Goal: Information Seeking & Learning: Learn about a topic

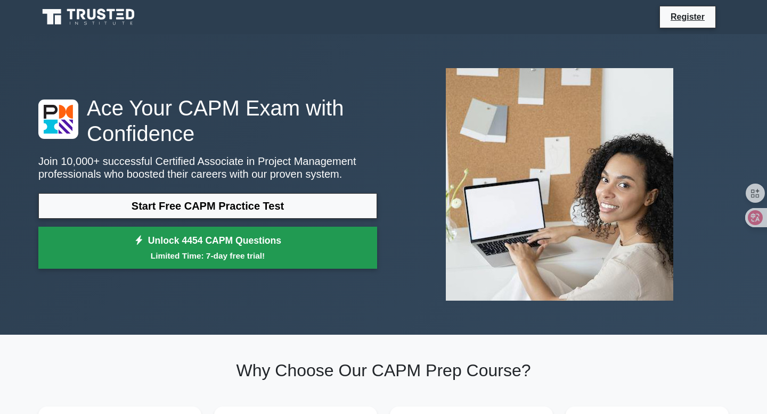
click at [251, 253] on small "Limited Time: 7-day free trial!" at bounding box center [208, 256] width 312 height 12
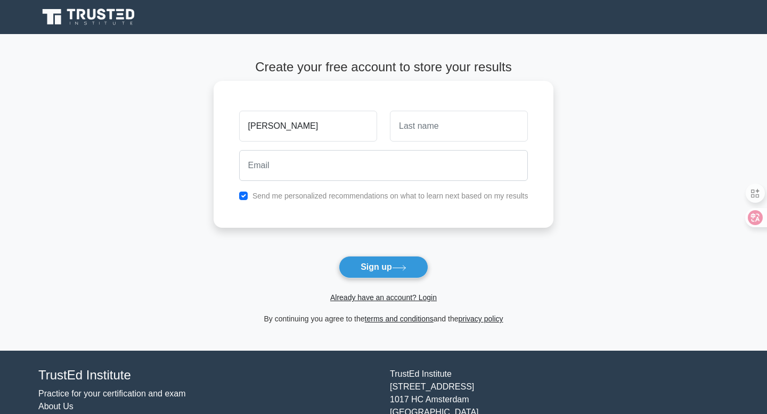
type input "Dean"
type input "Kim"
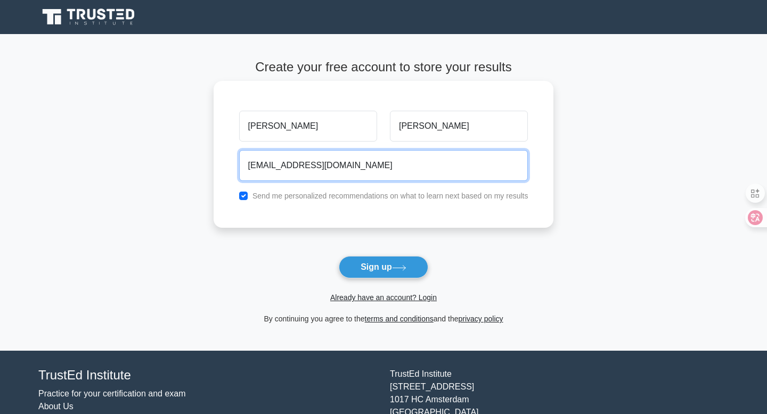
type input "deank@usc.edu"
click at [339, 256] on button "Sign up" at bounding box center [383, 267] width 89 height 22
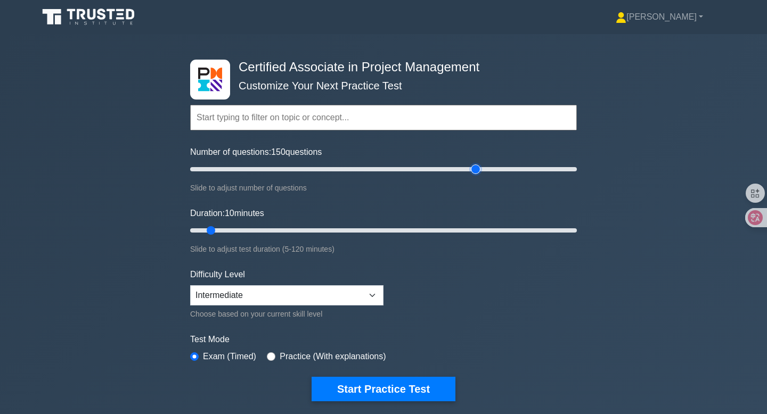
drag, startPoint x: 204, startPoint y: 170, endPoint x: 473, endPoint y: 177, distance: 268.4
type input "150"
click at [473, 176] on input "Number of questions: 150 questions" at bounding box center [383, 169] width 386 height 13
drag, startPoint x: 210, startPoint y: 232, endPoint x: 578, endPoint y: 246, distance: 368.1
type input "120"
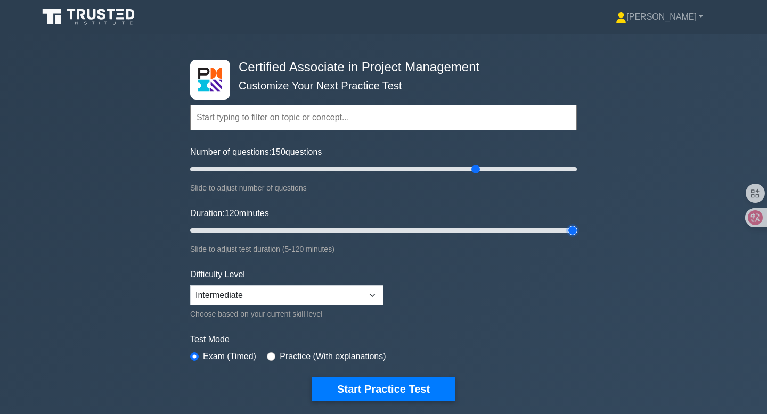
click at [577, 237] on input "Duration: 120 minutes" at bounding box center [383, 230] width 386 height 13
click at [364, 118] on input "text" at bounding box center [383, 118] width 386 height 26
click at [598, 128] on div "Certified Associate in Project Management Customize Your Next Practice Test Top…" at bounding box center [383, 230] width 767 height 393
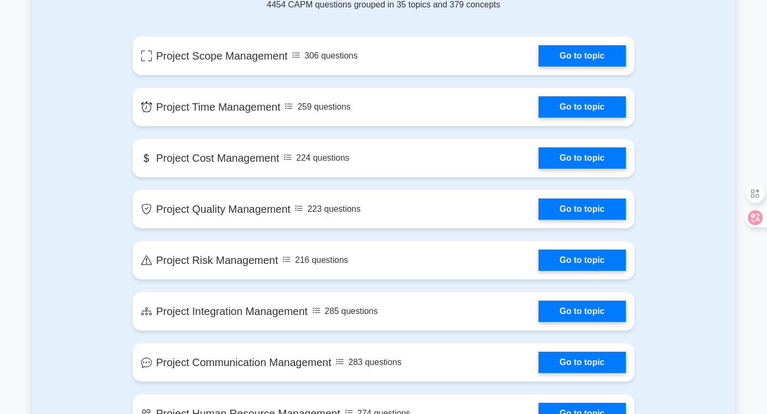
scroll to position [87, 0]
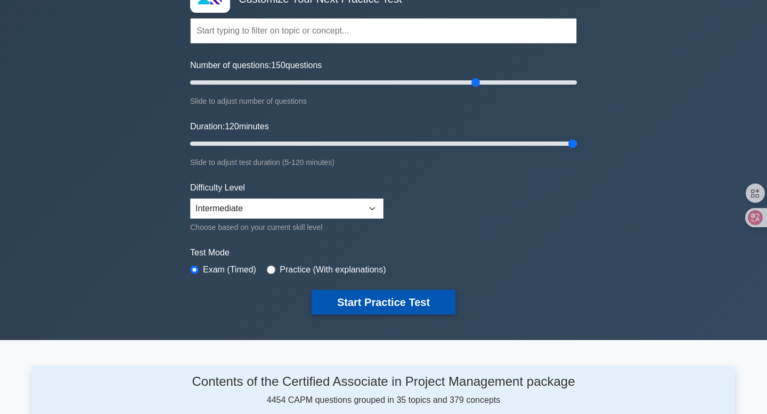
click at [359, 299] on button "Start Practice Test" at bounding box center [383, 302] width 144 height 24
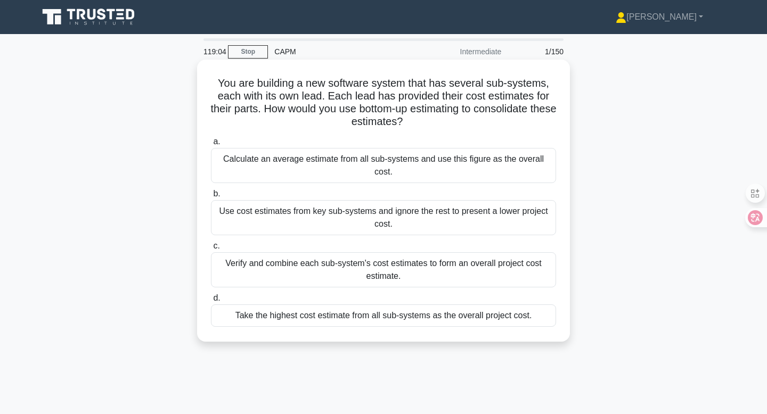
click at [356, 265] on div "Verify and combine each sub-system's cost estimates to form an overall project …" at bounding box center [383, 269] width 345 height 35
click at [211, 250] on input "c. Verify and combine each sub-system's cost estimates to form an overall proje…" at bounding box center [211, 246] width 0 height 7
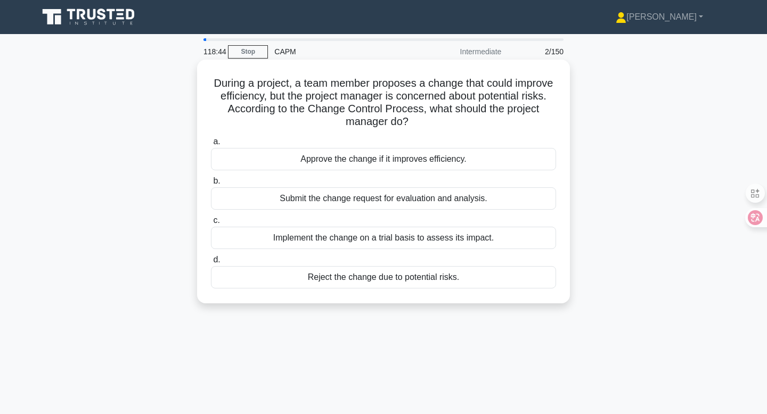
click at [459, 203] on div "Submit the change request for evaluation and analysis." at bounding box center [383, 198] width 345 height 22
click at [211, 185] on input "b. Submit the change request for evaluation and analysis." at bounding box center [211, 181] width 0 height 7
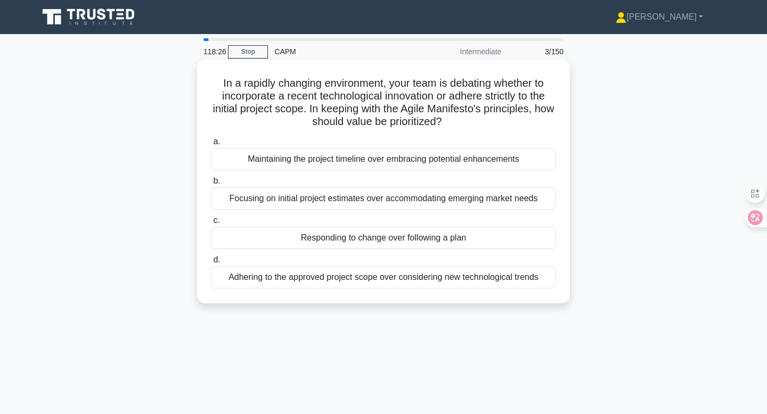
click at [364, 234] on div "Responding to change over following a plan" at bounding box center [383, 238] width 345 height 22
click at [211, 224] on input "c. Responding to change over following a plan" at bounding box center [211, 220] width 0 height 7
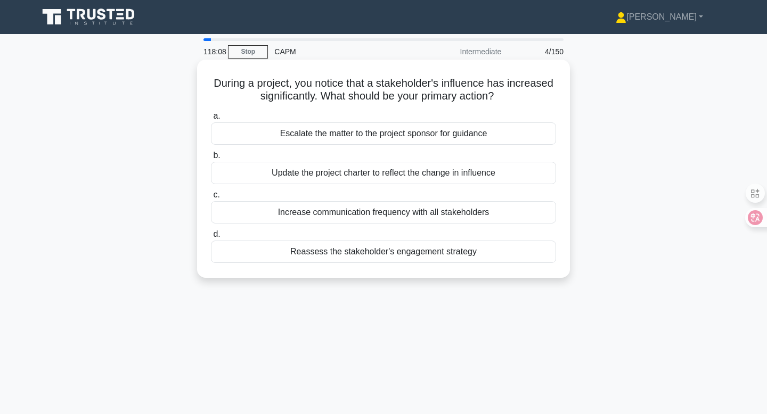
click at [427, 256] on div "Reassess the stakeholder's engagement strategy" at bounding box center [383, 252] width 345 height 22
click at [211, 238] on input "d. Reassess the stakeholder's engagement strategy" at bounding box center [211, 234] width 0 height 7
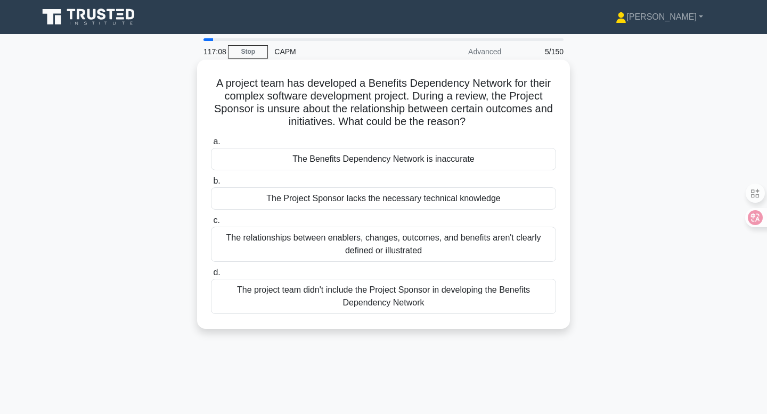
click at [468, 197] on div "The Project Sponsor lacks the necessary technical knowledge" at bounding box center [383, 198] width 345 height 22
click at [211, 185] on input "b. The Project Sponsor lacks the necessary technical knowledge" at bounding box center [211, 181] width 0 height 7
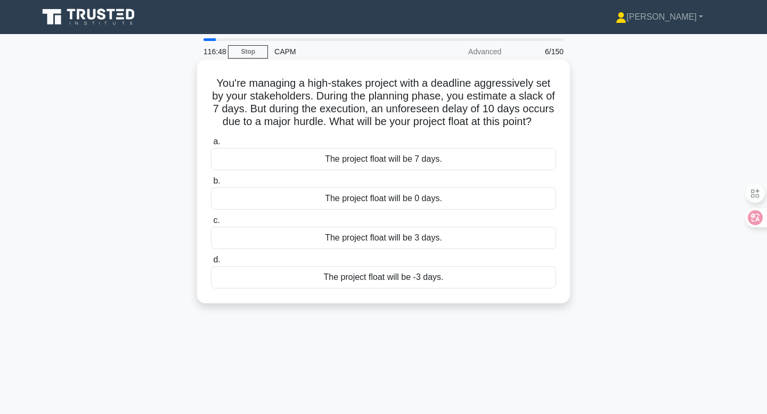
click at [438, 279] on div "The project float will be -3 days." at bounding box center [383, 277] width 345 height 22
click at [211, 264] on input "d. The project float will be -3 days." at bounding box center [211, 260] width 0 height 7
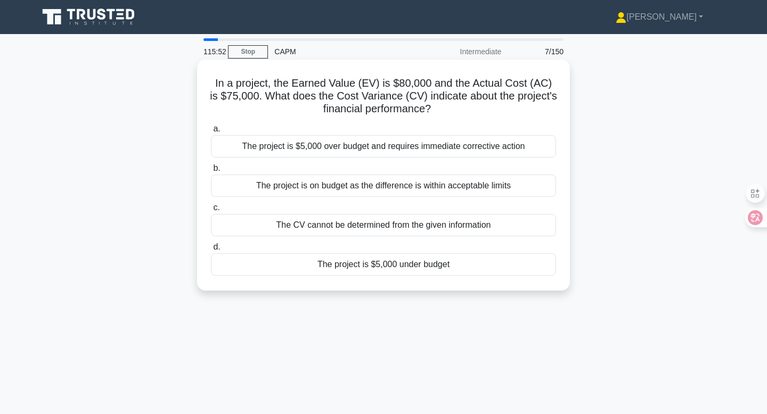
click at [377, 270] on div "The project is $5,000 under budget" at bounding box center [383, 264] width 345 height 22
click at [211, 251] on input "d. The project is $5,000 under budget" at bounding box center [211, 247] width 0 height 7
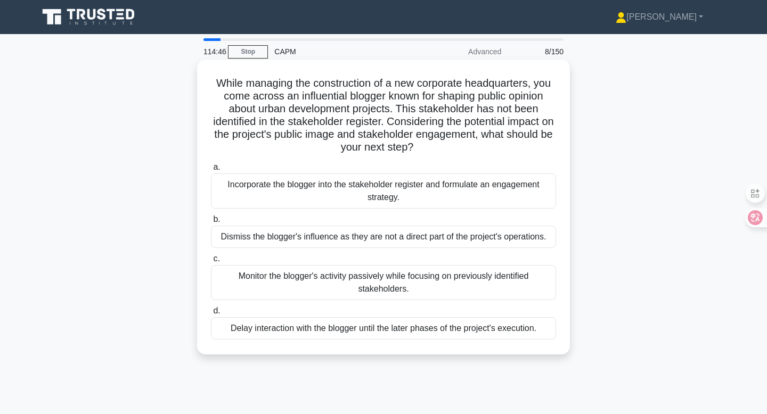
click at [468, 281] on div "Monitor the blogger's activity passively while focusing on previously identifie…" at bounding box center [383, 282] width 345 height 35
click at [211, 262] on input "c. Monitor the blogger's activity passively while focusing on previously identi…" at bounding box center [211, 259] width 0 height 7
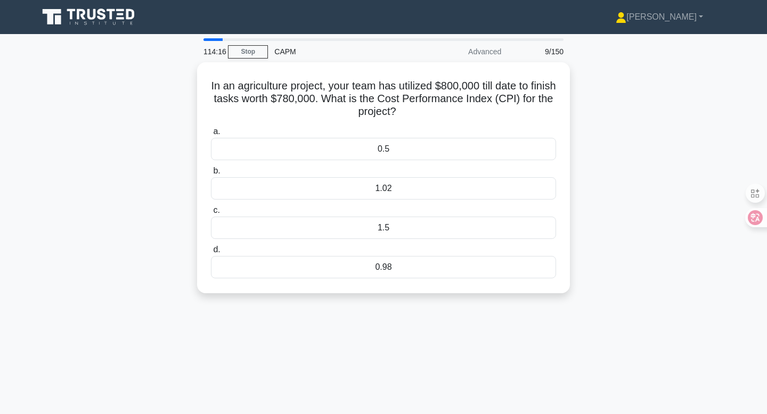
click at [615, 128] on div "In an agriculture project, your team has utilized $800,000 till date to finish …" at bounding box center [383, 184] width 703 height 244
click at [394, 270] on div "0.98" at bounding box center [383, 264] width 345 height 22
click at [211, 251] on input "d. 0.98" at bounding box center [211, 247] width 0 height 7
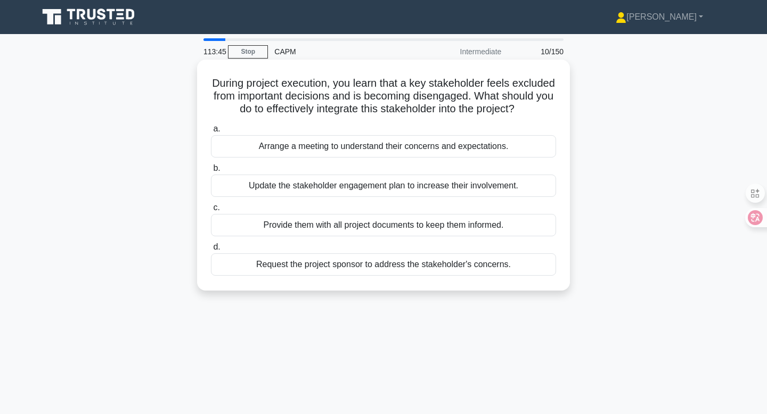
click at [476, 150] on div "Arrange a meeting to understand their concerns and expectations." at bounding box center [383, 146] width 345 height 22
click at [211, 133] on input "a. Arrange a meeting to understand their concerns and expectations." at bounding box center [211, 129] width 0 height 7
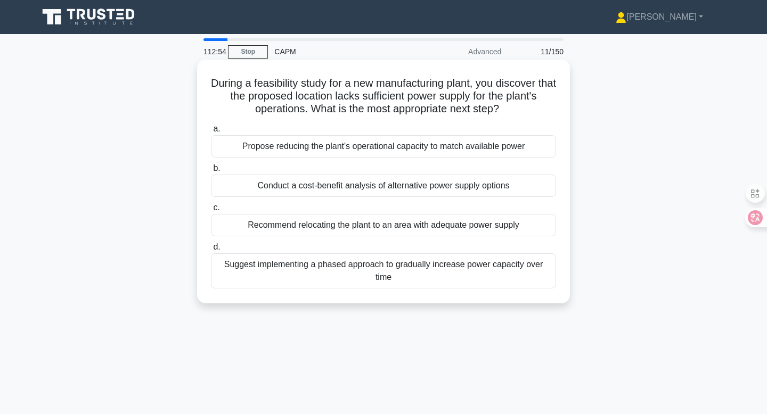
click at [467, 193] on div "Conduct a cost-benefit analysis of alternative power supply options" at bounding box center [383, 186] width 345 height 22
click at [211, 172] on input "b. Conduct a cost-benefit analysis of alternative power supply options" at bounding box center [211, 168] width 0 height 7
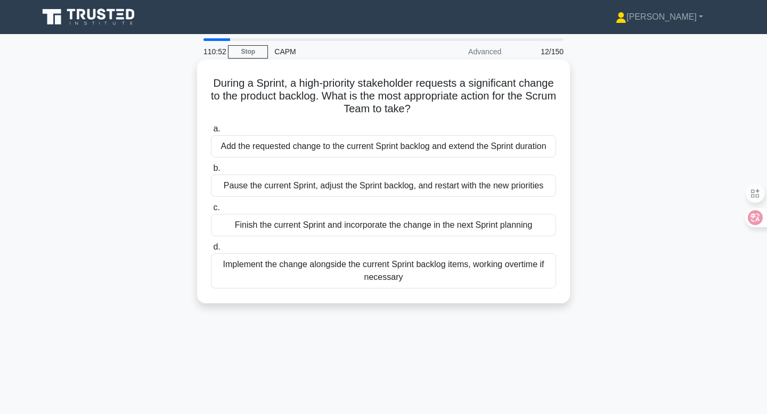
click at [452, 229] on div "Finish the current Sprint and incorporate the change in the next Sprint planning" at bounding box center [383, 225] width 345 height 22
click at [211, 211] on input "c. Finish the current Sprint and incorporate the change in the next Sprint plan…" at bounding box center [211, 207] width 0 height 7
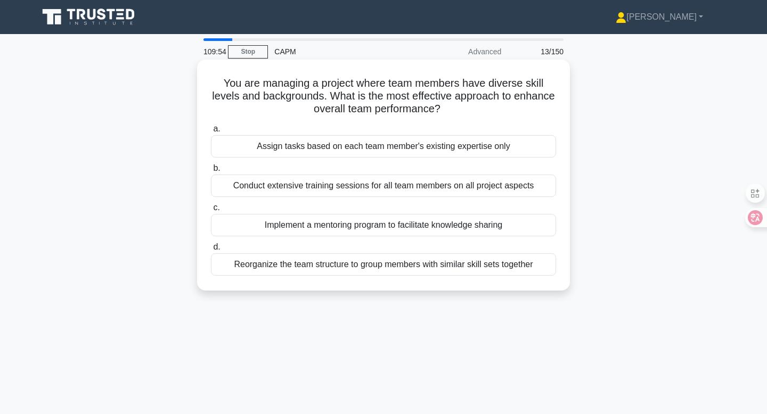
click at [447, 226] on div "Implement a mentoring program to facilitate knowledge sharing" at bounding box center [383, 225] width 345 height 22
click at [211, 211] on input "c. Implement a mentoring program to facilitate knowledge sharing" at bounding box center [211, 207] width 0 height 7
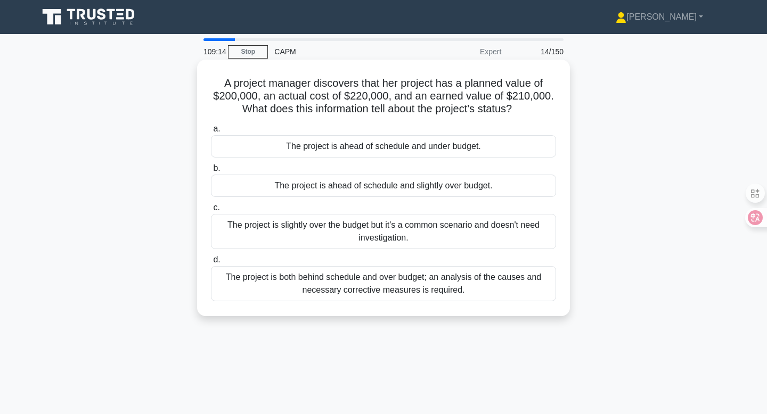
click at [456, 190] on div "The project is ahead of schedule and slightly over budget." at bounding box center [383, 186] width 345 height 22
click at [211, 172] on input "b. The project is ahead of schedule and slightly over budget." at bounding box center [211, 168] width 0 height 7
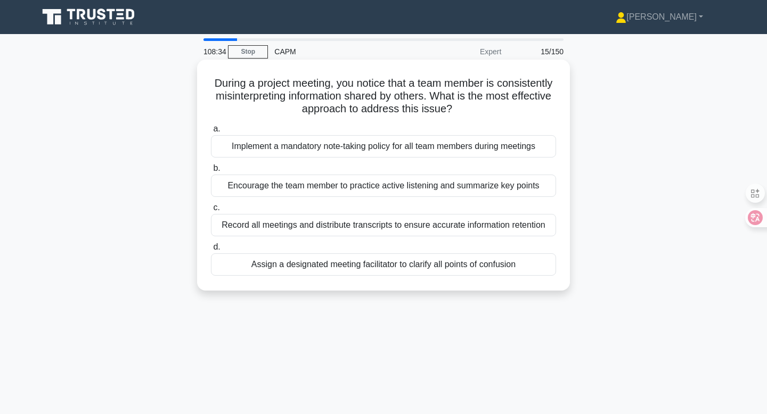
click at [456, 225] on div "Record all meetings and distribute transcripts to ensure accurate information r…" at bounding box center [383, 225] width 345 height 22
click at [211, 211] on input "c. Record all meetings and distribute transcripts to ensure accurate informatio…" at bounding box center [211, 207] width 0 height 7
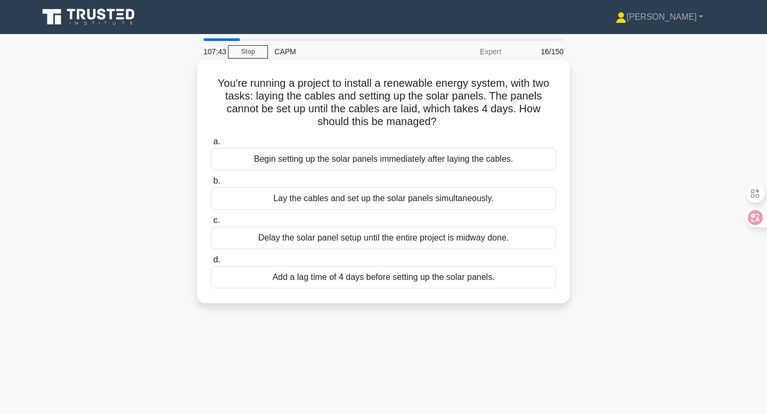
click at [404, 284] on div "Add a lag time of 4 days before setting up the solar panels." at bounding box center [383, 277] width 345 height 22
click at [211, 264] on input "d. Add a lag time of 4 days before setting up the solar panels." at bounding box center [211, 260] width 0 height 7
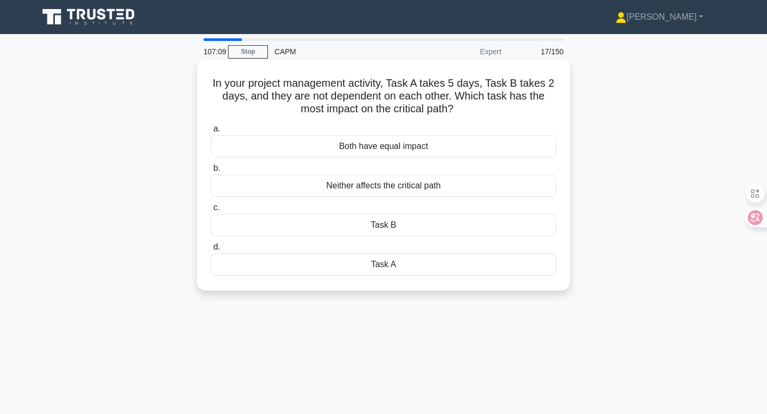
click at [398, 268] on div "Task A" at bounding box center [383, 264] width 345 height 22
click at [211, 251] on input "d. Task A" at bounding box center [211, 247] width 0 height 7
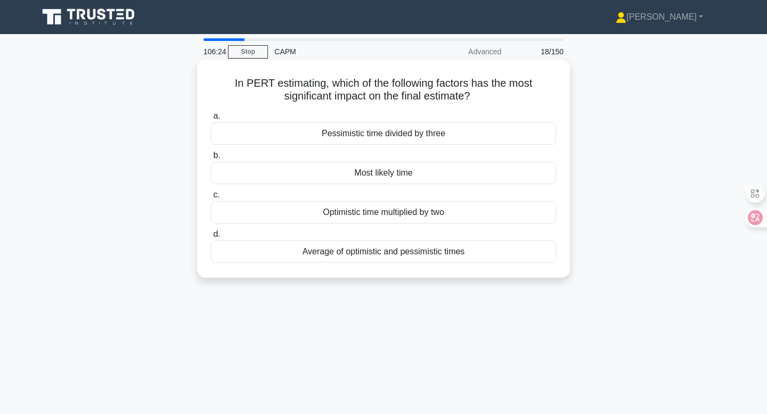
click at [427, 177] on div "Most likely time" at bounding box center [383, 173] width 345 height 22
click at [211, 159] on input "b. Most likely time" at bounding box center [211, 155] width 0 height 7
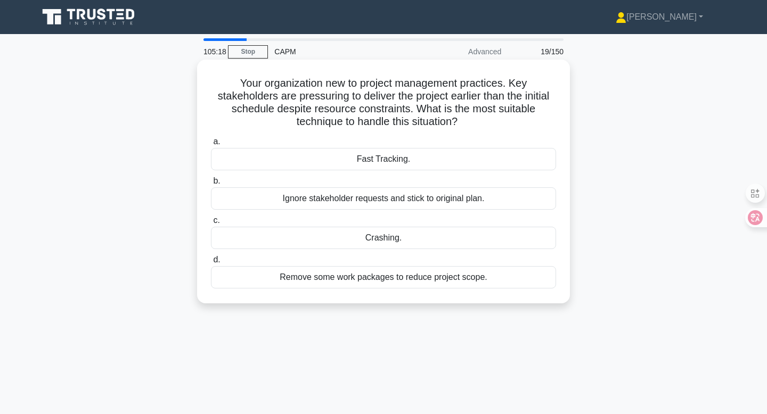
click at [366, 161] on div "Fast Tracking." at bounding box center [383, 159] width 345 height 22
click at [211, 145] on input "a. Fast Tracking." at bounding box center [211, 141] width 0 height 7
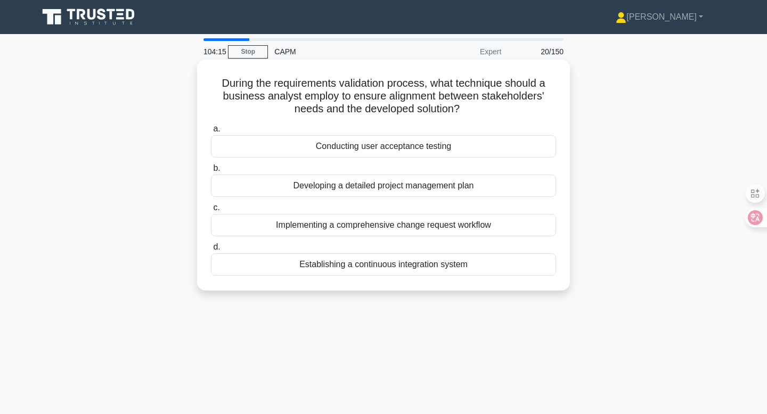
click at [408, 145] on div "Conducting user acceptance testing" at bounding box center [383, 146] width 345 height 22
click at [211, 133] on input "a. Conducting user acceptance testing" at bounding box center [211, 129] width 0 height 7
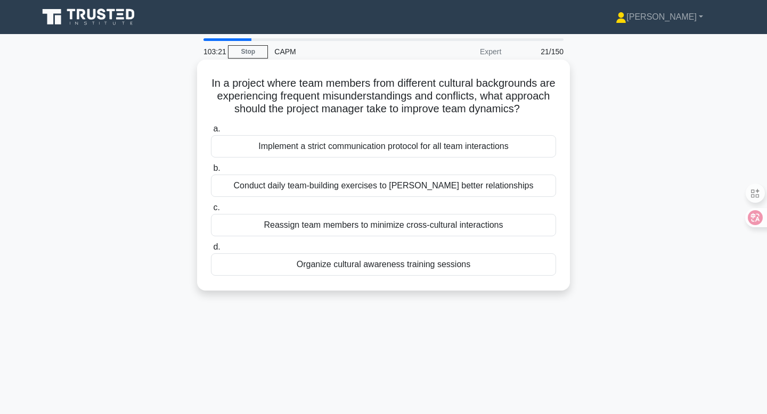
click at [436, 276] on div "Organize cultural awareness training sessions" at bounding box center [383, 264] width 345 height 22
click at [211, 251] on input "d. Organize cultural awareness training sessions" at bounding box center [211, 247] width 0 height 7
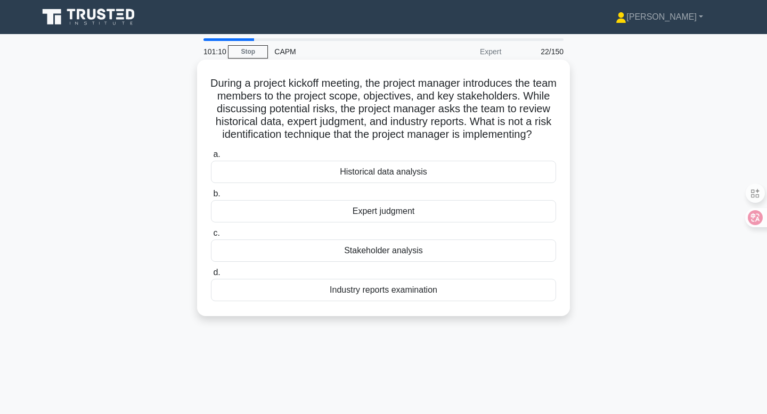
click at [396, 262] on div "Stakeholder analysis" at bounding box center [383, 251] width 345 height 22
click at [211, 237] on input "c. Stakeholder analysis" at bounding box center [211, 233] width 0 height 7
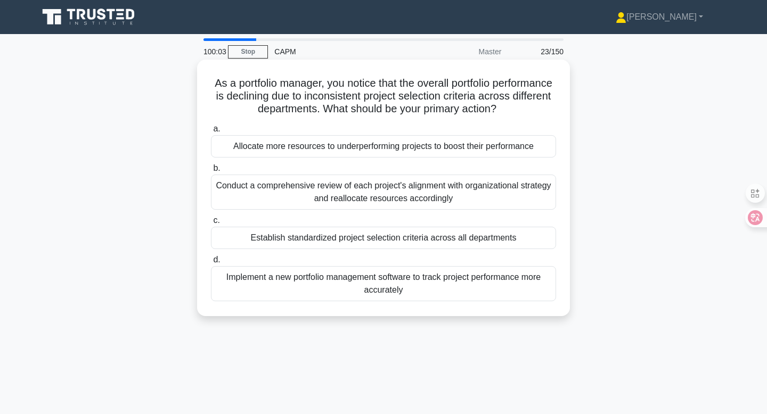
click at [470, 240] on div "Establish standardized project selection criteria across all departments" at bounding box center [383, 238] width 345 height 22
click at [211, 224] on input "c. Establish standardized project selection criteria across all departments" at bounding box center [211, 220] width 0 height 7
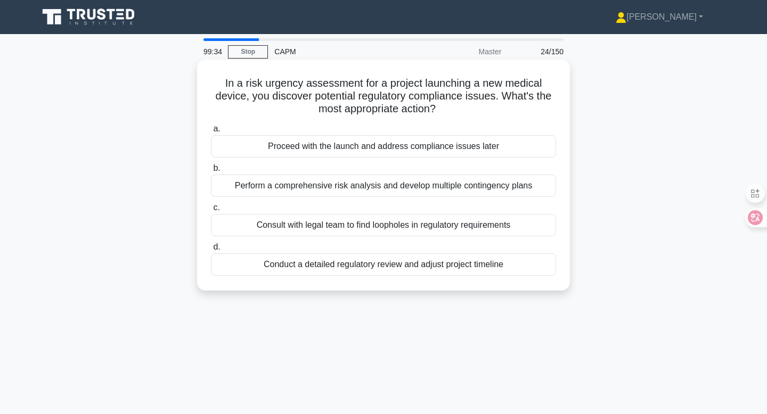
click at [462, 185] on div "Perform a comprehensive risk analysis and develop multiple contingency plans" at bounding box center [383, 186] width 345 height 22
click at [211, 172] on input "b. Perform a comprehensive risk analysis and develop multiple contingency plans" at bounding box center [211, 168] width 0 height 7
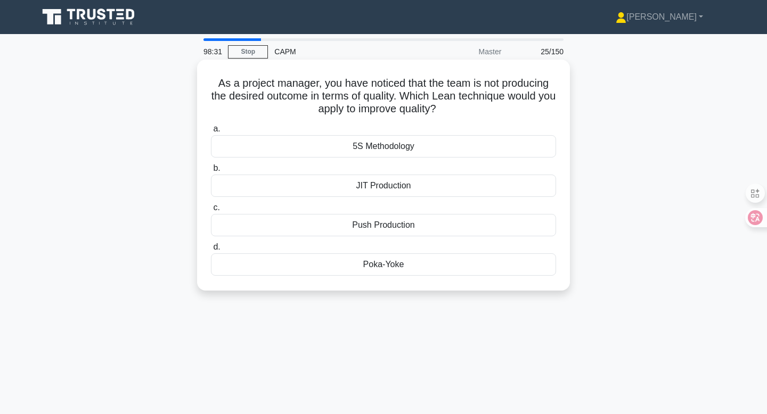
click at [408, 149] on div "5S Methodology" at bounding box center [383, 146] width 345 height 22
click at [211, 133] on input "a. 5S Methodology" at bounding box center [211, 129] width 0 height 7
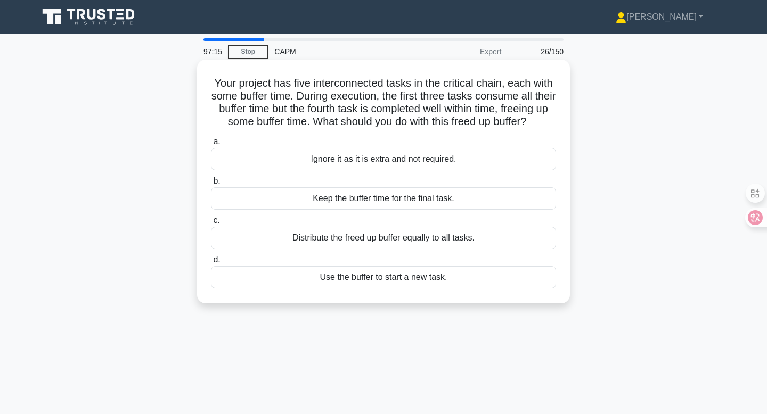
click at [487, 190] on div "Keep the buffer time for the final task." at bounding box center [383, 198] width 345 height 22
click at [211, 185] on input "b. Keep the buffer time for the final task." at bounding box center [211, 181] width 0 height 7
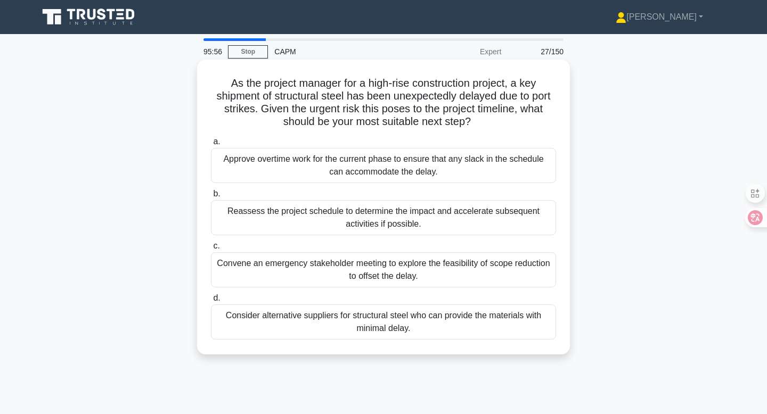
click at [402, 325] on div "Consider alternative suppliers for structural steel who can provide the materia…" at bounding box center [383, 321] width 345 height 35
click at [211, 302] on input "d. Consider alternative suppliers for structural steel who can provide the mate…" at bounding box center [211, 298] width 0 height 7
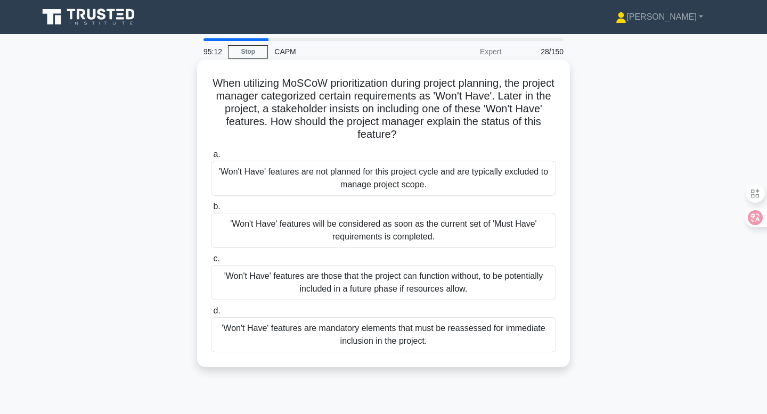
click at [425, 287] on div "'Won't Have' features are those that the project can function without, to be po…" at bounding box center [383, 282] width 345 height 35
click at [211, 262] on input "c. 'Won't Have' features are those that the project can function without, to be…" at bounding box center [211, 259] width 0 height 7
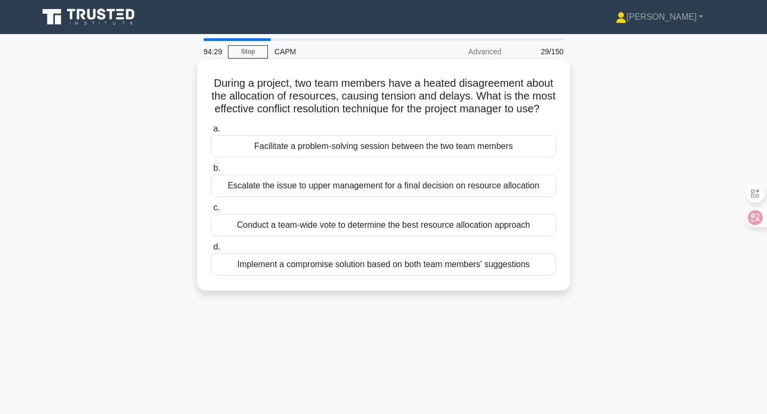
click at [500, 225] on div "Conduct a team-wide vote to determine the best resource allocation approach" at bounding box center [383, 225] width 345 height 22
click at [211, 211] on input "c. Conduct a team-wide vote to determine the best resource allocation approach" at bounding box center [211, 207] width 0 height 7
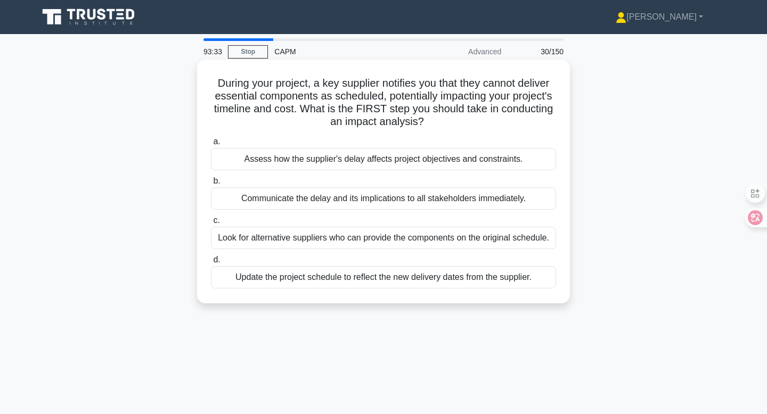
click at [484, 166] on div "Assess how the supplier's delay affects project objectives and constraints." at bounding box center [383, 159] width 345 height 22
click at [211, 145] on input "a. Assess how the supplier's delay affects project objectives and constraints." at bounding box center [211, 141] width 0 height 7
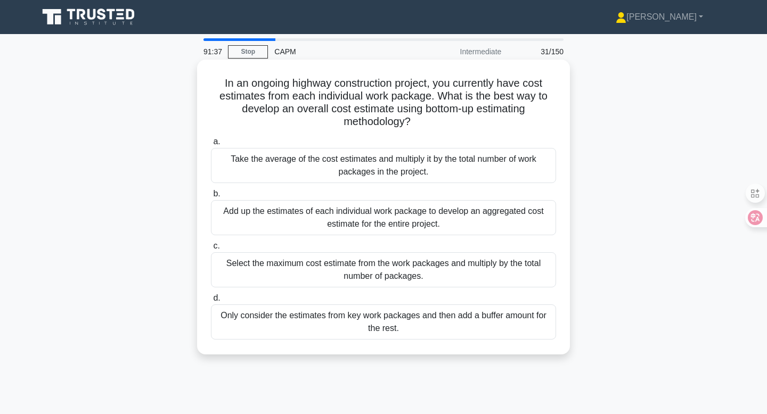
click at [360, 213] on div "Add up the estimates of each individual work package to develop an aggregated c…" at bounding box center [383, 217] width 345 height 35
click at [211, 197] on input "b. Add up the estimates of each individual work package to develop an aggregate…" at bounding box center [211, 194] width 0 height 7
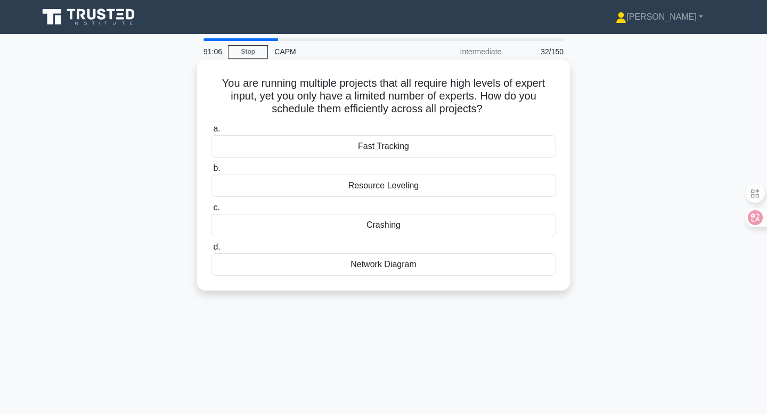
click at [399, 187] on div "Resource Leveling" at bounding box center [383, 186] width 345 height 22
click at [211, 172] on input "b. Resource Leveling" at bounding box center [211, 168] width 0 height 7
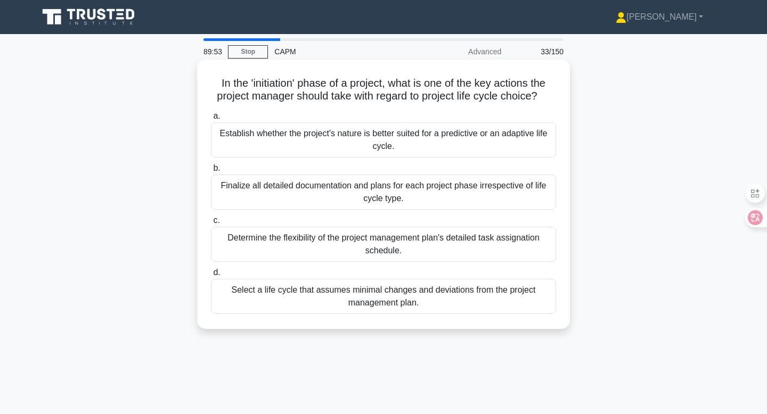
click at [397, 130] on div "Establish whether the project's nature is better suited for a predictive or an …" at bounding box center [383, 139] width 345 height 35
click at [211, 120] on input "a. Establish whether the project's nature is better suited for a predictive or …" at bounding box center [211, 116] width 0 height 7
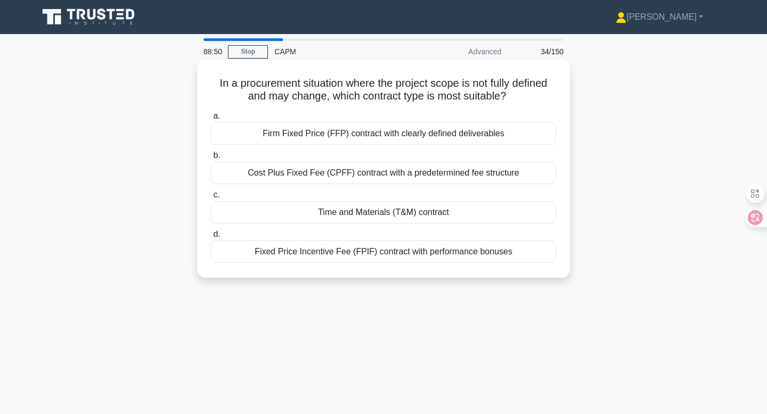
click at [457, 212] on div "Time and Materials (T&M) contract" at bounding box center [383, 212] width 345 height 22
click at [211, 199] on input "c. Time and Materials (T&M) contract" at bounding box center [211, 195] width 0 height 7
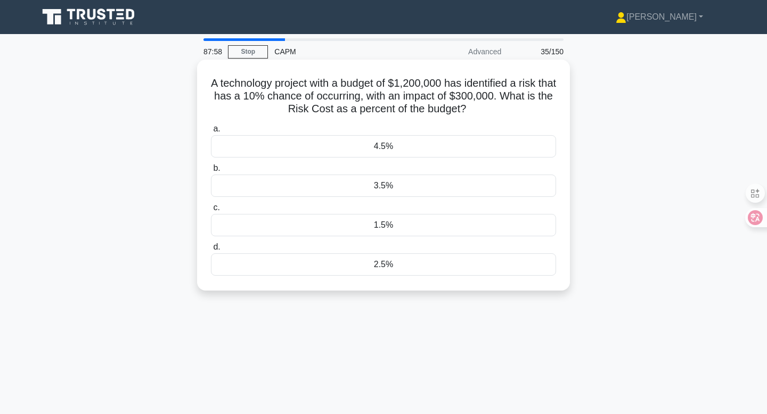
click at [394, 248] on label "d. 2.5%" at bounding box center [383, 258] width 345 height 35
click at [211, 248] on input "d. 2.5%" at bounding box center [211, 247] width 0 height 7
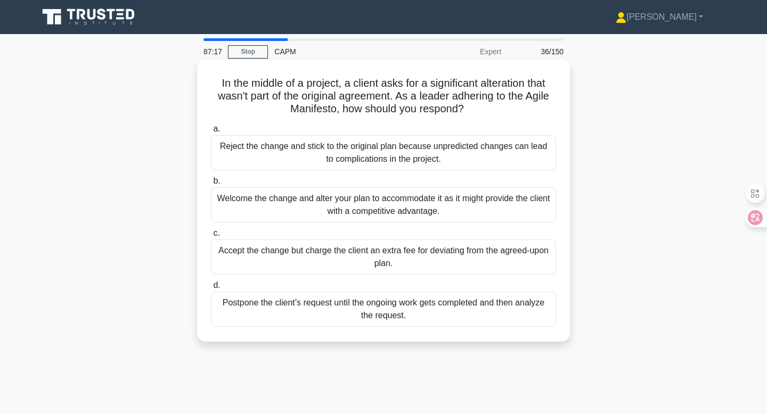
click at [429, 311] on div "Postpone the client’s request until the ongoing work gets completed and then an…" at bounding box center [383, 309] width 345 height 35
click at [211, 289] on input "d. Postpone the client’s request until the ongoing work gets completed and then…" at bounding box center [211, 285] width 0 height 7
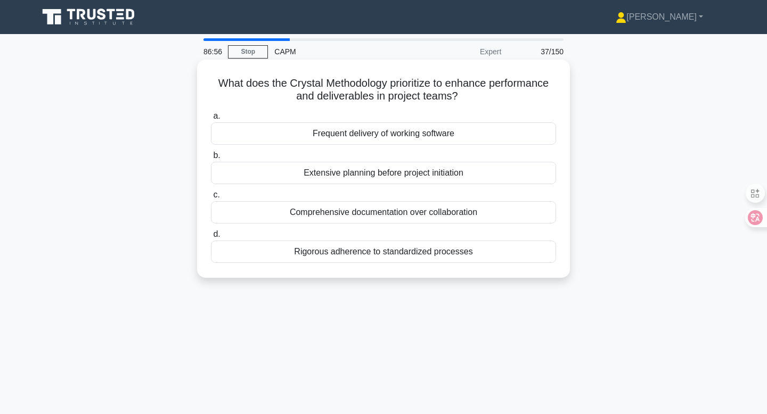
click at [397, 137] on div "Frequent delivery of working software" at bounding box center [383, 133] width 345 height 22
click at [211, 120] on input "a. Frequent delivery of working software" at bounding box center [211, 116] width 0 height 7
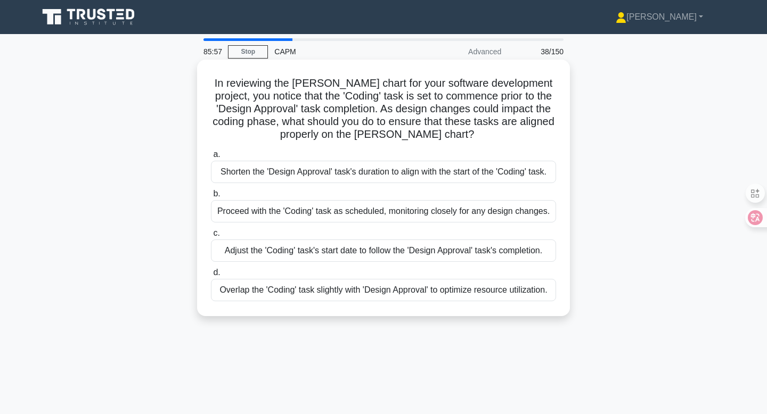
click at [521, 250] on div "Adjust the 'Coding' task's start date to follow the 'Design Approval' task's co…" at bounding box center [383, 251] width 345 height 22
click at [211, 237] on input "c. Adjust the 'Coding' task's start date to follow the 'Design Approval' task's…" at bounding box center [211, 233] width 0 height 7
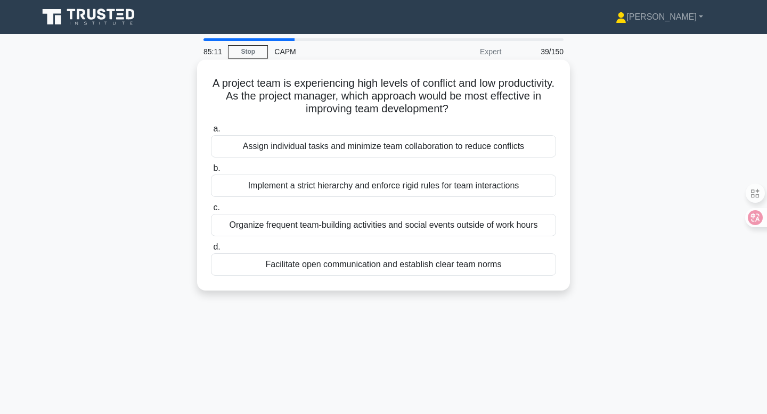
click at [498, 271] on div "Facilitate open communication and establish clear team norms" at bounding box center [383, 264] width 345 height 22
click at [211, 251] on input "d. Facilitate open communication and establish clear team norms" at bounding box center [211, 247] width 0 height 7
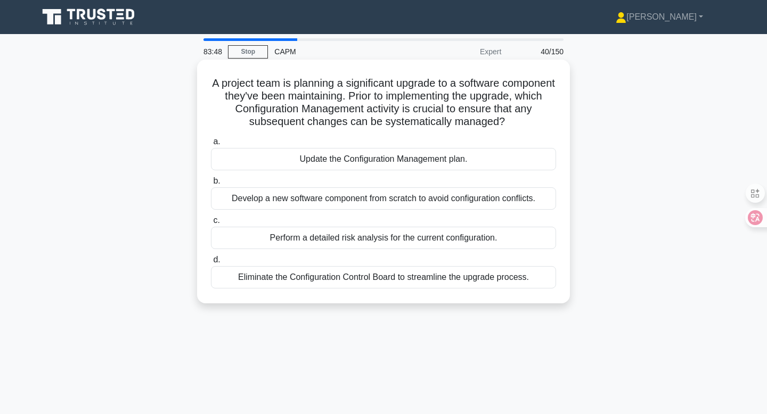
click at [404, 163] on div "Update the Configuration Management plan." at bounding box center [383, 159] width 345 height 22
click at [211, 145] on input "a. Update the Configuration Management plan." at bounding box center [211, 141] width 0 height 7
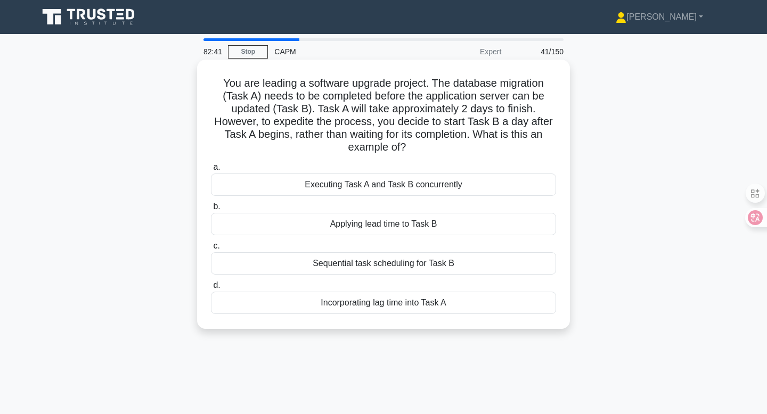
click at [433, 184] on div "Executing Task A and Task B concurrently" at bounding box center [383, 185] width 345 height 22
click at [211, 171] on input "a. Executing Task A and Task B concurrently" at bounding box center [211, 167] width 0 height 7
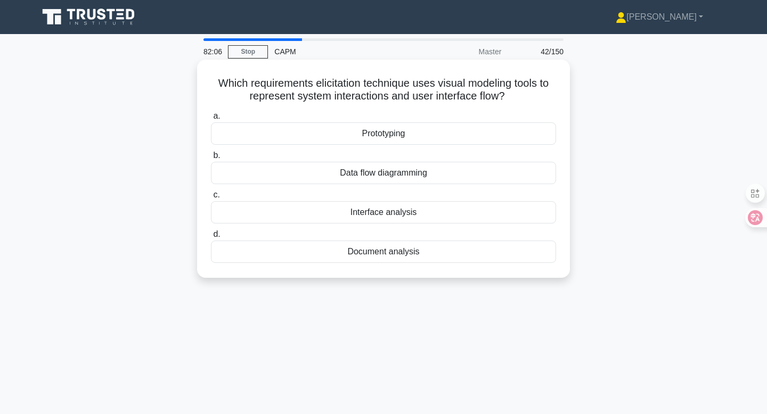
click at [391, 179] on div "Data flow diagramming" at bounding box center [383, 173] width 345 height 22
click at [211, 159] on input "b. Data flow diagramming" at bounding box center [211, 155] width 0 height 7
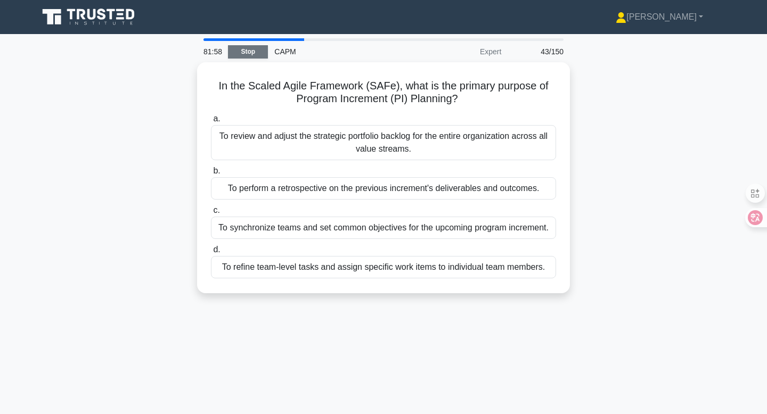
click at [253, 50] on link "Stop" at bounding box center [248, 51] width 40 height 13
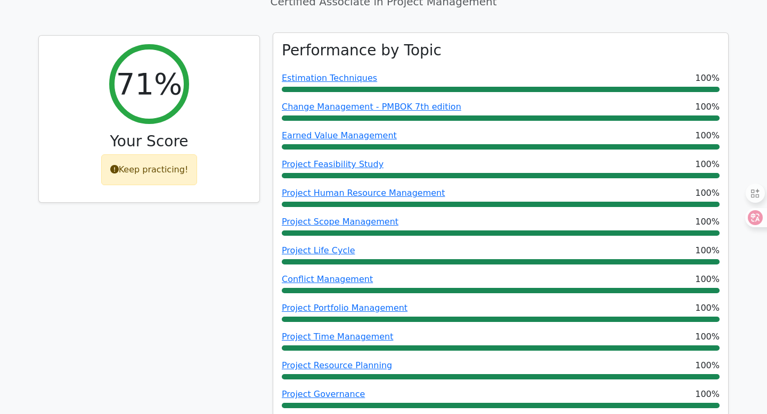
scroll to position [41, 0]
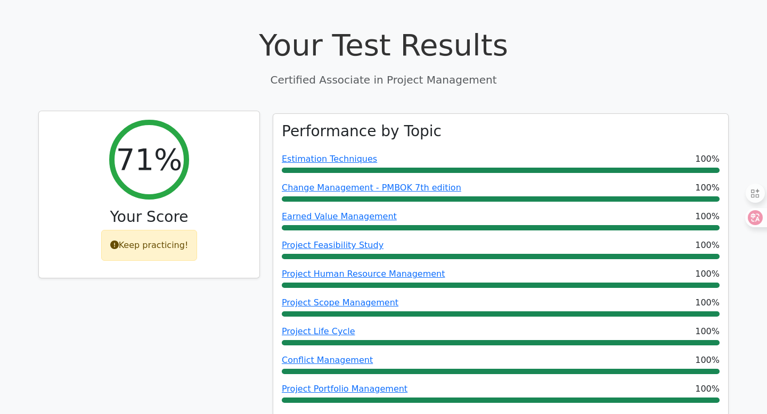
click at [168, 228] on div "Your Score" at bounding box center [148, 219] width 203 height 22
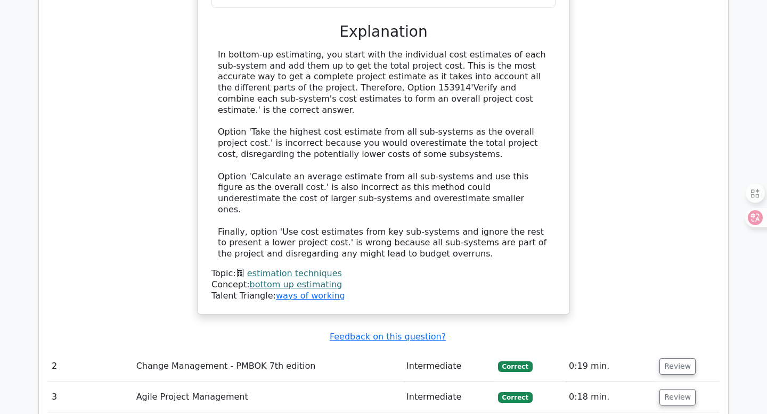
scroll to position [1638, 0]
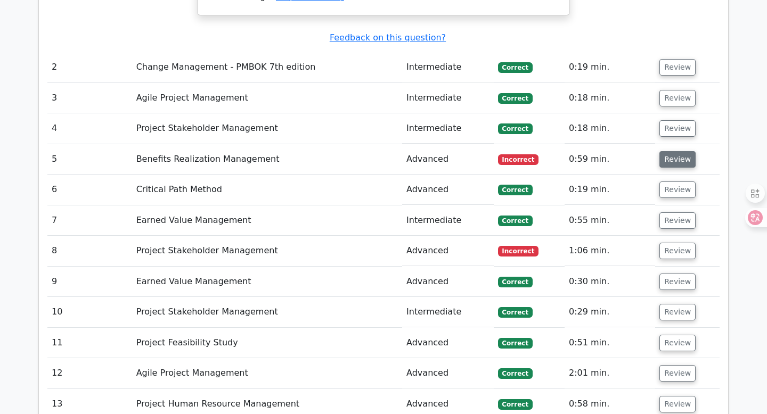
click at [674, 151] on button "Review" at bounding box center [677, 159] width 36 height 17
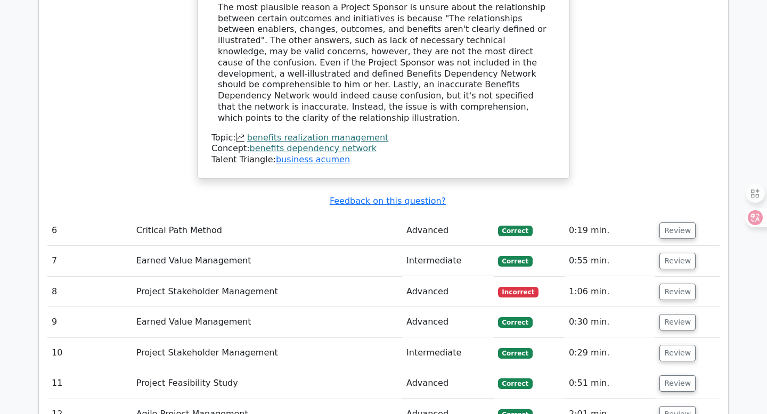
scroll to position [2111, 0]
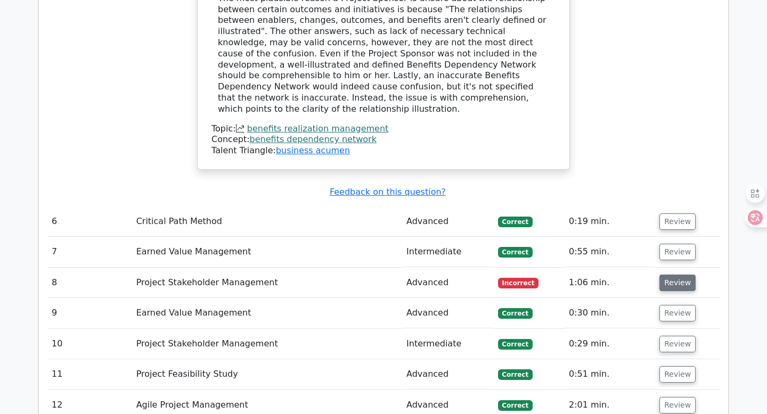
click at [666, 275] on button "Review" at bounding box center [677, 283] width 36 height 17
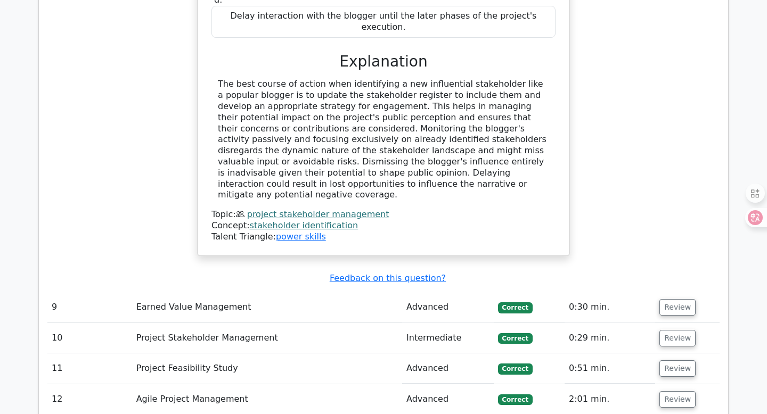
scroll to position [2805, 0]
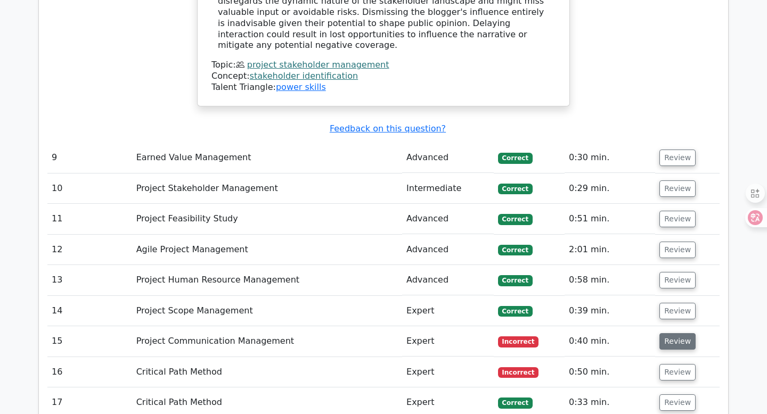
click at [671, 333] on button "Review" at bounding box center [677, 341] width 36 height 17
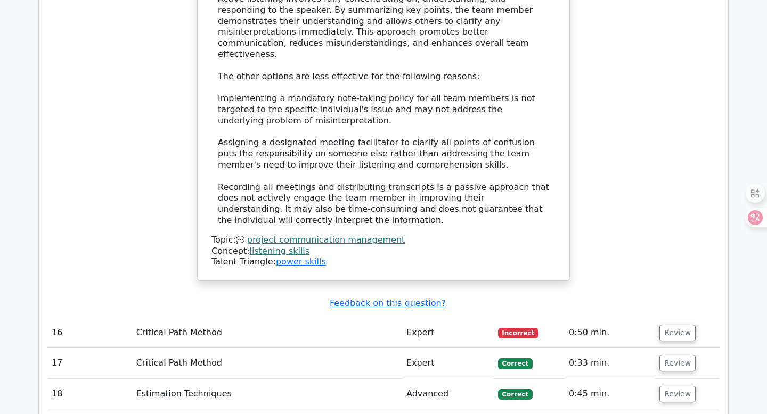
scroll to position [3539, 0]
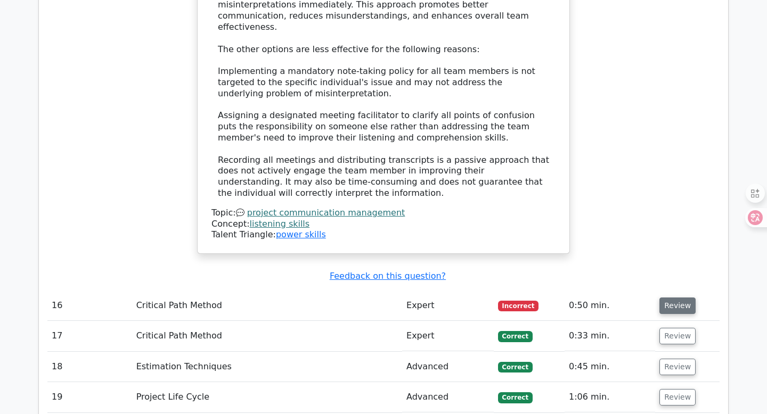
click at [676, 298] on button "Review" at bounding box center [677, 306] width 36 height 17
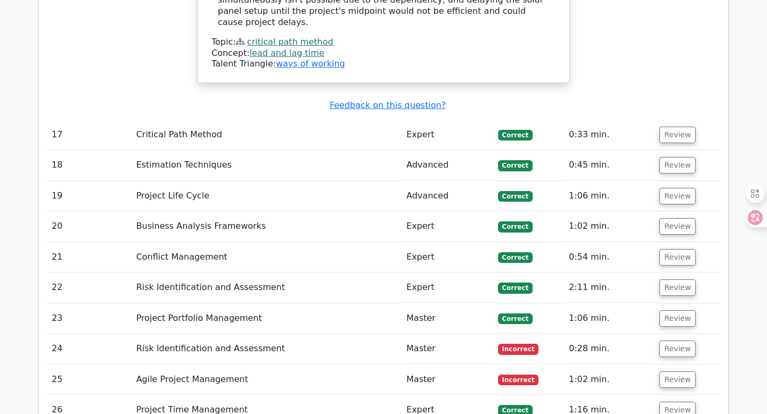
scroll to position [4314, 0]
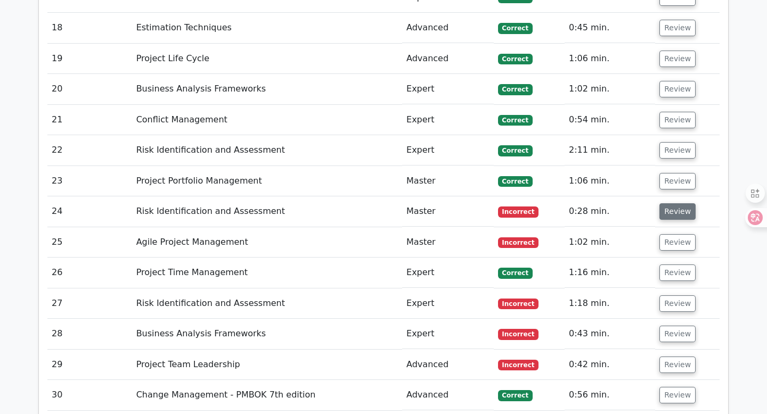
click at [674, 203] on button "Review" at bounding box center [677, 211] width 36 height 17
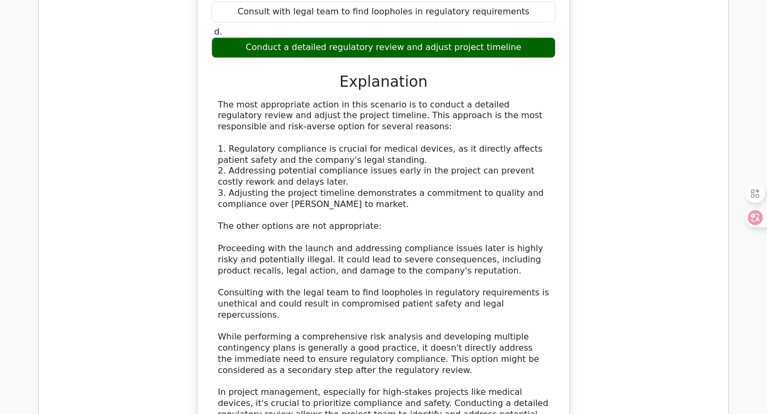
scroll to position [4700, 0]
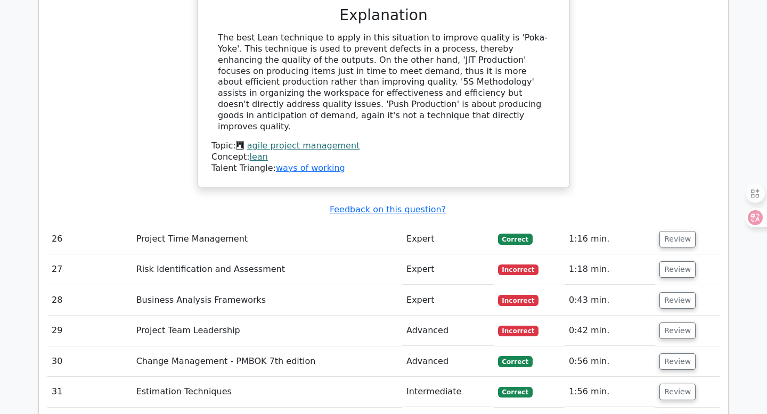
scroll to position [5394, 0]
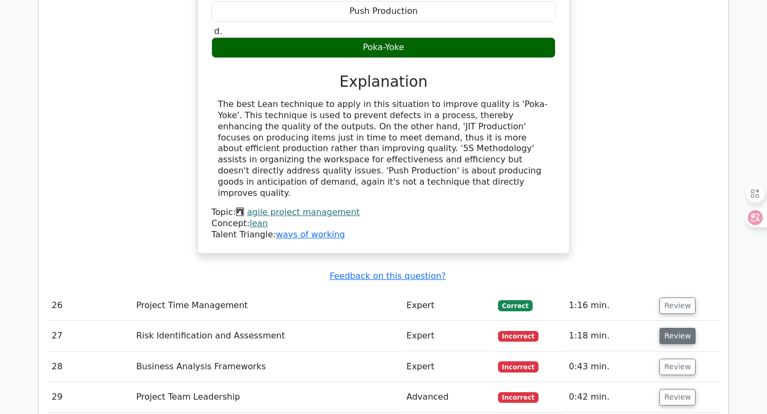
click at [671, 328] on button "Review" at bounding box center [677, 336] width 36 height 17
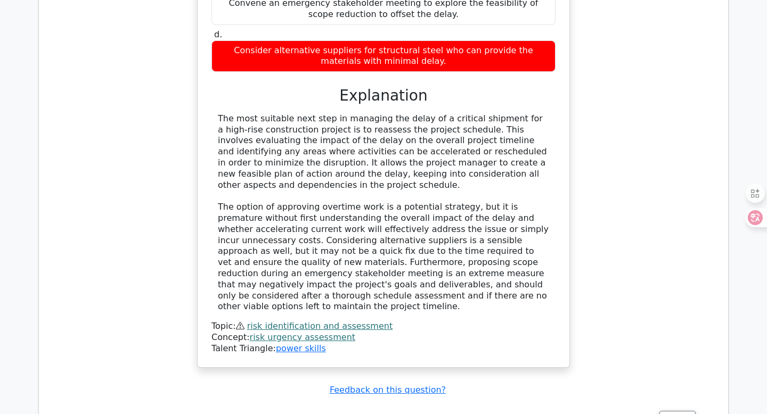
scroll to position [5959, 0]
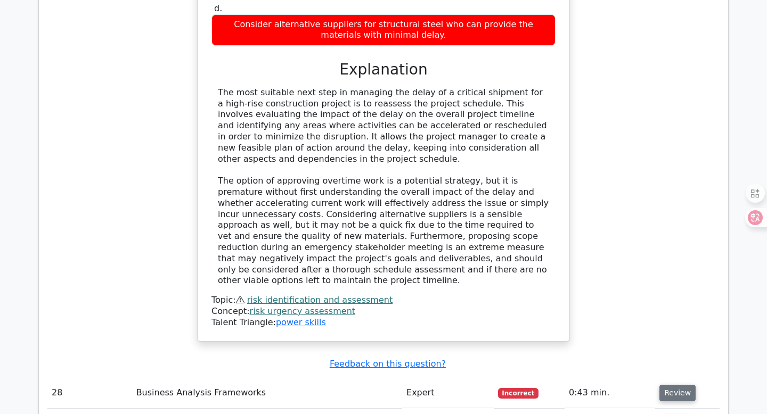
click at [679, 385] on button "Review" at bounding box center [677, 393] width 36 height 17
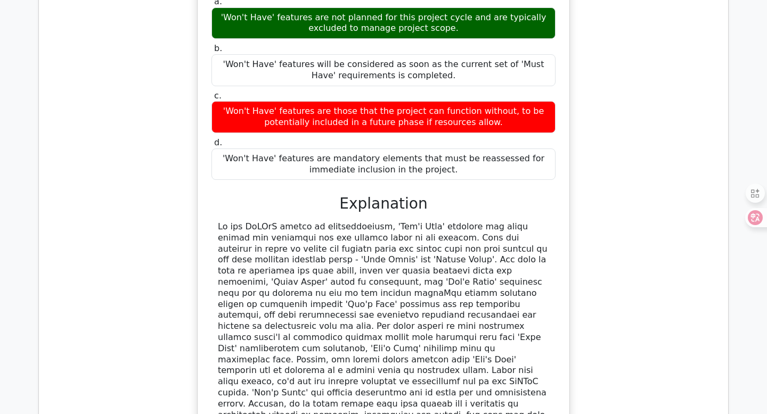
scroll to position [6727, 0]
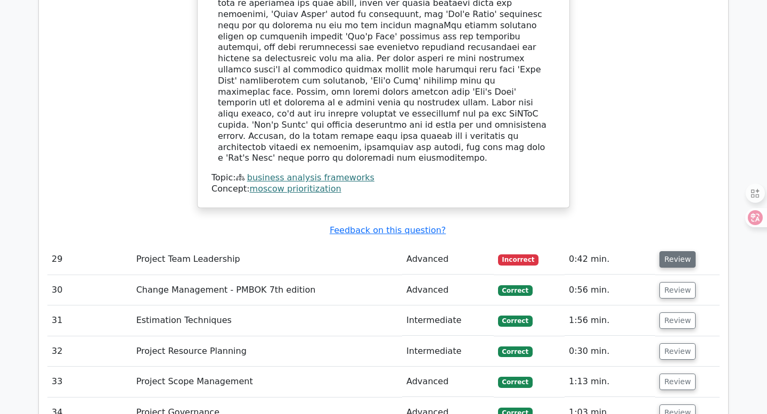
click at [676, 251] on button "Review" at bounding box center [677, 259] width 36 height 17
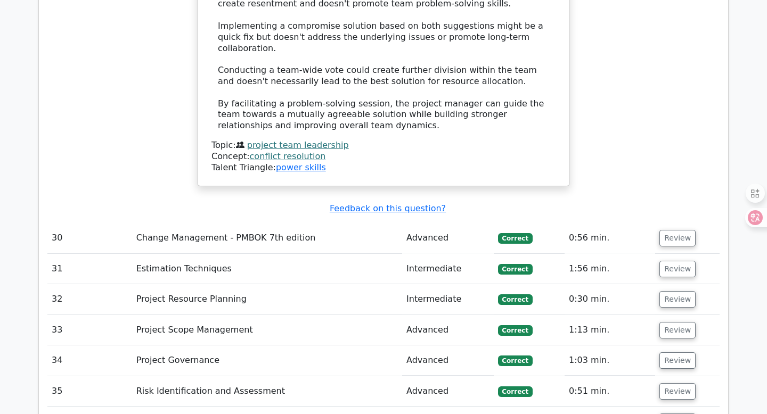
scroll to position [7342, 0]
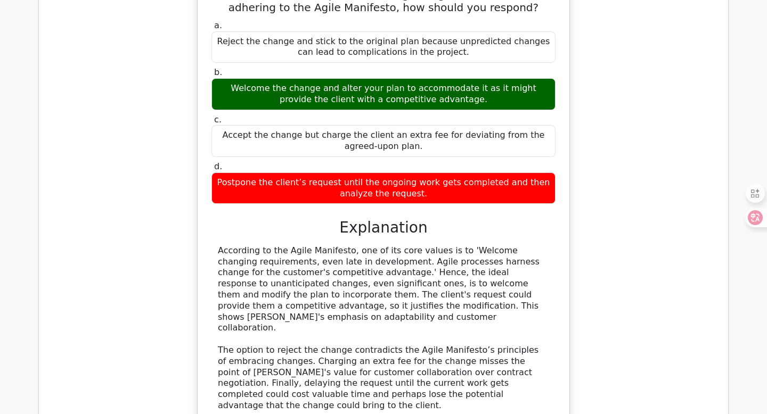
scroll to position [7991, 0]
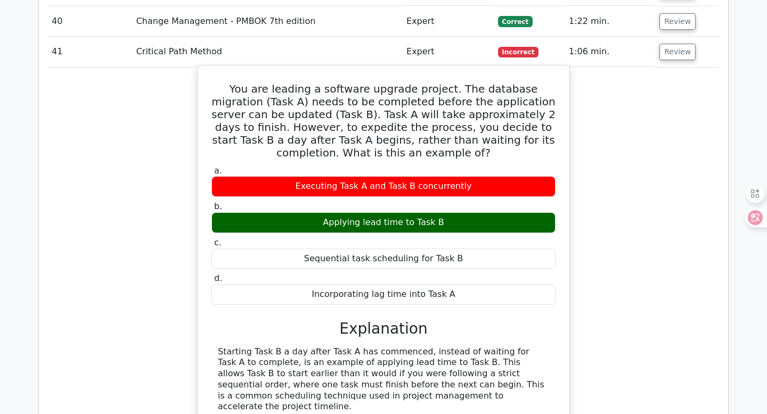
scroll to position [8571, 0]
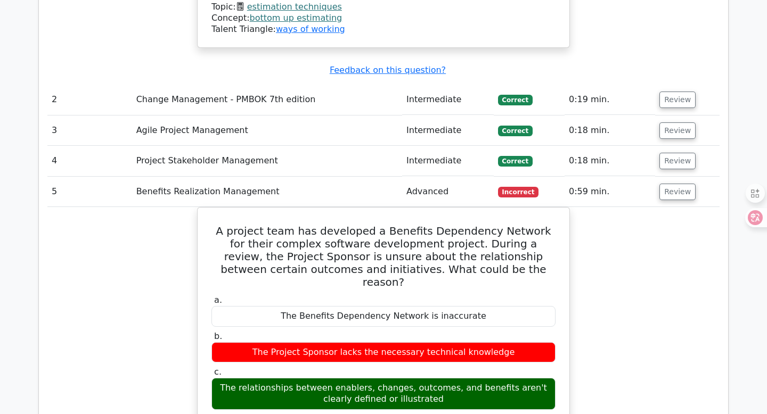
scroll to position [1700, 0]
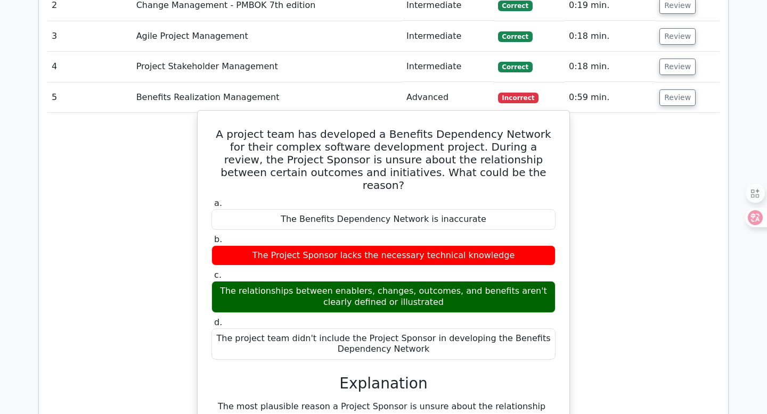
click at [200, 110] on div "A project team has developed a Benefits Dependency Network for their complex so…" at bounding box center [383, 344] width 373 height 468
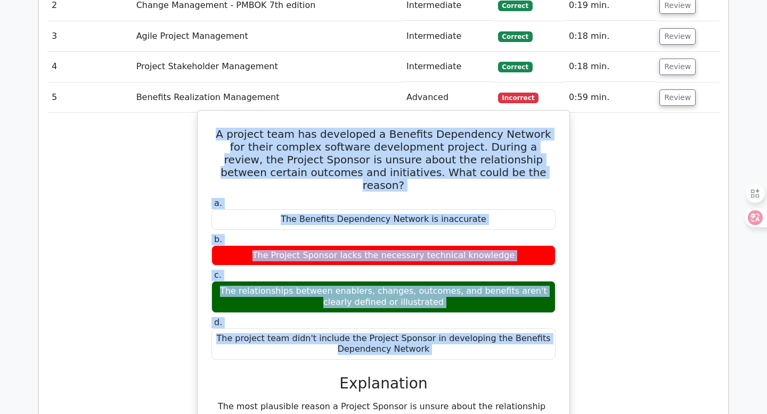
drag, startPoint x: 209, startPoint y: 101, endPoint x: 485, endPoint y: 316, distance: 350.5
click at [485, 316] on div "A project team has developed a Benefits Dependency Network for their complex so…" at bounding box center [383, 344] width 363 height 458
copy div "A project team has developed a Benefits Dependency Network for their complex so…"
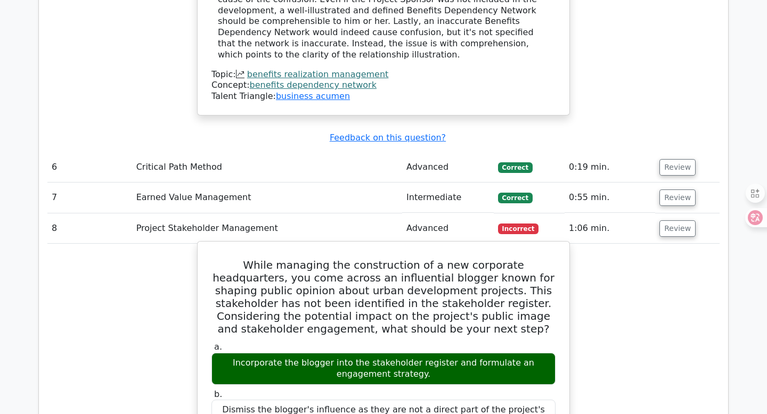
click at [340, 259] on h5 "While managing the construction of a new corporate headquarters, you come acros…" at bounding box center [383, 297] width 346 height 77
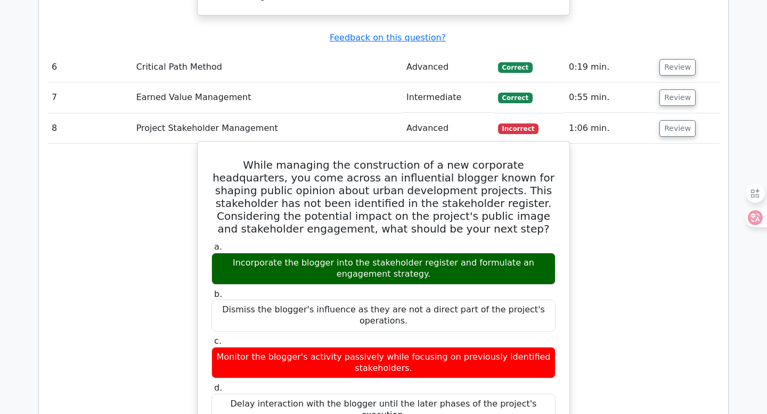
scroll to position [2303, 0]
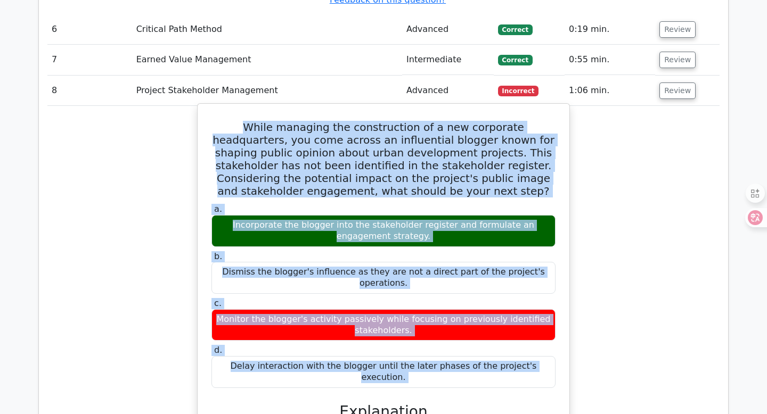
drag, startPoint x: 216, startPoint y: 68, endPoint x: 529, endPoint y: 330, distance: 408.5
click at [529, 330] on div "While managing the construction of a new corporate headquarters, you come acros…" at bounding box center [383, 354] width 363 height 493
copy div "While managing the construction of a new corporate headquarters, you come acros…"
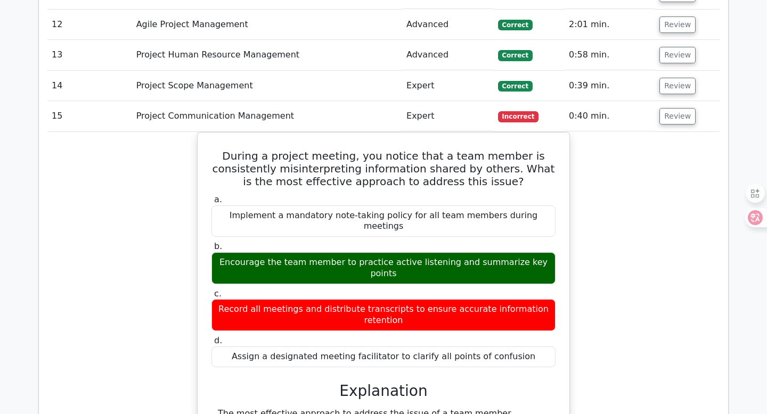
scroll to position [3029, 0]
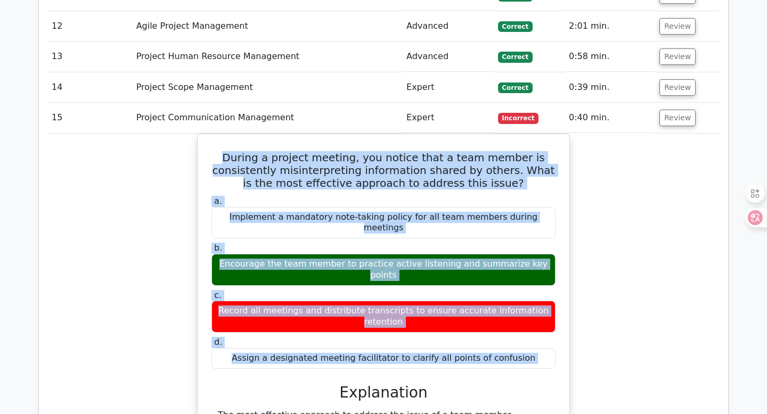
drag, startPoint x: 212, startPoint y: 73, endPoint x: 575, endPoint y: 278, distance: 416.9
copy div "During a project meeting, you notice that a team member is consistently misinte…"
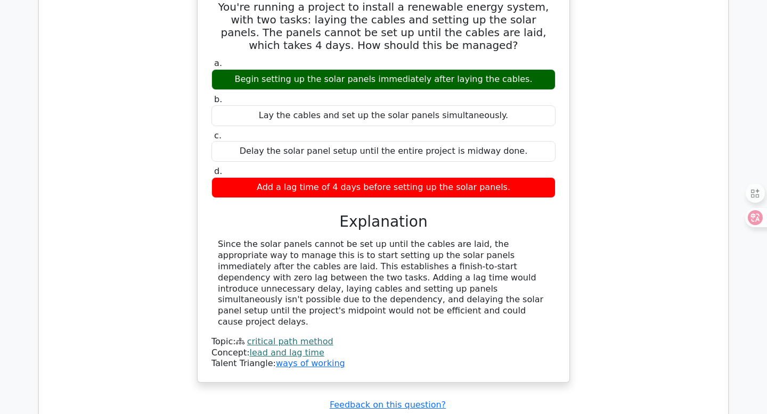
scroll to position [3635, 0]
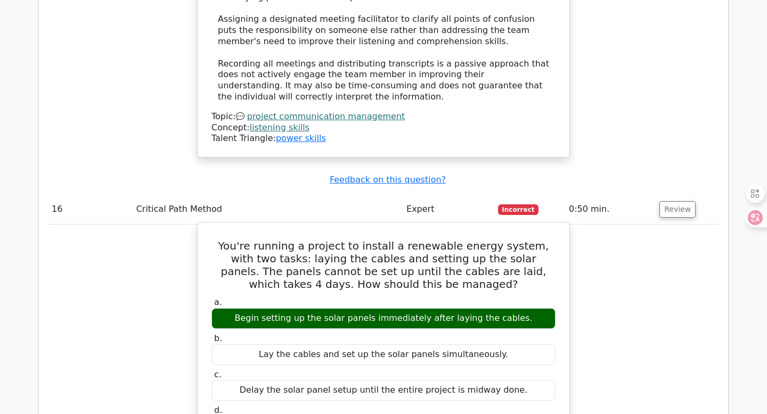
drag, startPoint x: 216, startPoint y: 121, endPoint x: 544, endPoint y: 307, distance: 377.2
click at [544, 307] on div "You're running a project to install a renewable energy system, with two tasks: …" at bounding box center [383, 422] width 363 height 390
copy div "You're running a project to install a renewable energy system, with two tasks: …"
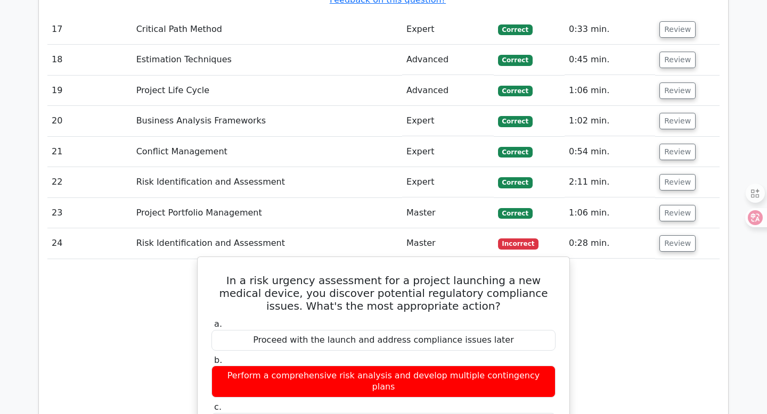
scroll to position [4272, 0]
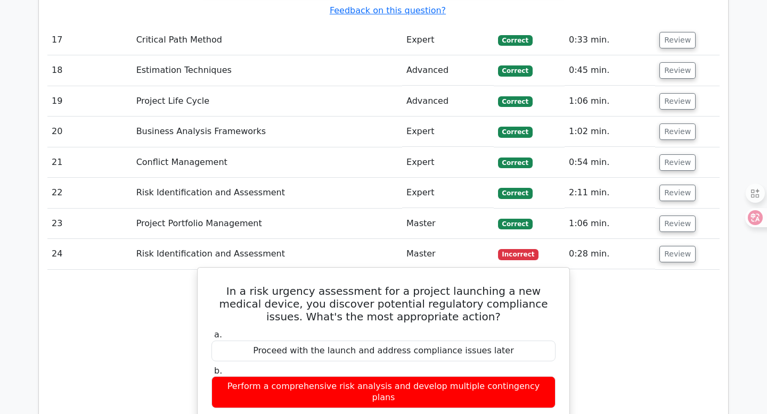
click at [255, 285] on h5 "In a risk urgency assessment for a project launching a new medical device, you …" at bounding box center [383, 304] width 346 height 38
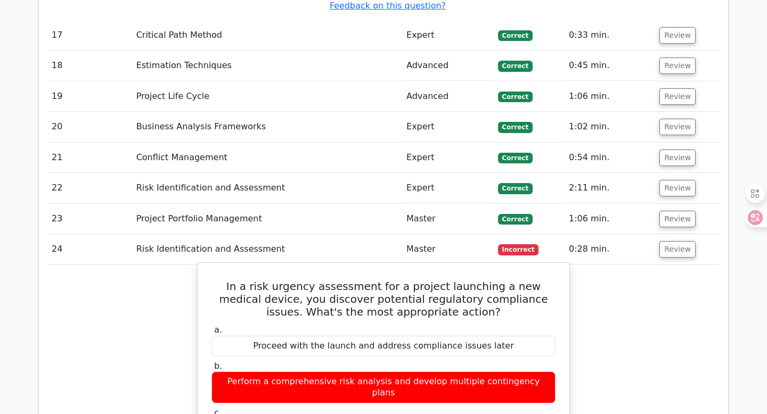
drag, startPoint x: 221, startPoint y: 157, endPoint x: 465, endPoint y: 402, distance: 346.3
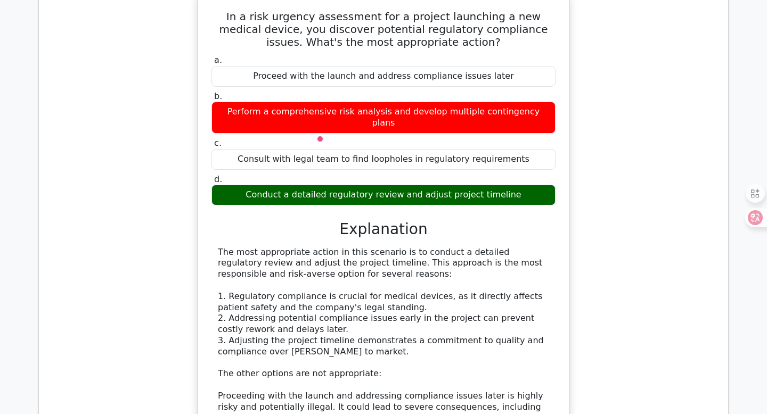
scroll to position [4547, 0]
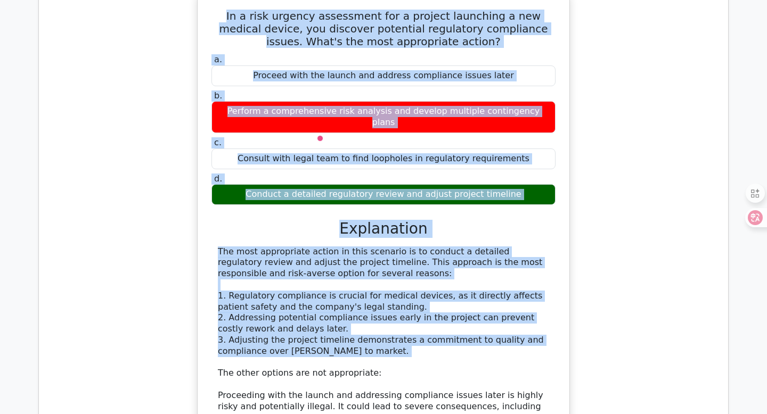
click at [414, 246] on div "The most appropriate action in this scenario is to conduct a detailed regulator…" at bounding box center [383, 412] width 331 height 332
copy div "In a risk urgency assessment for a project launching a new medical device, you …"
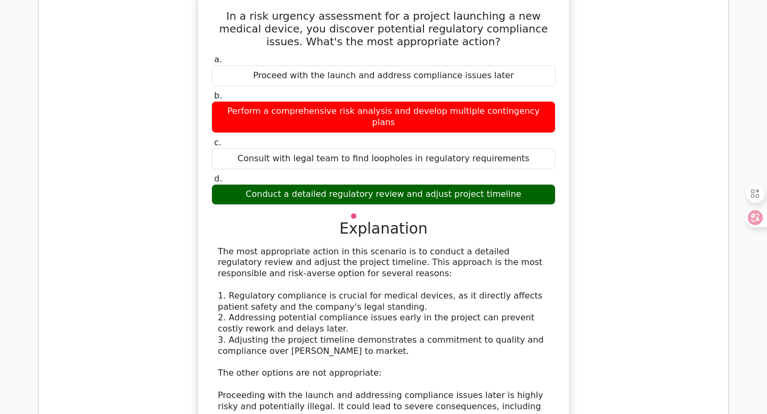
click at [398, 246] on div "The most appropriate action in this scenario is to conduct a detailed regulator…" at bounding box center [383, 412] width 331 height 332
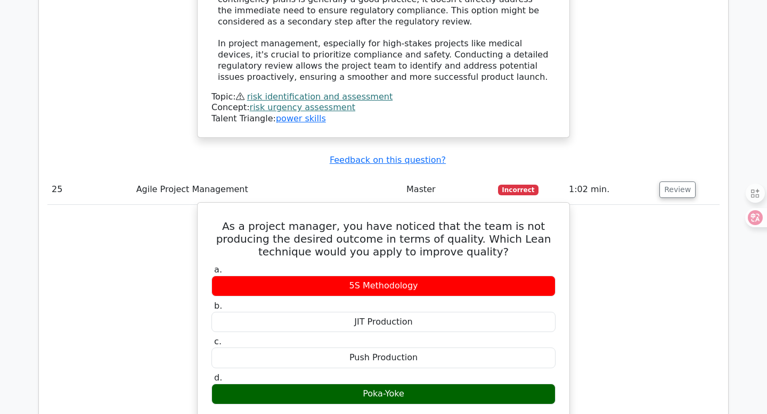
scroll to position [5035, 0]
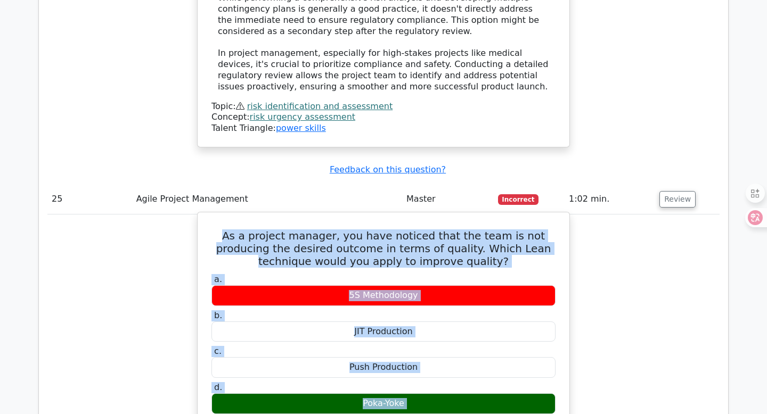
drag, startPoint x: 217, startPoint y: 79, endPoint x: 389, endPoint y: 391, distance: 356.9
click at [389, 391] on div "As a project manager, you have noticed that the team is not producing the desir…" at bounding box center [383, 411] width 363 height 389
copy div "As a project manager, you have noticed that the team is not producing the desir…"
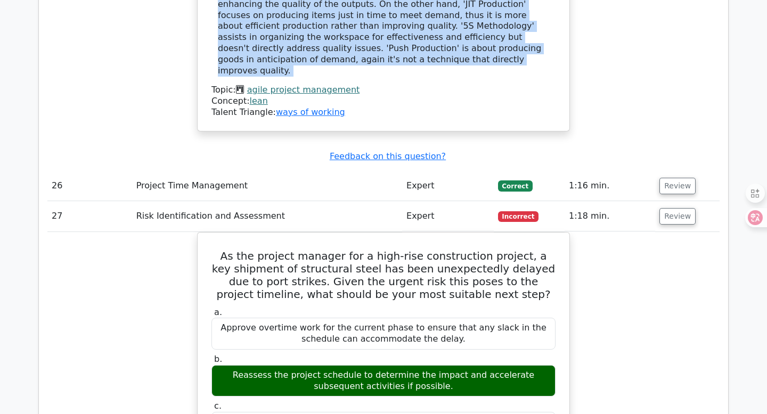
scroll to position [5523, 0]
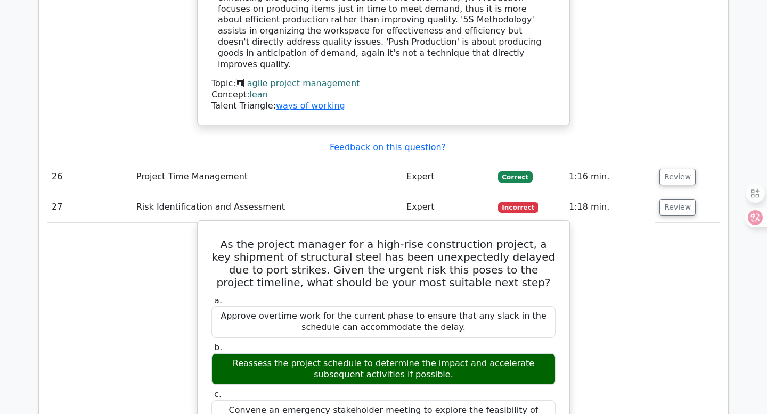
click at [278, 238] on h5 "As the project manager for a high-rise construction project, a key shipment of …" at bounding box center [383, 263] width 346 height 51
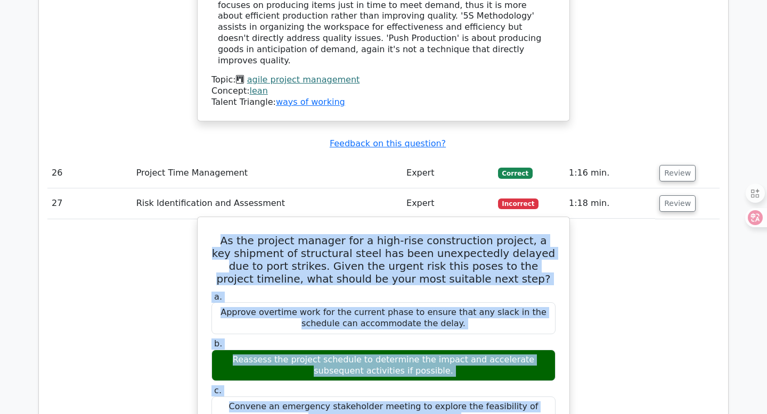
drag, startPoint x: 230, startPoint y: 71, endPoint x: 532, endPoint y: 381, distance: 432.9
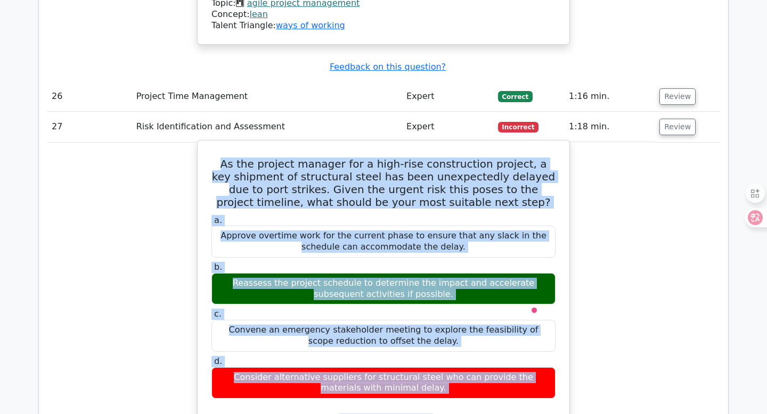
scroll to position [5644, 0]
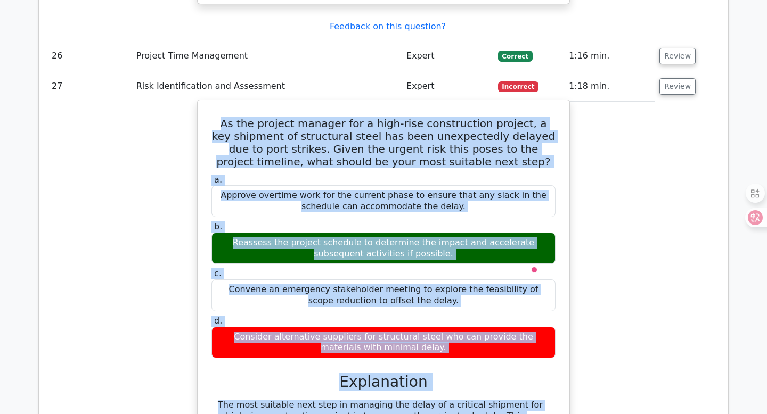
copy div "As the project manager for a high-rise construction project, a key shipment of …"
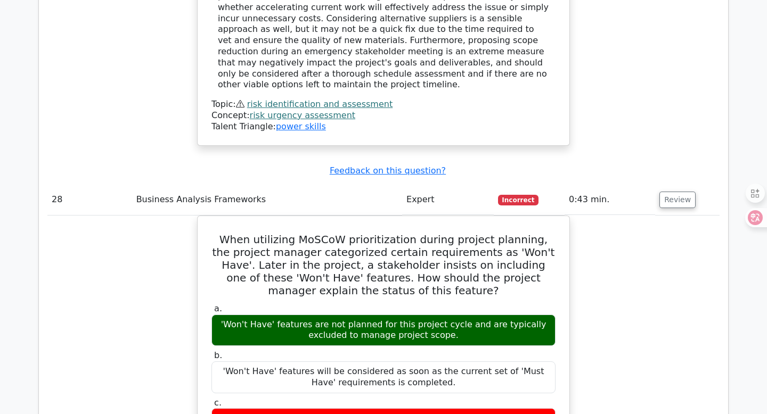
scroll to position [6119, 0]
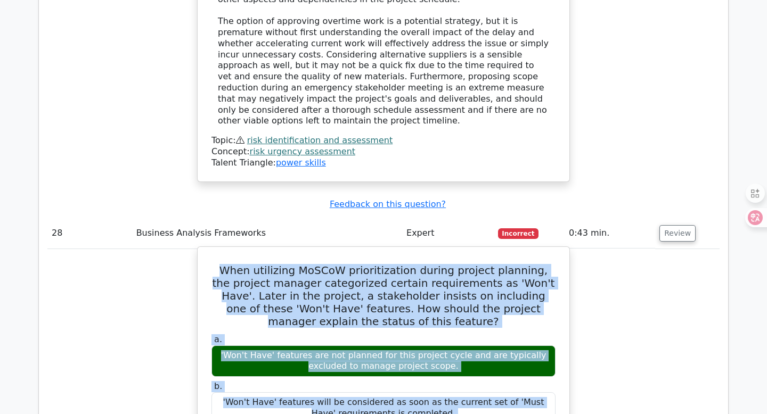
drag, startPoint x: 226, startPoint y: 88, endPoint x: 513, endPoint y: 350, distance: 388.1
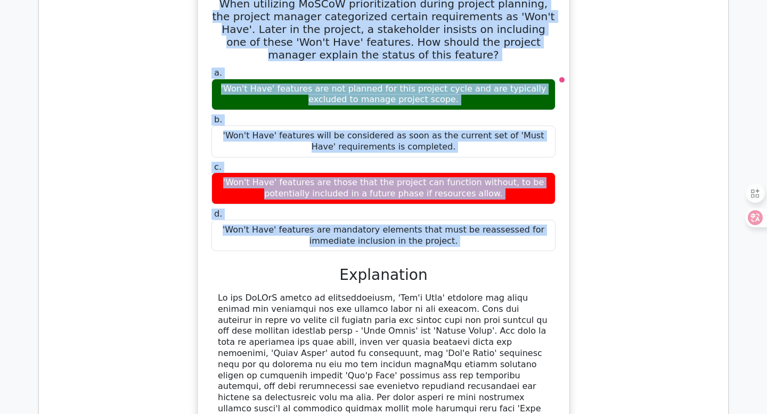
click at [428, 298] on div at bounding box center [383, 398] width 331 height 210
copy div "When utilizing MoSCoW prioritization during project planning, the project manag…"
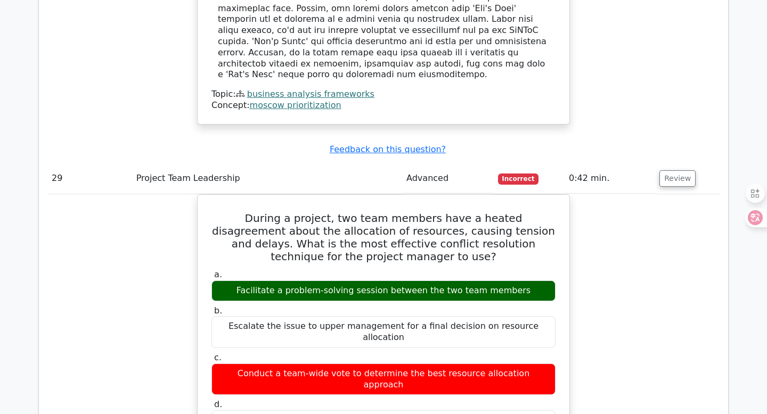
scroll to position [6768, 0]
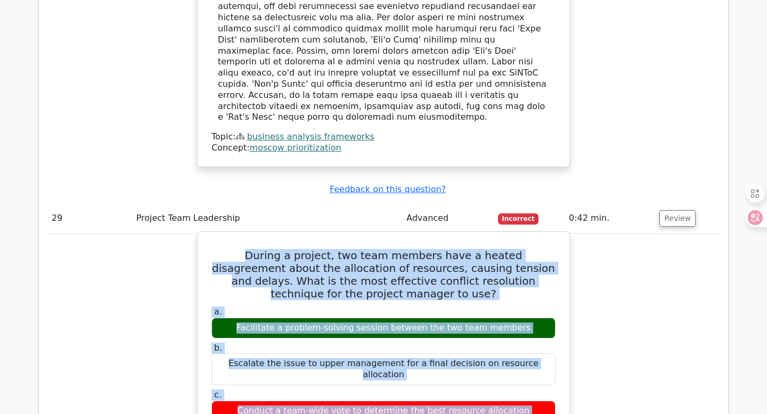
drag, startPoint x: 212, startPoint y: 52, endPoint x: 497, endPoint y: 334, distance: 401.3
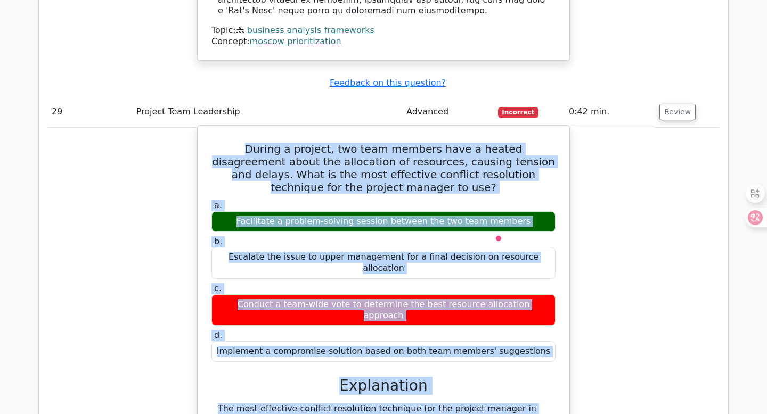
scroll to position [6893, 0]
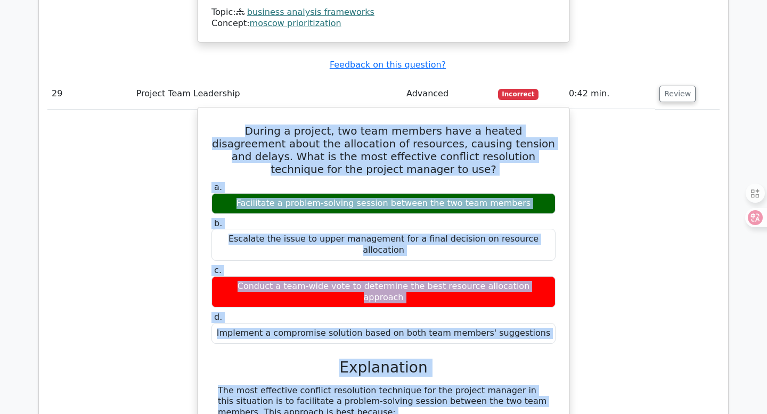
copy div "During a project, two team members have a heated disagreement about the allocat…"
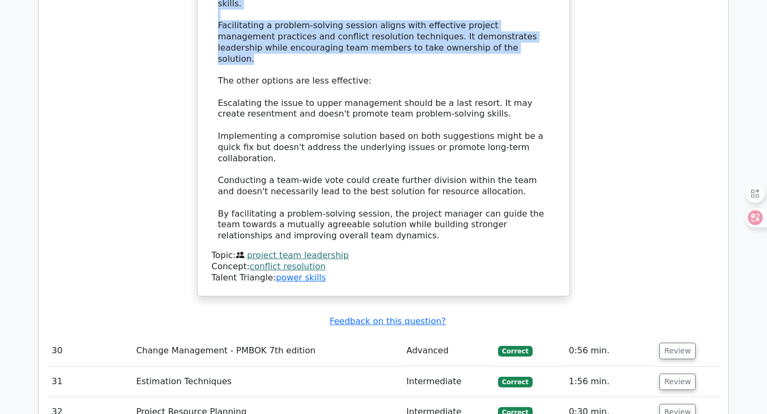
scroll to position [7502, 0]
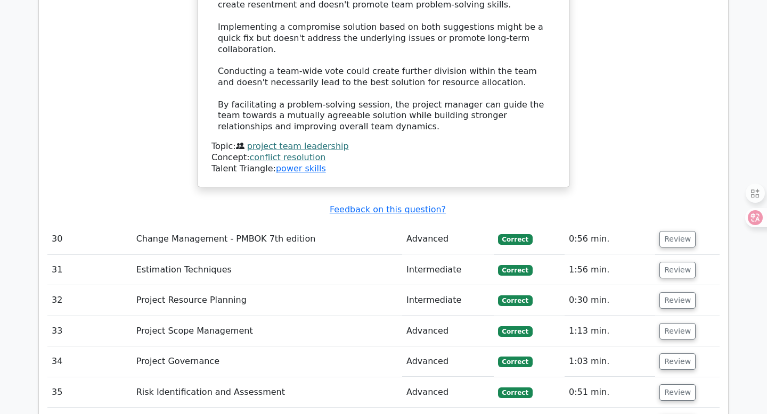
drag, startPoint x: 221, startPoint y: 179, endPoint x: 564, endPoint y: 395, distance: 405.3
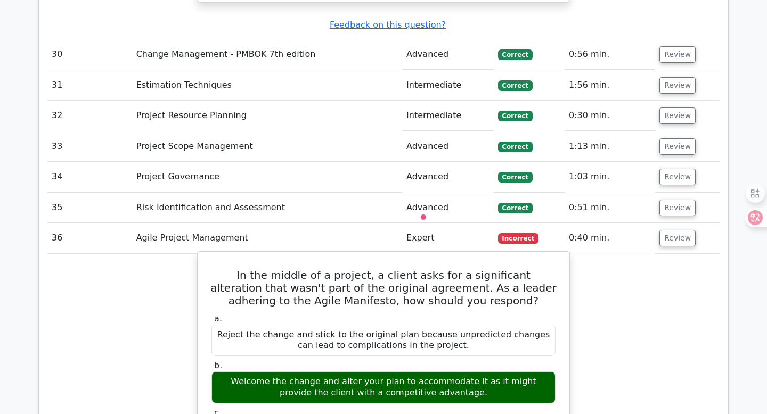
scroll to position [7785, 0]
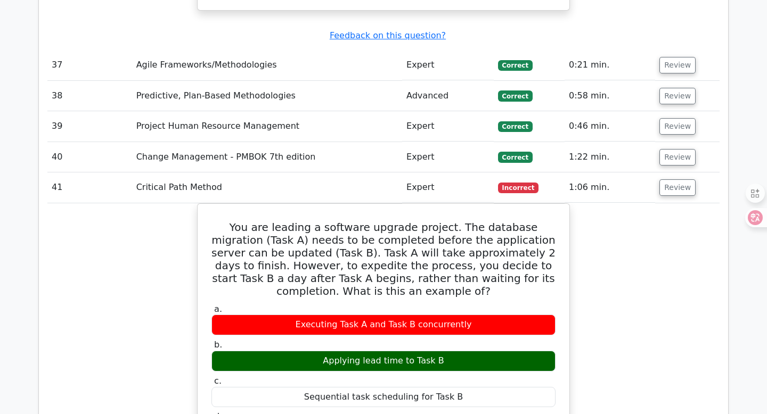
scroll to position [8246, 0]
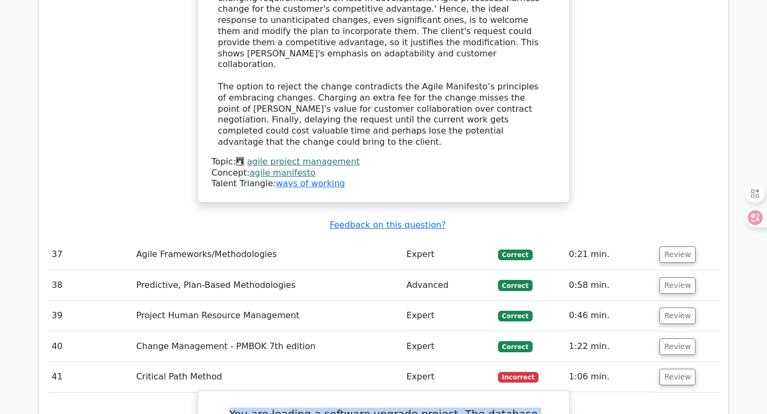
drag, startPoint x: 219, startPoint y: 110, endPoint x: 445, endPoint y: 259, distance: 270.9
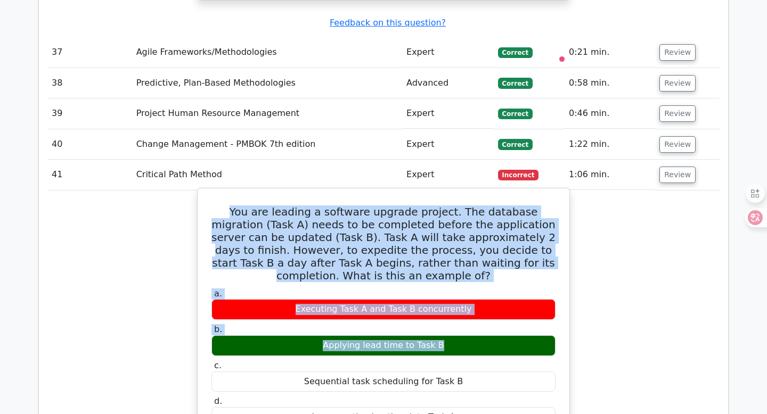
scroll to position [8493, 0]
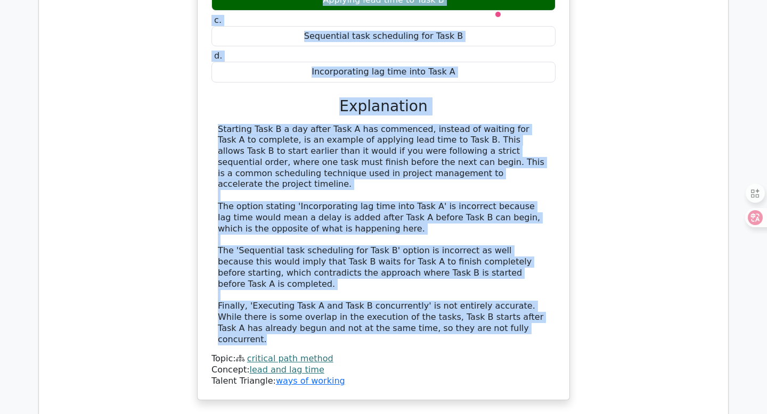
scroll to position [8794, 0]
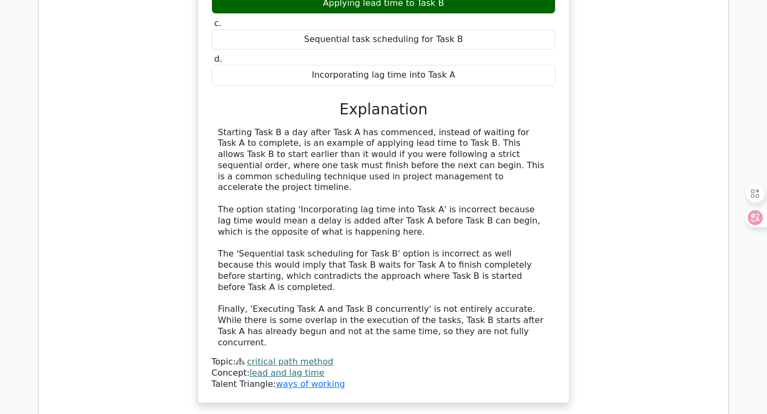
drag, startPoint x: 213, startPoint y: 152, endPoint x: 409, endPoint y: 249, distance: 219.3
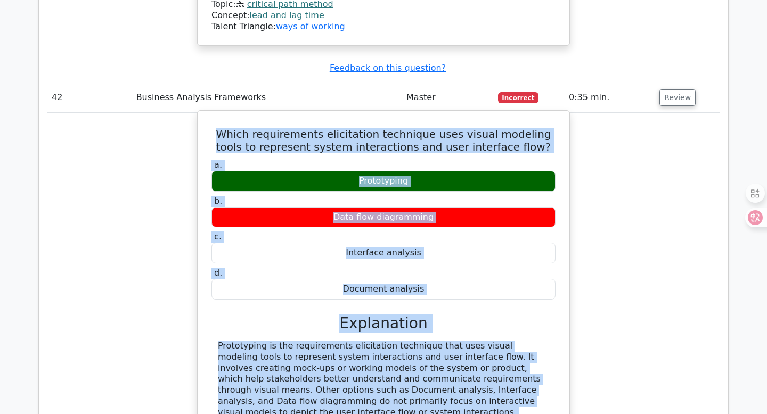
click at [390, 341] on div "Prototyping is the requirements elicitation technique that uses visual modeling…" at bounding box center [383, 422] width 344 height 163
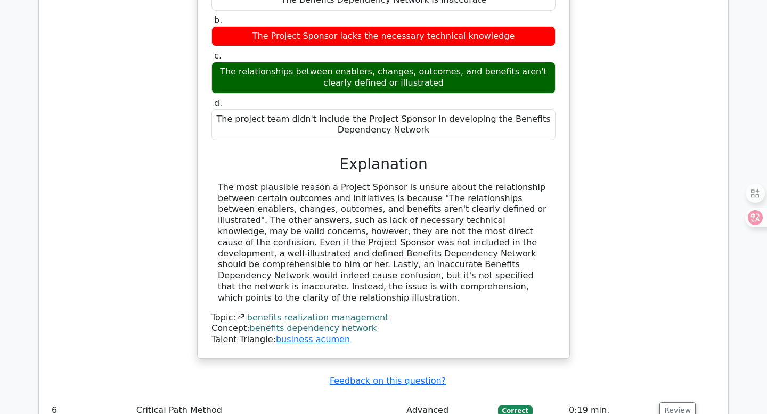
scroll to position [1927, 0]
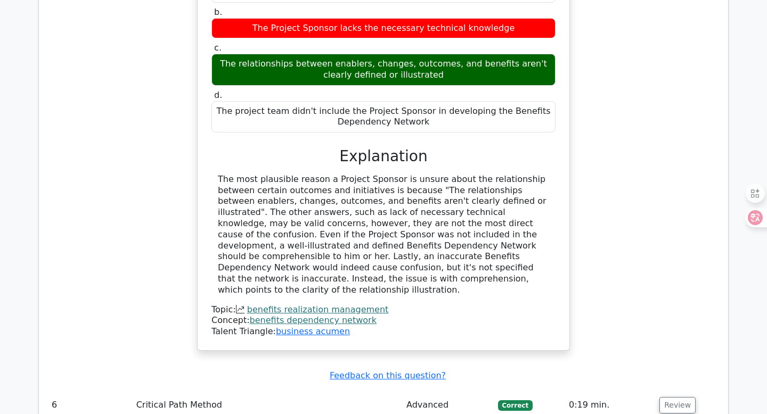
click at [279, 147] on h3 "Explanation" at bounding box center [383, 156] width 331 height 18
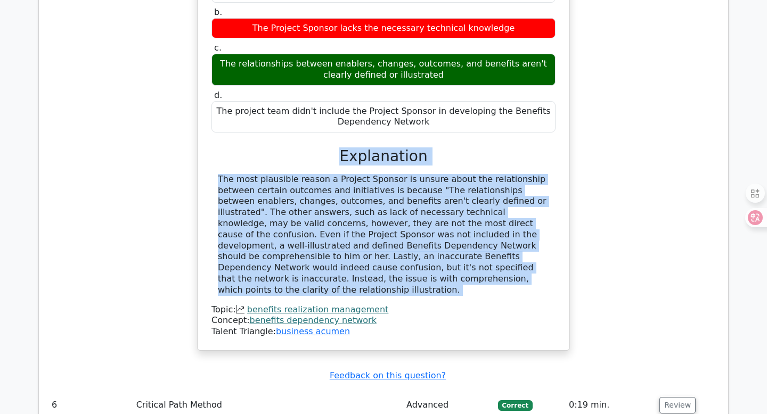
drag, startPoint x: 333, startPoint y: 108, endPoint x: 428, endPoint y: 240, distance: 162.8
click at [429, 241] on div "a. The Benefits Dependency Network is inaccurate b. The Project Sponsor lacks t…" at bounding box center [383, 153] width 346 height 369
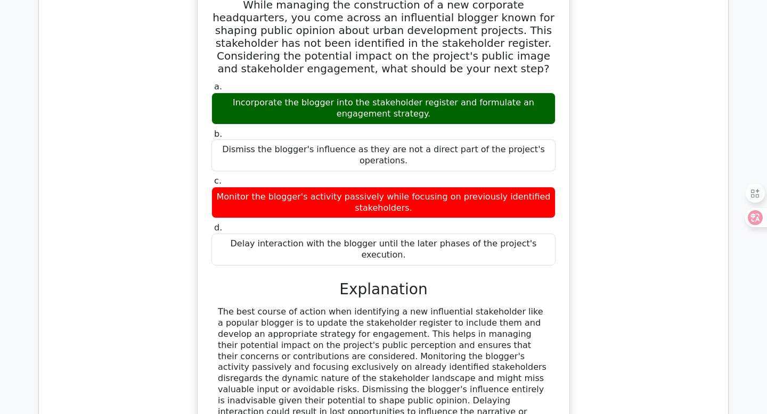
scroll to position [2432, 0]
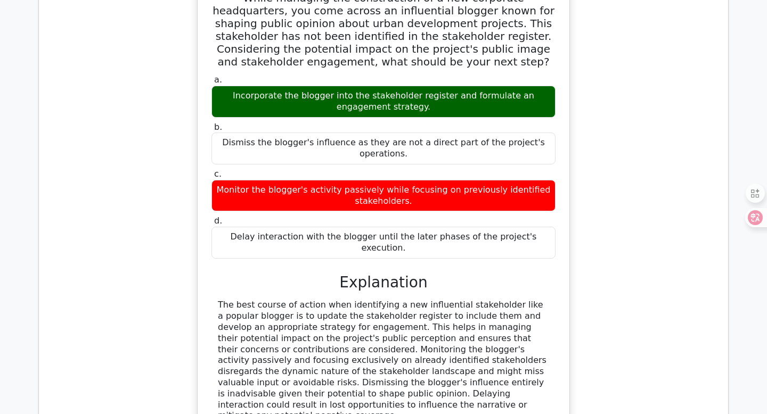
drag, startPoint x: 342, startPoint y: 210, endPoint x: 411, endPoint y: 341, distance: 147.9
click at [411, 341] on div "a. Incorporate the blogger into the stakeholder register and formulate an engag…" at bounding box center [383, 267] width 346 height 391
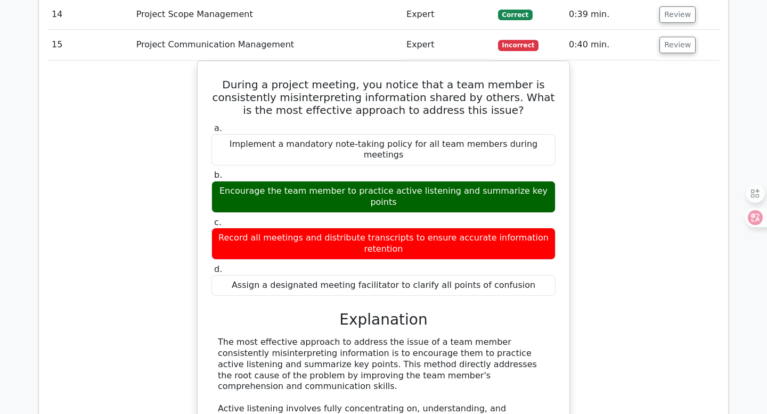
scroll to position [3123, 0]
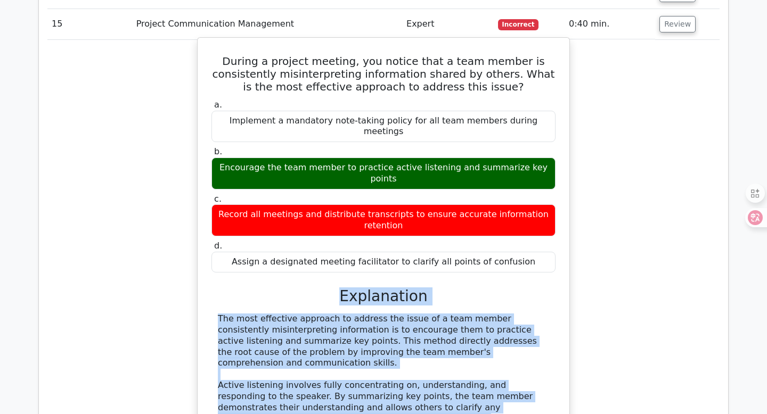
drag, startPoint x: 341, startPoint y: 194, endPoint x: 459, endPoint y: 321, distance: 173.3
click at [459, 321] on div "a. Implement a mandatory note-taking policy for all team members during meeting…" at bounding box center [383, 375] width 346 height 557
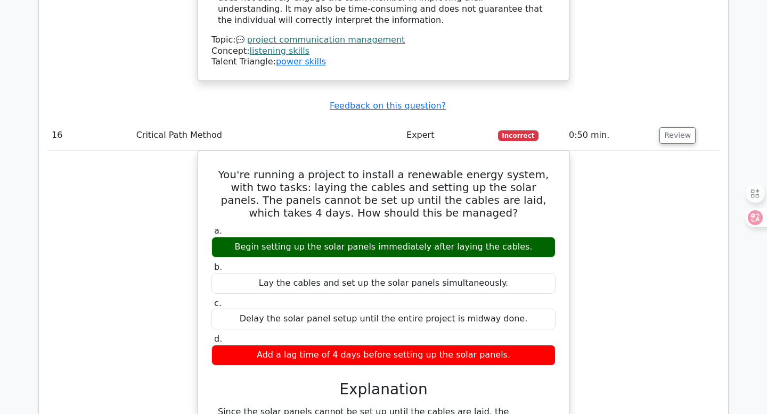
scroll to position [3727, 0]
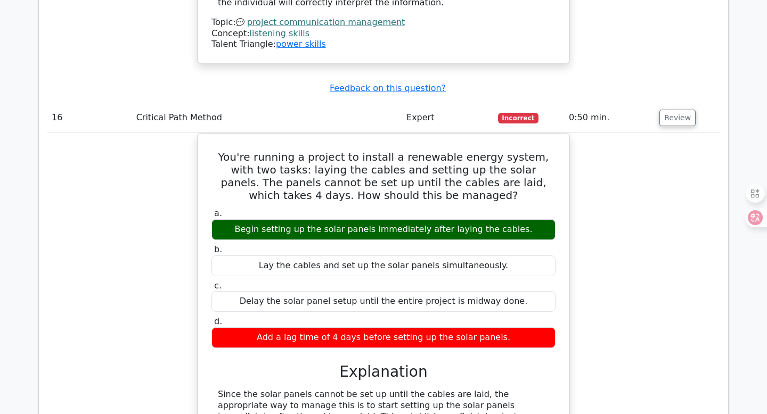
click at [407, 235] on div "a. Begin setting up the solar panels immediately after laying the cables. b. La…" at bounding box center [383, 363] width 346 height 314
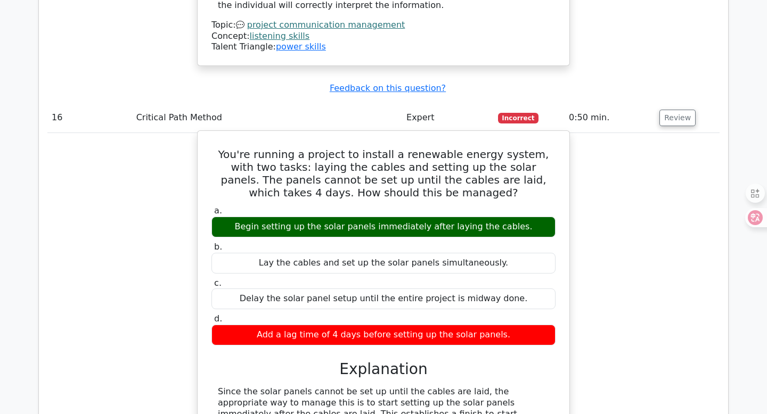
drag, startPoint x: 344, startPoint y: 241, endPoint x: 417, endPoint y: 332, distance: 116.7
click at [417, 332] on div "a. Begin setting up the solar panels immediately after laying the cables. b. La…" at bounding box center [383, 360] width 346 height 314
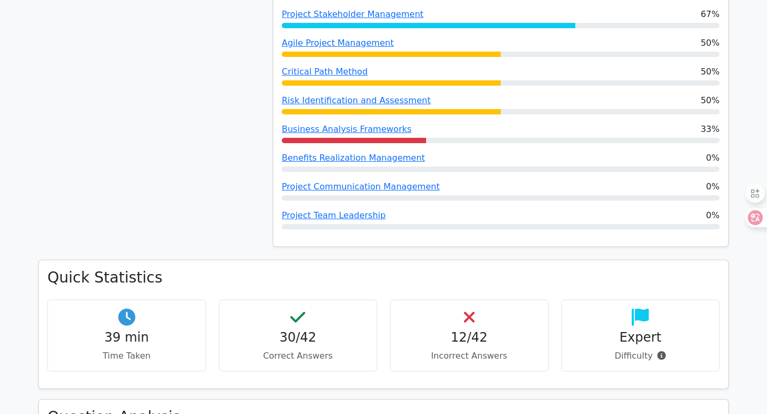
scroll to position [0, 0]
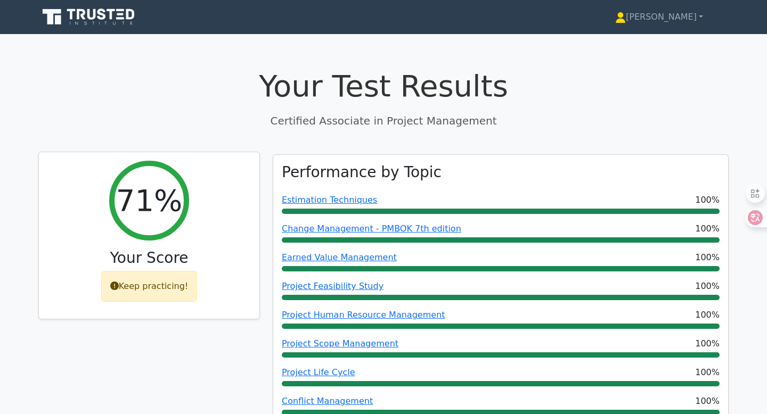
click at [151, 278] on div "Keep practicing!" at bounding box center [149, 286] width 96 height 31
click at [138, 282] on div "Keep practicing!" at bounding box center [149, 286] width 96 height 31
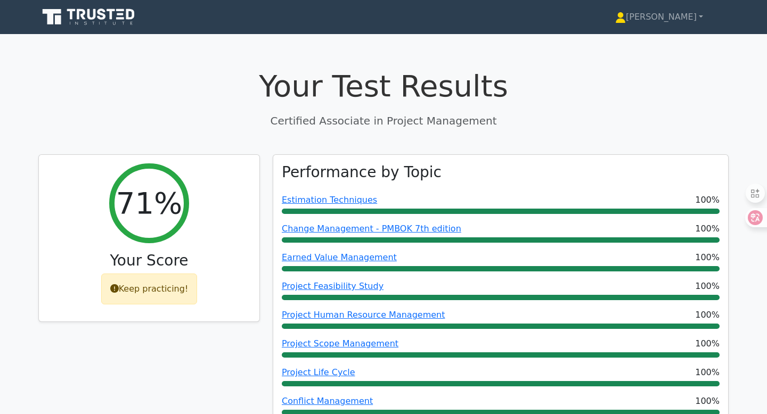
click at [104, 23] on icon at bounding box center [89, 17] width 102 height 20
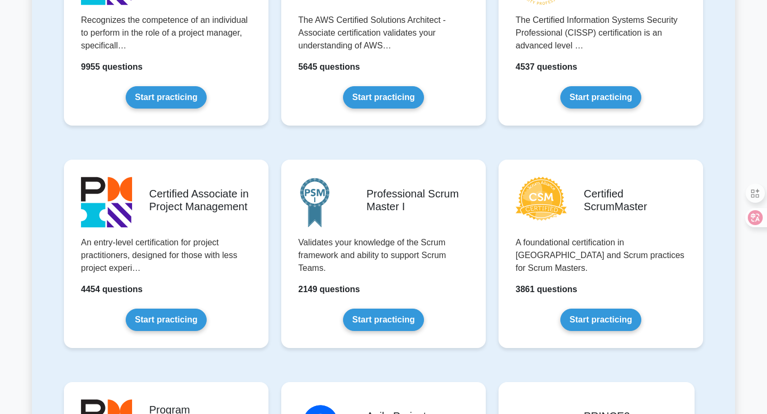
scroll to position [483, 0]
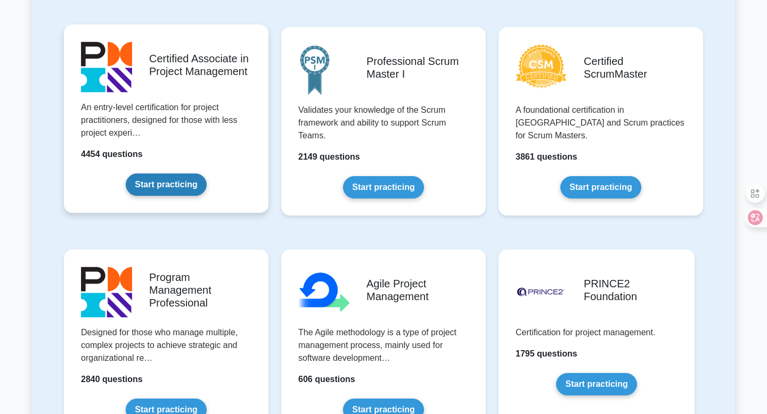
click at [175, 182] on link "Start practicing" at bounding box center [166, 185] width 80 height 22
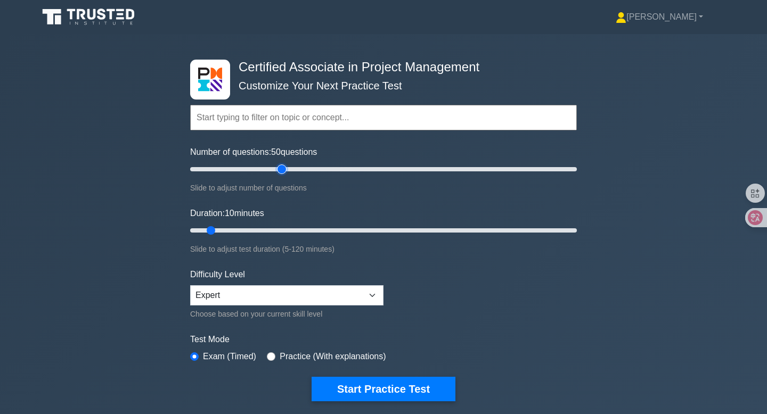
drag, startPoint x: 202, startPoint y: 170, endPoint x: 278, endPoint y: 172, distance: 76.2
type input "50"
click at [278, 172] on input "Number of questions: 50 questions" at bounding box center [383, 169] width 386 height 13
drag, startPoint x: 208, startPoint y: 233, endPoint x: 338, endPoint y: 236, distance: 129.4
type input "50"
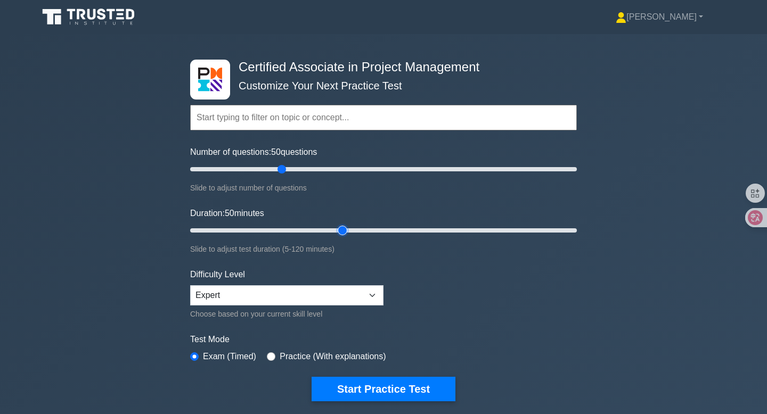
click at [338, 236] on input "Duration: 50 minutes" at bounding box center [383, 230] width 386 height 13
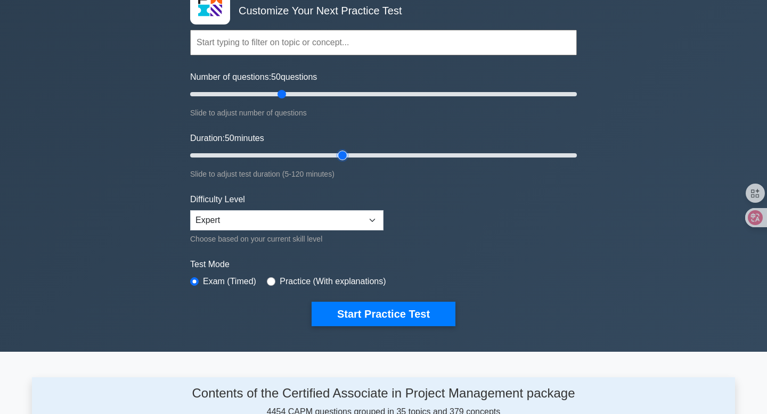
scroll to position [89, 0]
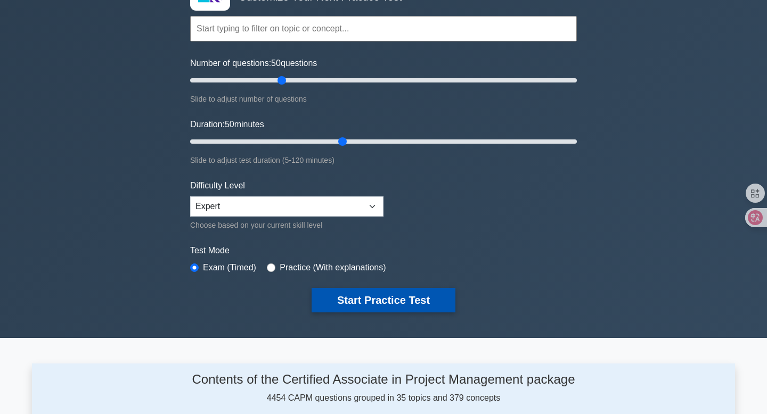
click at [386, 304] on button "Start Practice Test" at bounding box center [383, 300] width 144 height 24
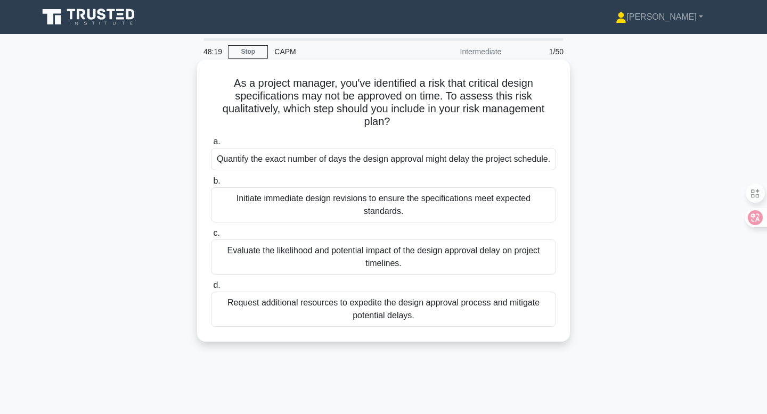
click at [412, 259] on div "Evaluate the likelihood and potential impact of the design approval delay on pr…" at bounding box center [383, 257] width 345 height 35
click at [211, 237] on input "c. Evaluate the likelihood and potential impact of the design approval delay on…" at bounding box center [211, 233] width 0 height 7
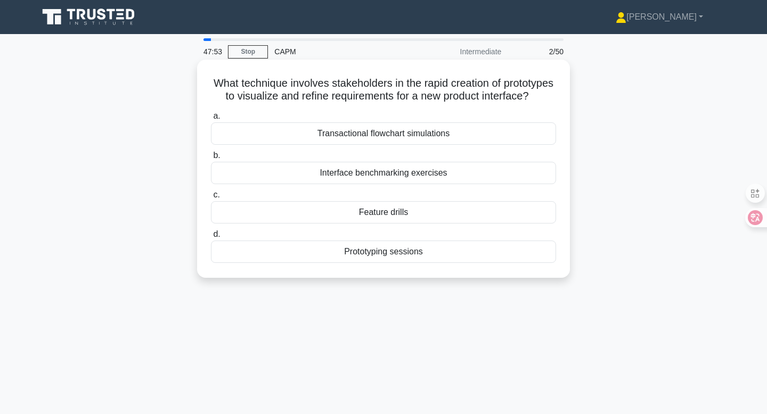
click at [390, 252] on div "Prototyping sessions" at bounding box center [383, 252] width 345 height 22
click at [211, 238] on input "d. Prototyping sessions" at bounding box center [211, 234] width 0 height 7
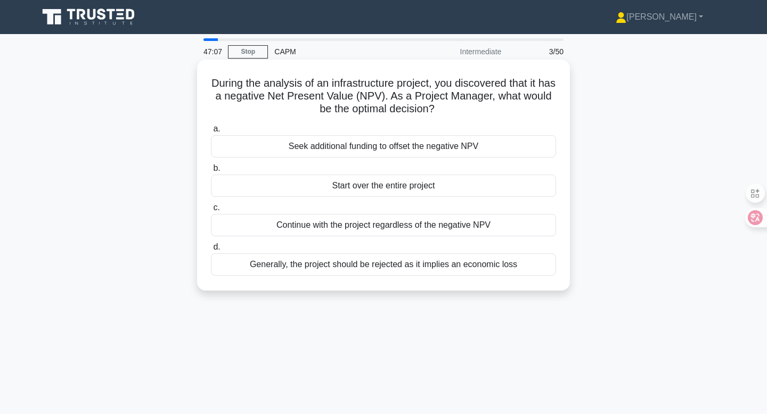
click at [453, 261] on div "Generally, the project should be rejected as it implies an economic loss" at bounding box center [383, 264] width 345 height 22
click at [211, 251] on input "d. Generally, the project should be rejected as it implies an economic loss" at bounding box center [211, 247] width 0 height 7
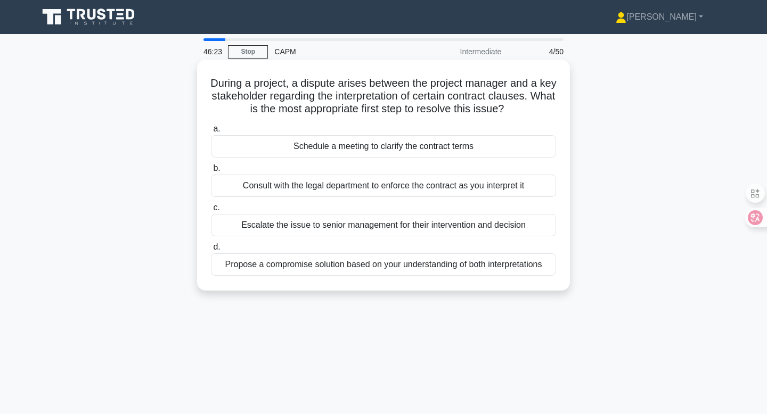
click at [433, 152] on div "Schedule a meeting to clarify the contract terms" at bounding box center [383, 146] width 345 height 22
click at [211, 133] on input "a. Schedule a meeting to clarify the contract terms" at bounding box center [211, 129] width 0 height 7
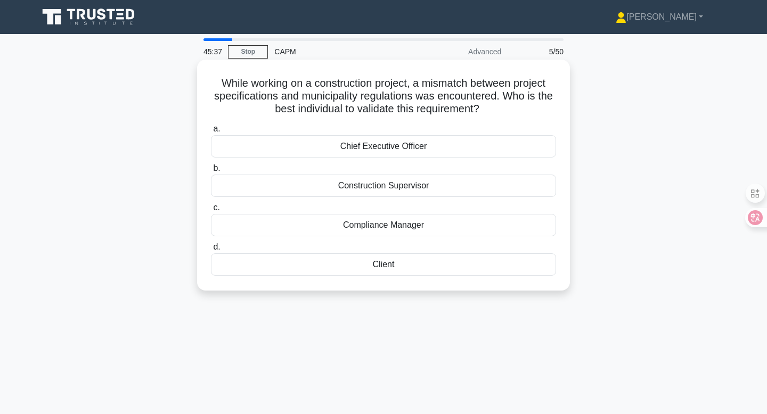
click at [404, 225] on div "Compliance Manager" at bounding box center [383, 225] width 345 height 22
click at [211, 211] on input "c. Compliance Manager" at bounding box center [211, 207] width 0 height 7
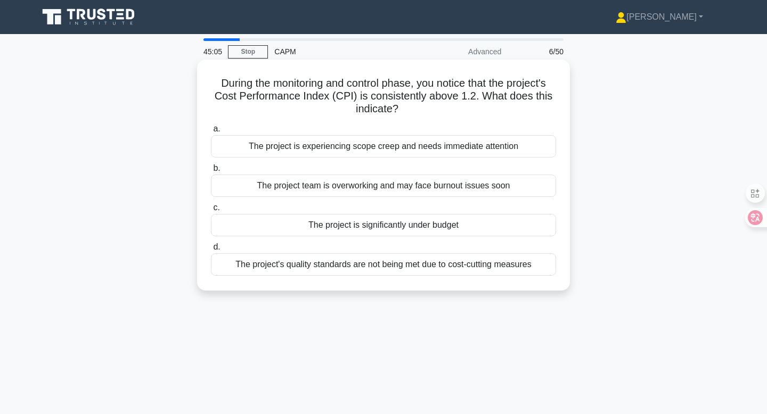
click at [412, 229] on div "The project is significantly under budget" at bounding box center [383, 225] width 345 height 22
click at [211, 211] on input "c. The project is significantly under budget" at bounding box center [211, 207] width 0 height 7
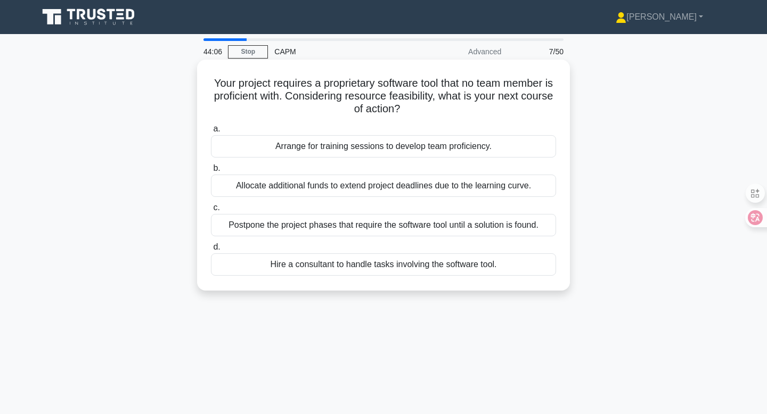
click at [492, 147] on div "Arrange for training sessions to develop team proficiency." at bounding box center [383, 146] width 345 height 22
click at [211, 133] on input "a. Arrange for training sessions to develop team proficiency." at bounding box center [211, 129] width 0 height 7
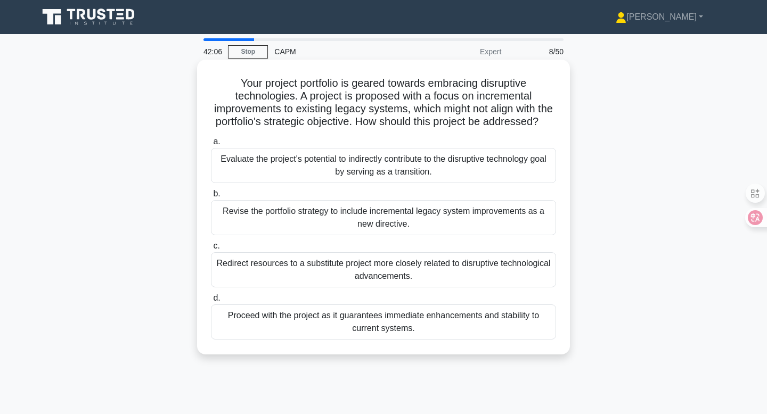
click at [472, 166] on div "Evaluate the project's potential to indirectly contribute to the disruptive tec…" at bounding box center [383, 165] width 345 height 35
click at [211, 145] on input "a. Evaluate the project's potential to indirectly contribute to the disruptive …" at bounding box center [211, 141] width 0 height 7
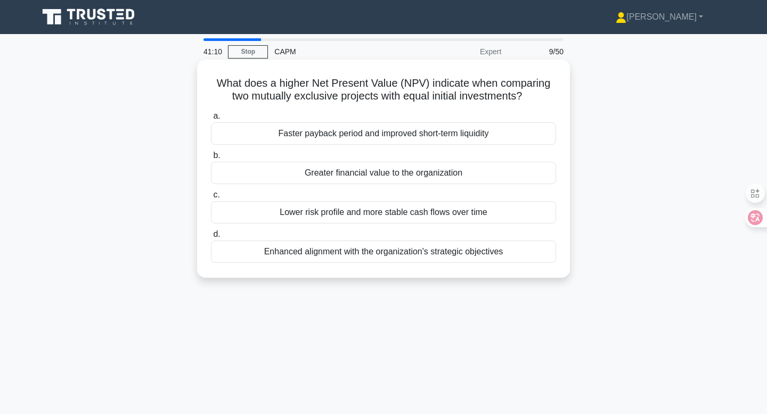
click at [446, 217] on div "Lower risk profile and more stable cash flows over time" at bounding box center [383, 212] width 345 height 22
click at [211, 199] on input "c. Lower risk profile and more stable cash flows over time" at bounding box center [211, 195] width 0 height 7
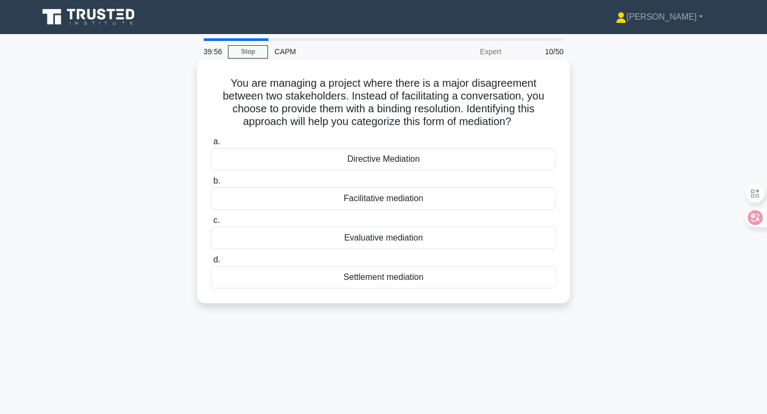
click at [404, 278] on div "Settlement mediation" at bounding box center [383, 277] width 345 height 22
click at [211, 264] on input "d. Settlement mediation" at bounding box center [211, 260] width 0 height 7
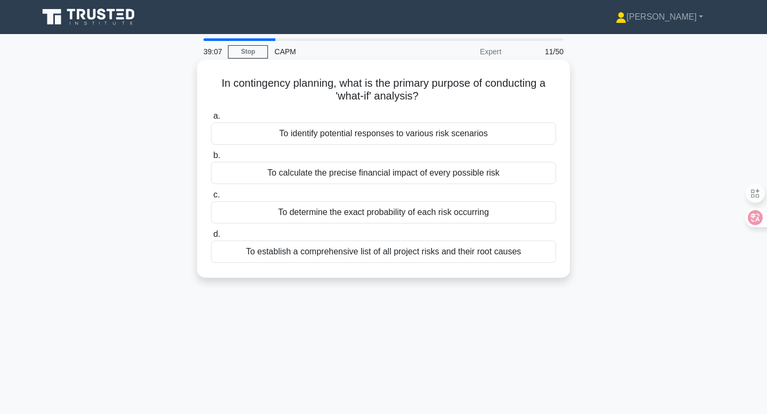
click at [418, 254] on div "To establish a comprehensive list of all project risks and their root causes" at bounding box center [383, 252] width 345 height 22
click at [211, 238] on input "d. To establish a comprehensive list of all project risks and their root causes" at bounding box center [211, 234] width 0 height 7
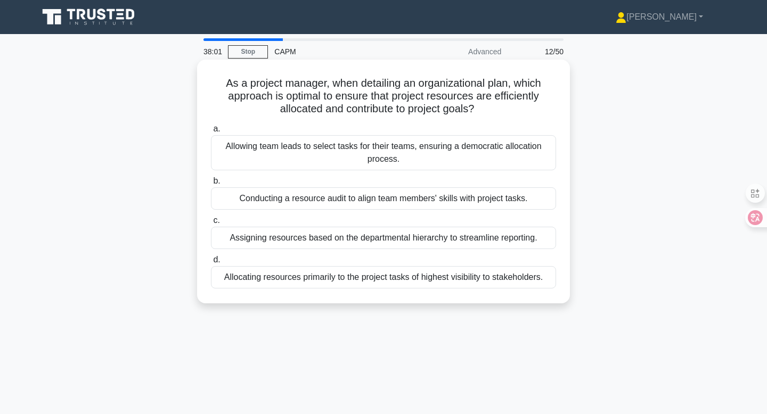
click at [385, 199] on div "Conducting a resource audit to align team members' skills with project tasks." at bounding box center [383, 198] width 345 height 22
click at [211, 185] on input "b. Conducting a resource audit to align team members' skills with project tasks." at bounding box center [211, 181] width 0 height 7
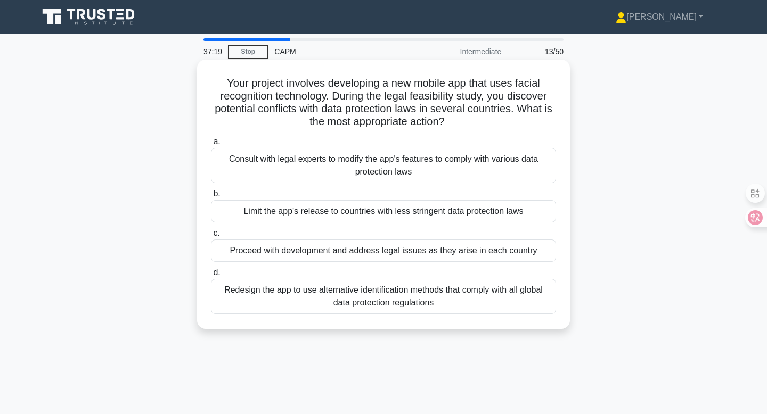
click at [490, 167] on div "Consult with legal experts to modify the app's features to comply with various …" at bounding box center [383, 165] width 345 height 35
click at [211, 145] on input "a. Consult with legal experts to modify the app's features to comply with vario…" at bounding box center [211, 141] width 0 height 7
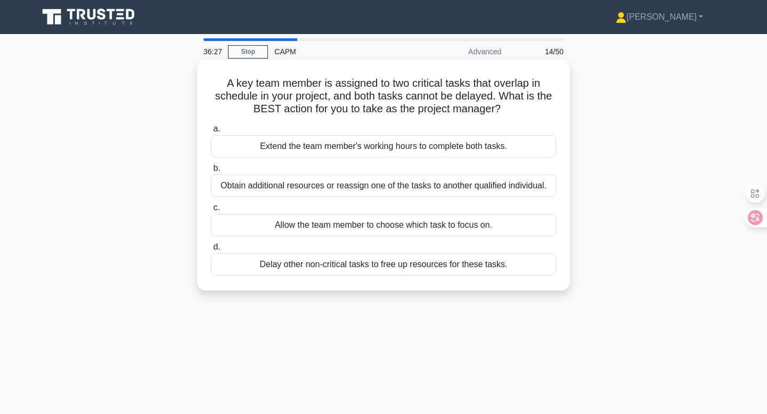
click at [462, 186] on div "Obtain additional resources or reassign one of the tasks to another qualified i…" at bounding box center [383, 186] width 345 height 22
click at [211, 172] on input "b. Obtain additional resources or reassign one of the tasks to another qualifie…" at bounding box center [211, 168] width 0 height 7
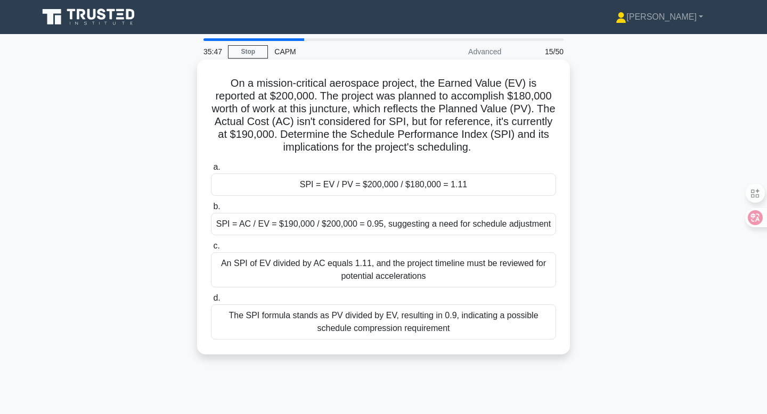
click at [429, 184] on div "SPI = EV / PV = $200,000 / $180,000 = 1.11" at bounding box center [383, 185] width 345 height 22
click at [211, 171] on input "a. SPI = EV / PV = $200,000 / $180,000 = 1.11" at bounding box center [211, 167] width 0 height 7
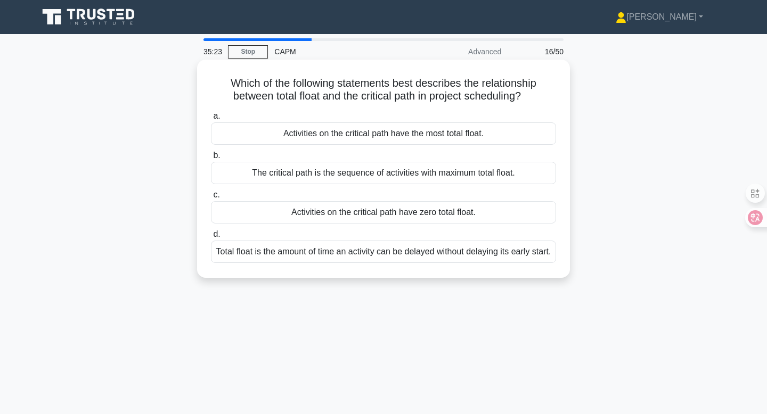
click at [474, 212] on div "Activities on the critical path have zero total float." at bounding box center [383, 212] width 345 height 22
click at [211, 199] on input "c. Activities on the critical path have zero total float." at bounding box center [211, 195] width 0 height 7
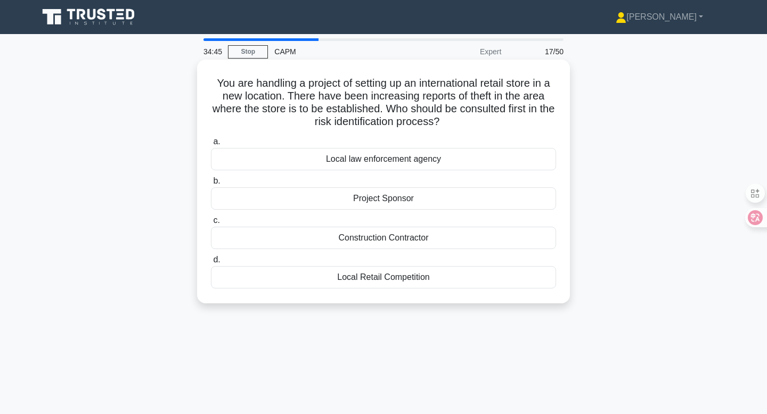
click at [455, 280] on div "Local Retail Competition" at bounding box center [383, 277] width 345 height 22
click at [211, 264] on input "d. Local Retail Competition" at bounding box center [211, 260] width 0 height 7
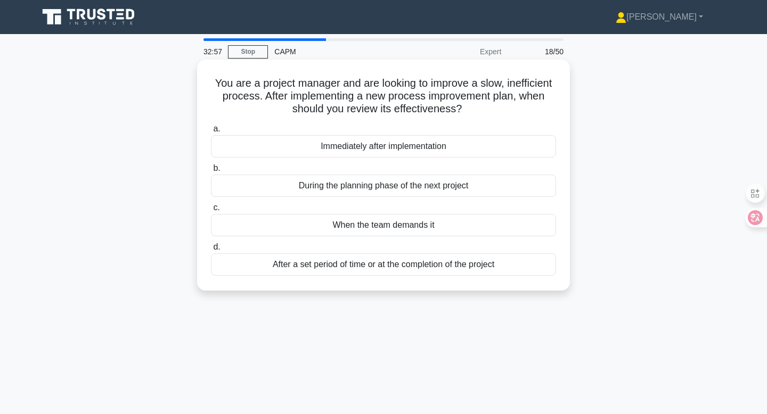
click at [420, 151] on div "Immediately after implementation" at bounding box center [383, 146] width 345 height 22
click at [211, 133] on input "a. Immediately after implementation" at bounding box center [211, 129] width 0 height 7
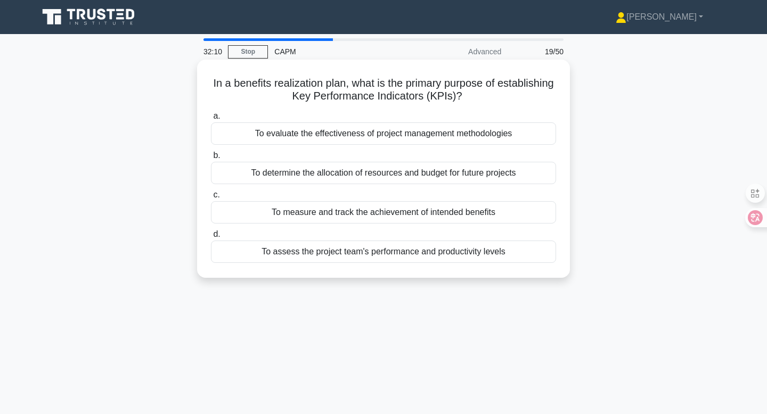
click at [406, 215] on div "To measure and track the achievement of intended benefits" at bounding box center [383, 212] width 345 height 22
click at [211, 199] on input "c. To measure and track the achievement of intended benefits" at bounding box center [211, 195] width 0 height 7
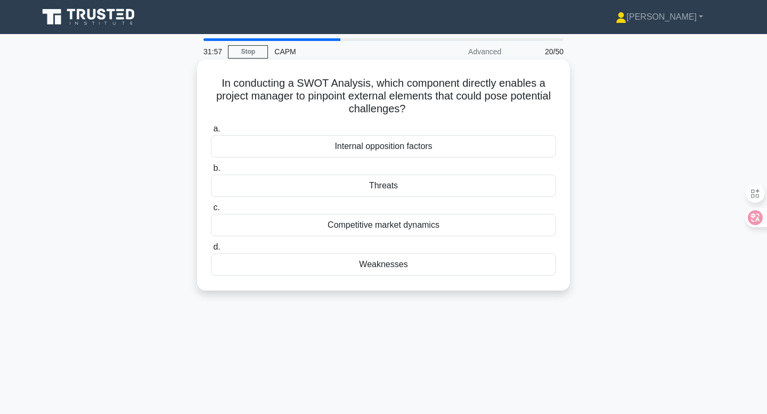
click at [446, 189] on div "Threats" at bounding box center [383, 186] width 345 height 22
click at [211, 172] on input "b. Threats" at bounding box center [211, 168] width 0 height 7
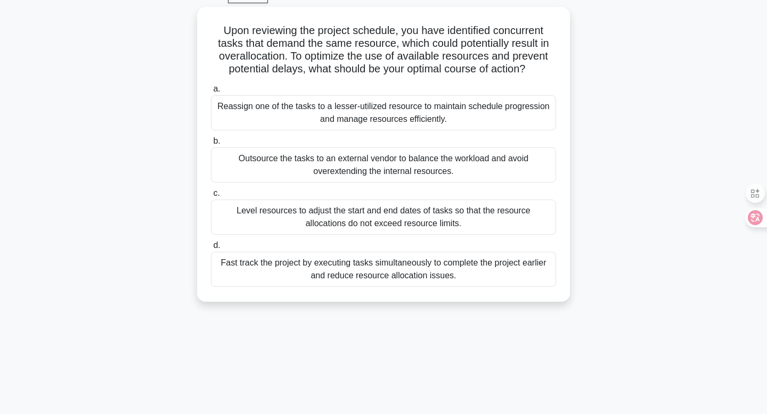
scroll to position [59, 0]
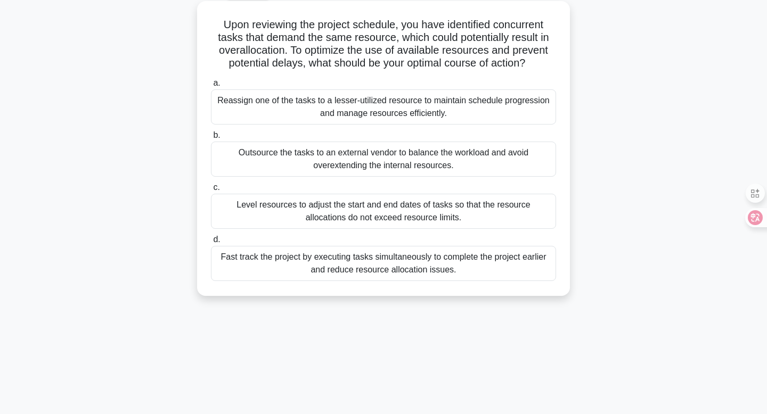
click at [477, 217] on div "Level resources to adjust the start and end dates of tasks so that the resource…" at bounding box center [383, 211] width 345 height 35
click at [211, 191] on input "c. Level resources to adjust the start and end dates of tasks so that the resou…" at bounding box center [211, 187] width 0 height 7
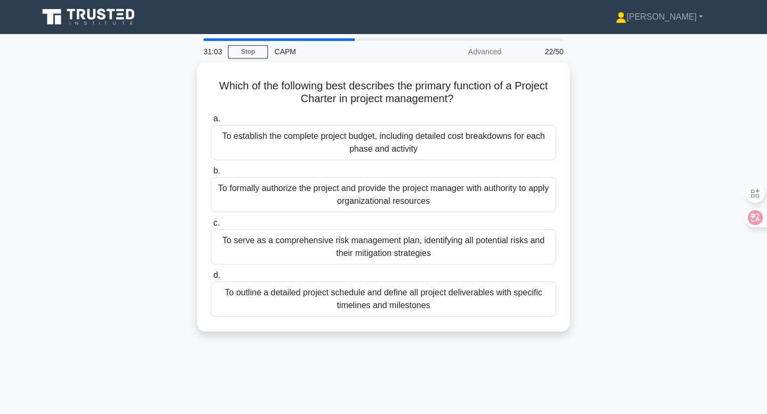
scroll to position [0, 0]
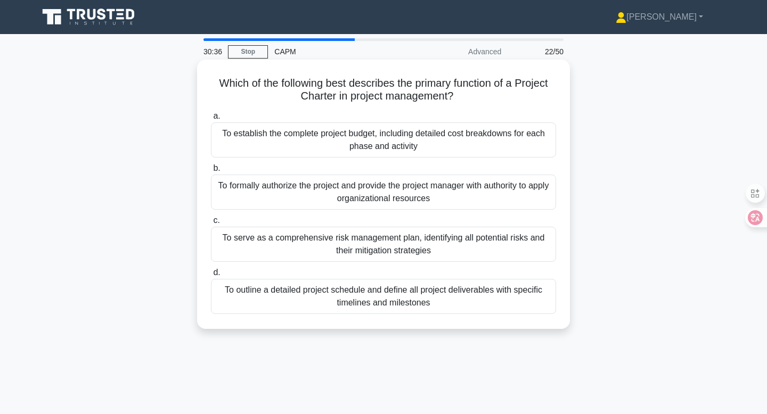
click at [381, 188] on div "To formally authorize the project and provide the project manager with authorit…" at bounding box center [383, 192] width 345 height 35
click at [211, 172] on input "b. To formally authorize the project and provide the project manager with autho…" at bounding box center [211, 168] width 0 height 7
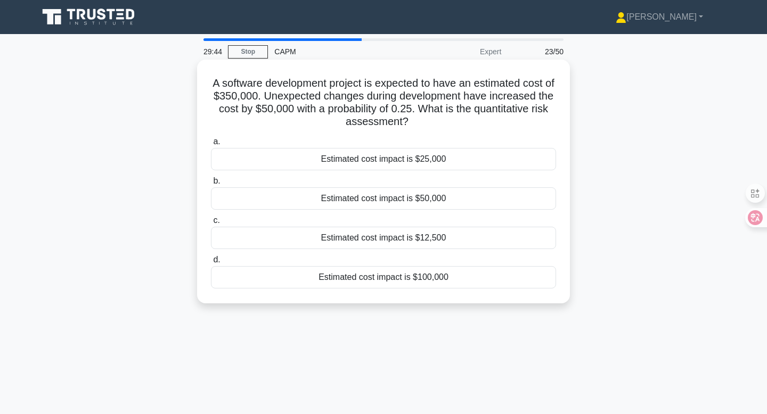
click at [357, 240] on div "Estimated cost impact is $12,500" at bounding box center [383, 238] width 345 height 22
click at [211, 224] on input "c. Estimated cost impact is $12,500" at bounding box center [211, 220] width 0 height 7
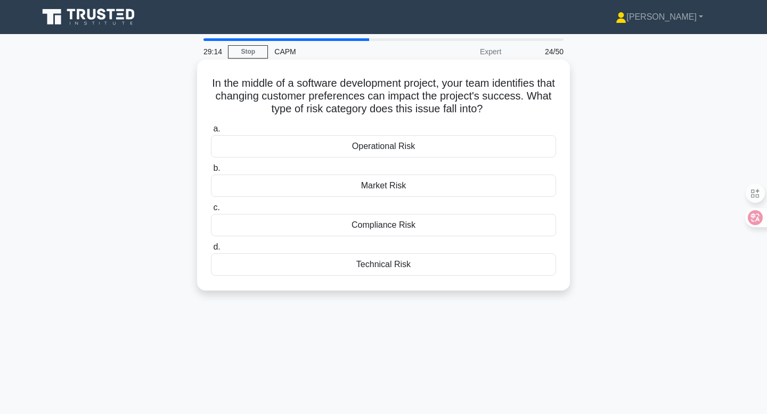
click at [407, 187] on div "Market Risk" at bounding box center [383, 186] width 345 height 22
click at [211, 172] on input "b. Market Risk" at bounding box center [211, 168] width 0 height 7
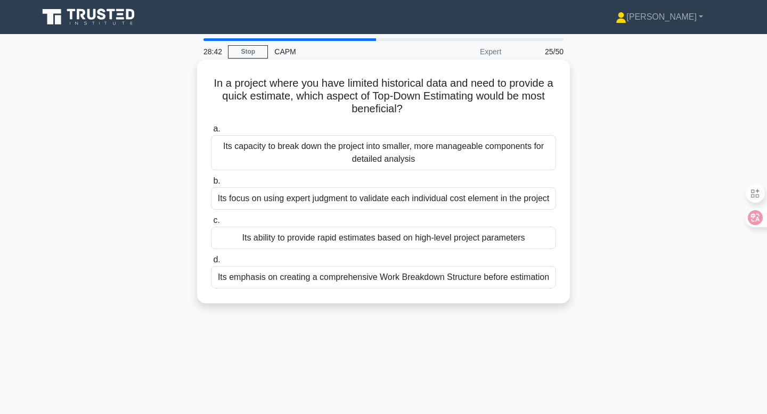
click at [425, 249] on div "Its ability to provide rapid estimates based on high-level project parameters" at bounding box center [383, 238] width 345 height 22
click at [211, 224] on input "c. Its ability to provide rapid estimates based on high-level project parameters" at bounding box center [211, 220] width 0 height 7
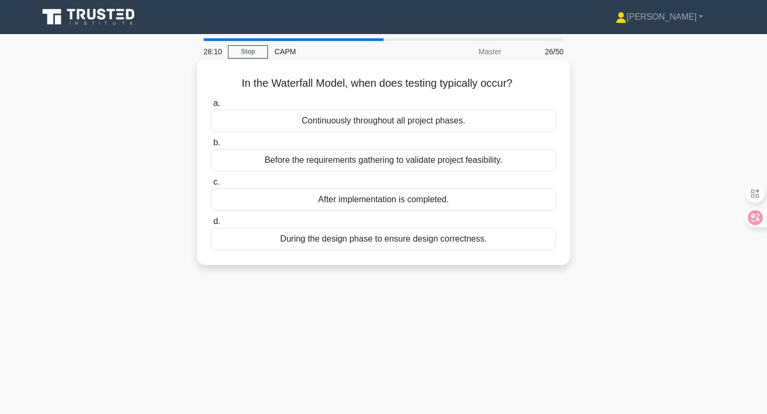
click at [416, 202] on div "After implementation is completed." at bounding box center [383, 199] width 345 height 22
click at [211, 186] on input "c. After implementation is completed." at bounding box center [211, 182] width 0 height 7
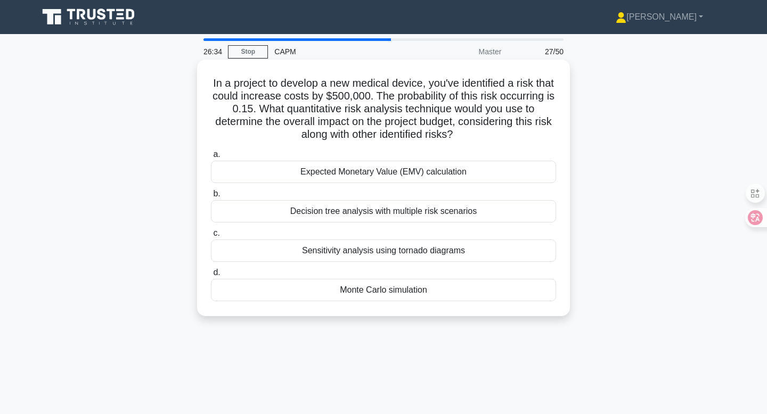
click at [504, 180] on div "Expected Monetary Value (EMV) calculation" at bounding box center [383, 172] width 345 height 22
click at [211, 158] on input "a. Expected Monetary Value (EMV) calculation" at bounding box center [211, 154] width 0 height 7
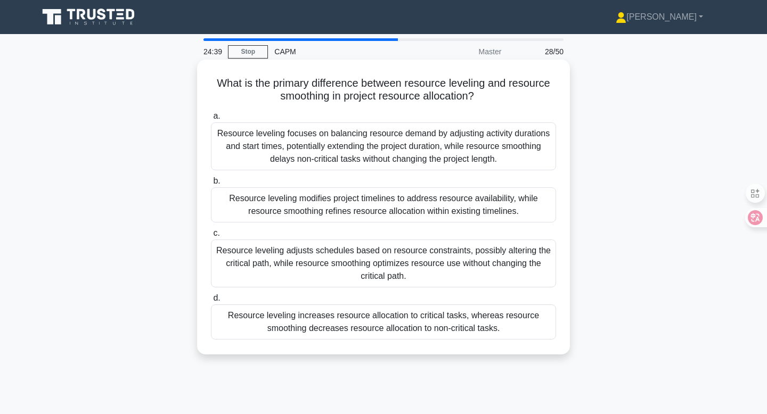
click at [400, 147] on div "Resource leveling focuses on balancing resource demand by adjusting activity du…" at bounding box center [383, 146] width 345 height 48
click at [211, 120] on input "a. Resource leveling focuses on balancing resource demand by adjusting activity…" at bounding box center [211, 116] width 0 height 7
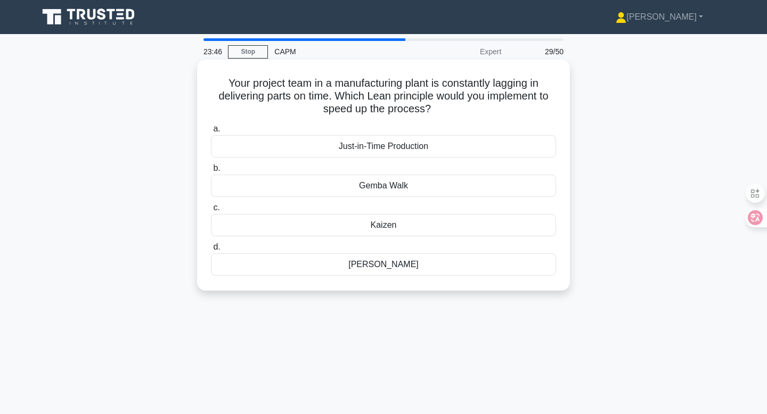
click at [473, 188] on div "Gemba Walk" at bounding box center [383, 186] width 345 height 22
click at [211, 172] on input "b. Gemba Walk" at bounding box center [211, 168] width 0 height 7
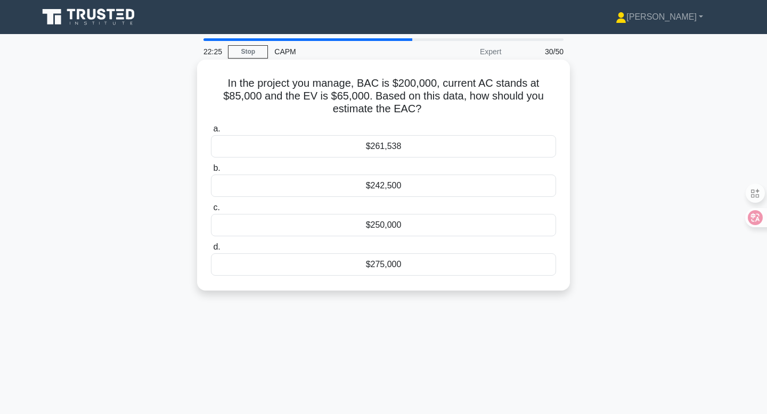
click at [430, 185] on div "$242,500" at bounding box center [383, 186] width 345 height 22
click at [211, 172] on input "b. $242,500" at bounding box center [211, 168] width 0 height 7
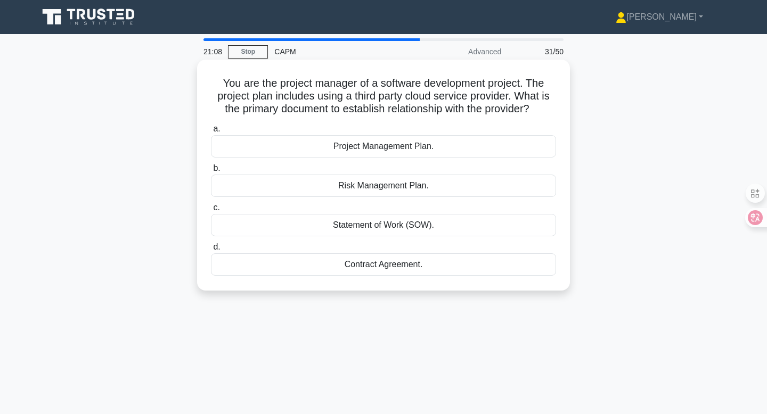
click at [380, 266] on div "Contract Agreement." at bounding box center [383, 264] width 345 height 22
click at [211, 251] on input "d. Contract Agreement." at bounding box center [211, 247] width 0 height 7
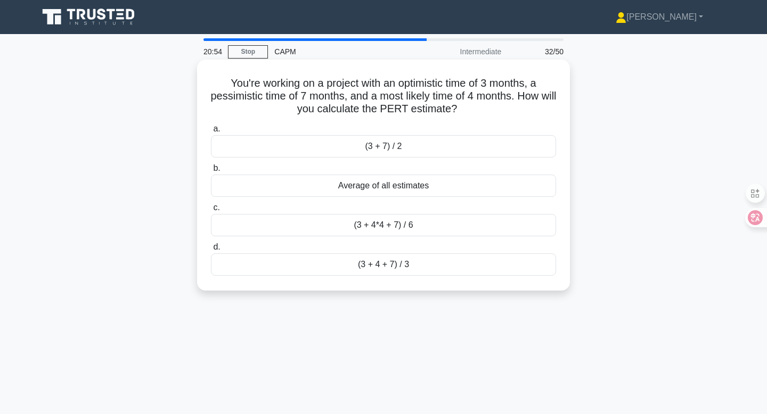
click at [381, 226] on div "(3 + 4*4 + 7) / 6" at bounding box center [383, 225] width 345 height 22
click at [211, 211] on input "c. (3 + 4*4 + 7) / 6" at bounding box center [211, 207] width 0 height 7
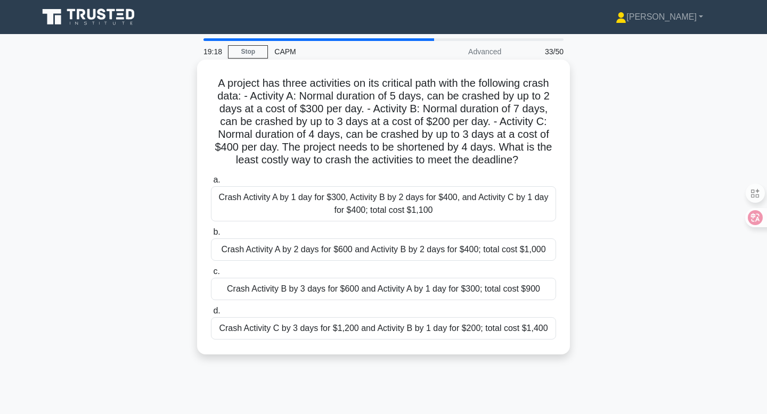
click at [472, 290] on div "Crash Activity B by 3 days for $600 and Activity A by 1 day for $300; total cos…" at bounding box center [383, 289] width 345 height 22
click at [211, 275] on input "c. Crash Activity B by 3 days for $600 and Activity A by 1 day for $300; total …" at bounding box center [211, 271] width 0 height 7
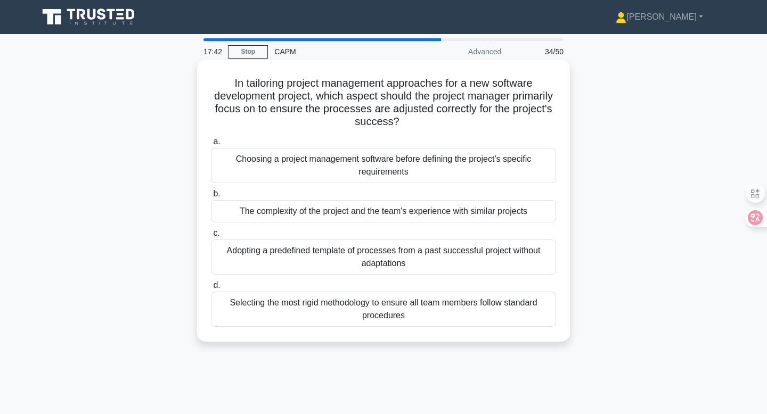
click at [506, 212] on div "The complexity of the project and the team's experience with similar projects" at bounding box center [383, 211] width 345 height 22
click at [211, 197] on input "b. The complexity of the project and the team's experience with similar projects" at bounding box center [211, 194] width 0 height 7
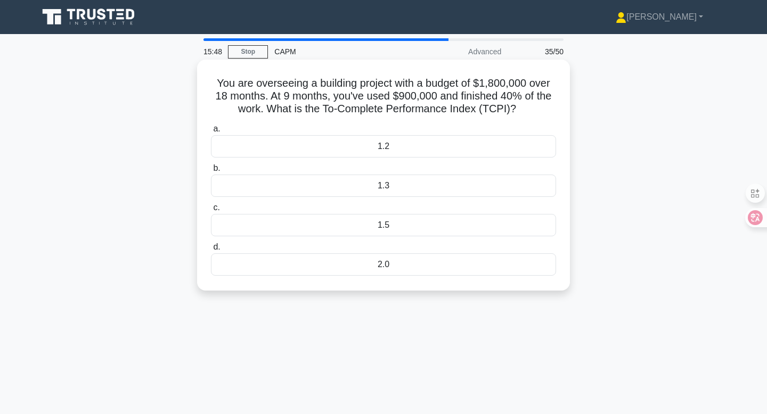
click at [560, 112] on div "You are overseeing a building project with a budget of $1,800,000 over 18 month…" at bounding box center [383, 175] width 364 height 223
click at [420, 143] on div "1.2" at bounding box center [383, 146] width 345 height 22
click at [211, 133] on input "a. 1.2" at bounding box center [211, 129] width 0 height 7
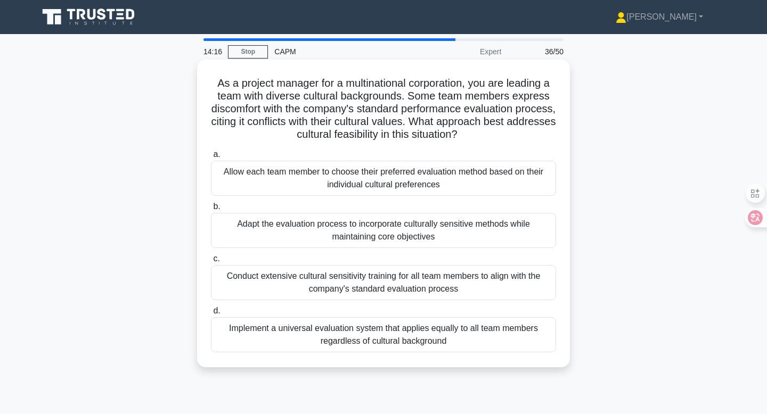
click at [484, 233] on div "Adapt the evaluation process to incorporate culturally sensitive methods while …" at bounding box center [383, 230] width 345 height 35
click at [211, 210] on input "b. Adapt the evaluation process to incorporate culturally sensitive methods whi…" at bounding box center [211, 206] width 0 height 7
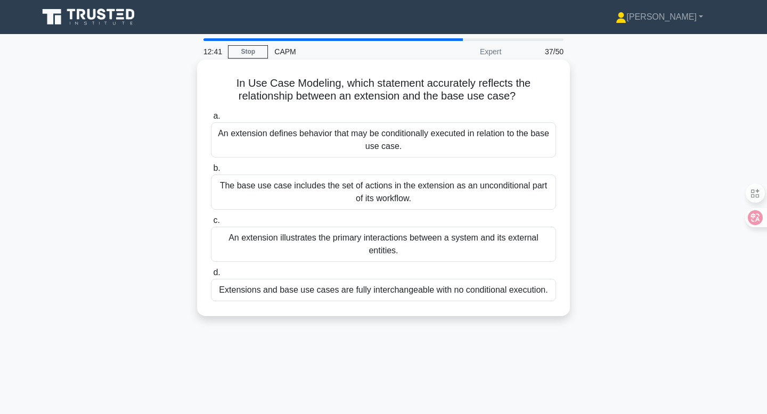
click at [451, 138] on div "An extension defines behavior that may be conditionally executed in relation to…" at bounding box center [383, 139] width 345 height 35
click at [211, 120] on input "a. An extension defines behavior that may be conditionally executed in relation…" at bounding box center [211, 116] width 0 height 7
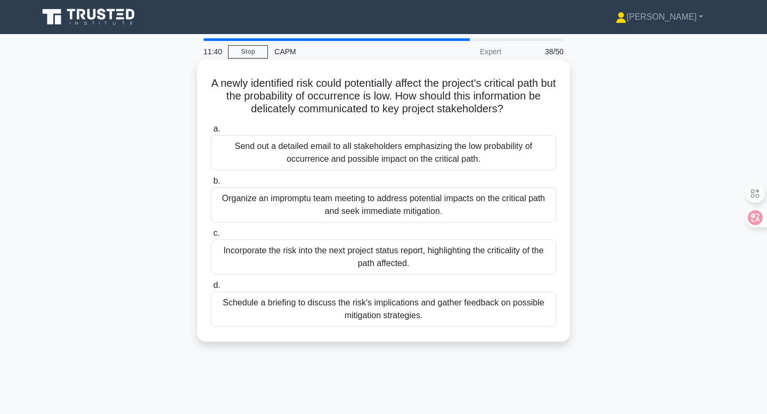
click at [515, 153] on div "Send out a detailed email to all stakeholders emphasizing the low probability o…" at bounding box center [383, 152] width 345 height 35
click at [211, 133] on input "a. Send out a detailed email to all stakeholders emphasizing the low probabilit…" at bounding box center [211, 129] width 0 height 7
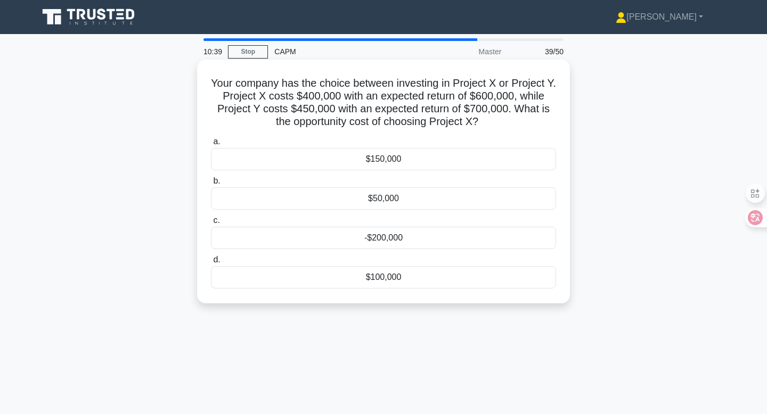
click at [420, 240] on div "-$200,000" at bounding box center [383, 238] width 345 height 22
click at [211, 224] on input "c. -$200,000" at bounding box center [211, 220] width 0 height 7
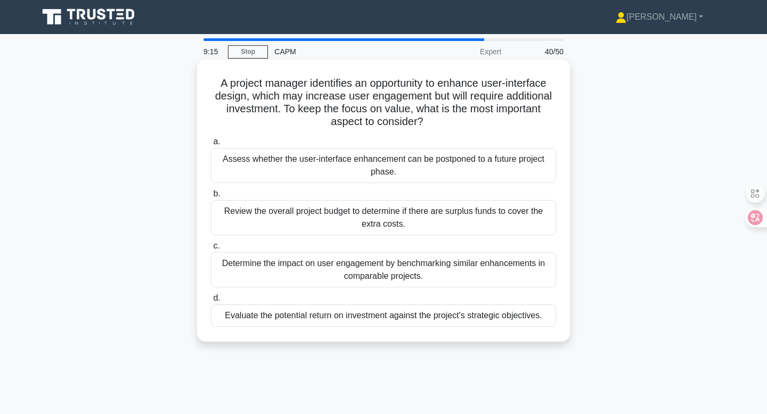
click at [423, 279] on div "Determine the impact on user engagement by benchmarking similar enhancements in…" at bounding box center [383, 269] width 345 height 35
click at [211, 250] on input "c. Determine the impact on user engagement by benchmarking similar enhancements…" at bounding box center [211, 246] width 0 height 7
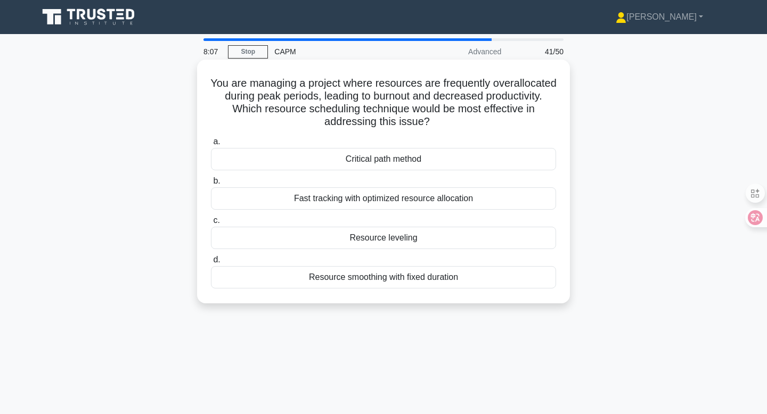
click at [488, 279] on div "Resource smoothing with fixed duration" at bounding box center [383, 277] width 345 height 22
click at [211, 264] on input "d. Resource smoothing with fixed duration" at bounding box center [211, 260] width 0 height 7
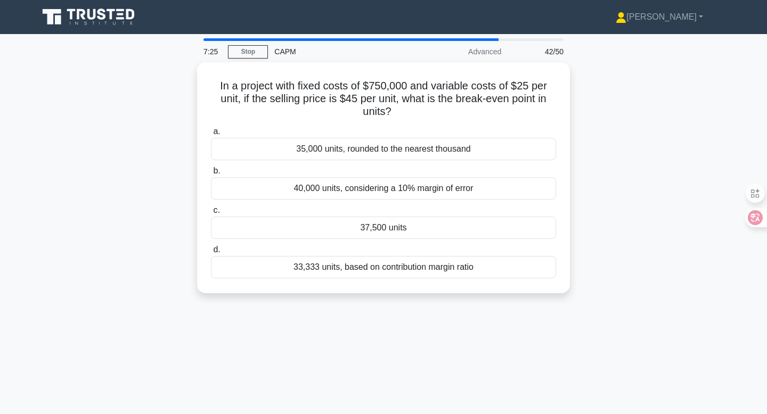
click at [634, 134] on div "In a project with fixed costs of $750,000 and variable costs of $25 per unit, i…" at bounding box center [383, 184] width 703 height 244
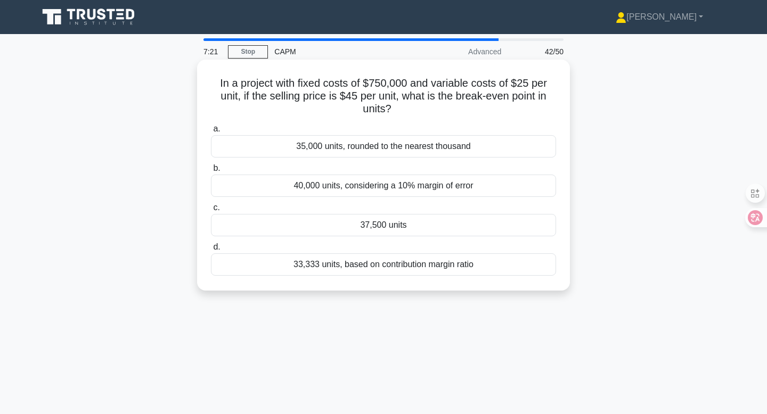
click at [416, 229] on div "37,500 units" at bounding box center [383, 225] width 345 height 22
click at [211, 211] on input "c. 37,500 units" at bounding box center [211, 207] width 0 height 7
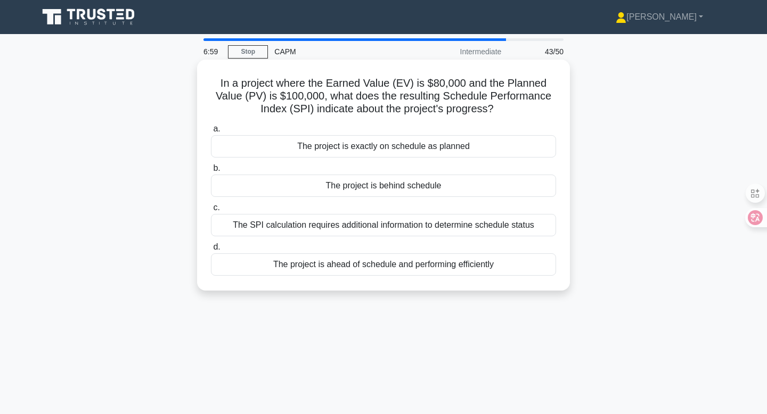
click at [429, 188] on div "The project is behind schedule" at bounding box center [383, 186] width 345 height 22
click at [211, 172] on input "b. The project is behind schedule" at bounding box center [211, 168] width 0 height 7
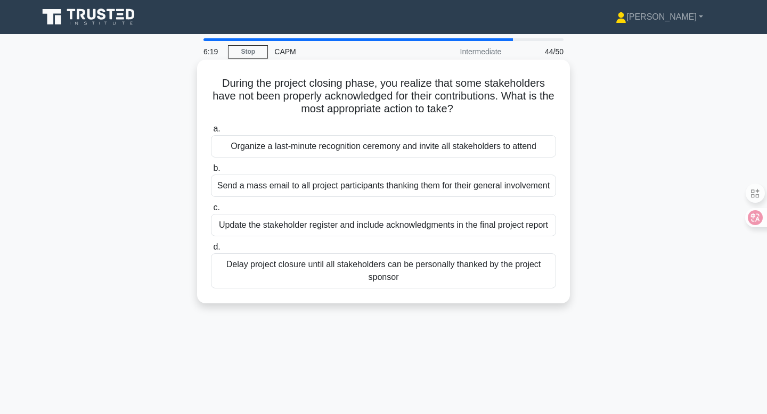
click at [388, 226] on div "Update the stakeholder register and include acknowledgments in the final projec…" at bounding box center [383, 225] width 345 height 22
click at [211, 211] on input "c. Update the stakeholder register and include acknowledgments in the final pro…" at bounding box center [211, 207] width 0 height 7
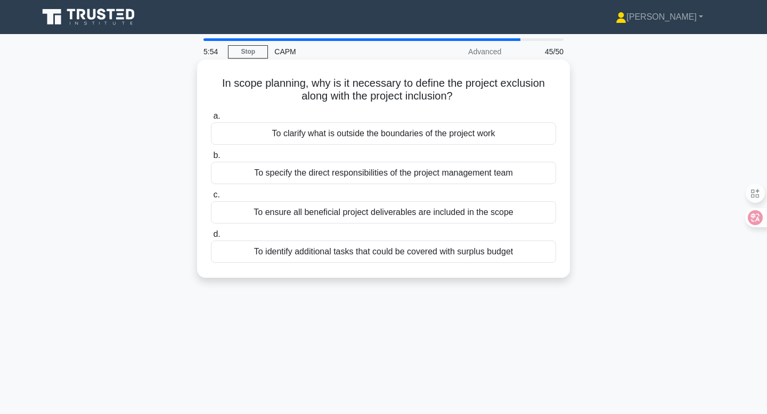
click at [485, 132] on div "To clarify what is outside the boundaries of the project work" at bounding box center [383, 133] width 345 height 22
click at [211, 120] on input "a. To clarify what is outside the boundaries of the project work" at bounding box center [211, 116] width 0 height 7
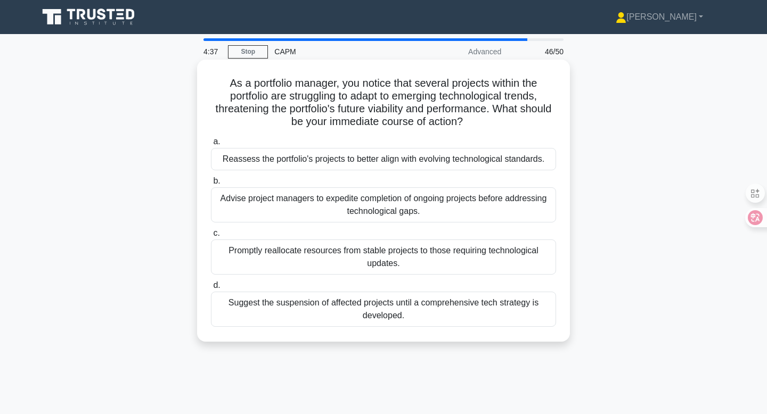
click at [446, 163] on div "Reassess the portfolio's projects to better align with evolving technological s…" at bounding box center [383, 159] width 345 height 22
click at [211, 145] on input "a. Reassess the portfolio's projects to better align with evolving technologica…" at bounding box center [211, 141] width 0 height 7
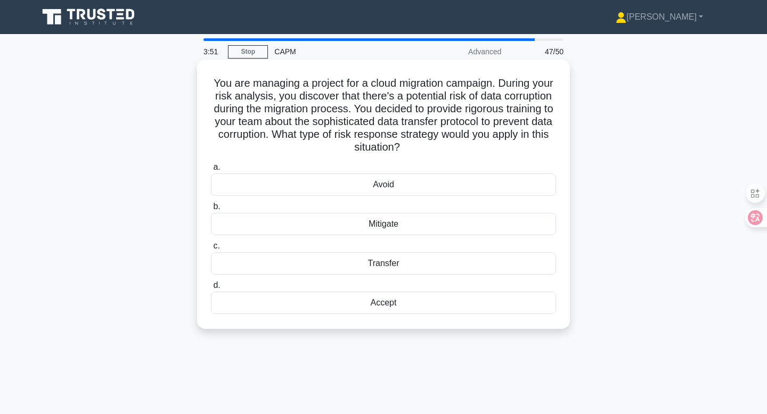
click at [405, 228] on div "Mitigate" at bounding box center [383, 224] width 345 height 22
click at [211, 210] on input "b. Mitigate" at bounding box center [211, 206] width 0 height 7
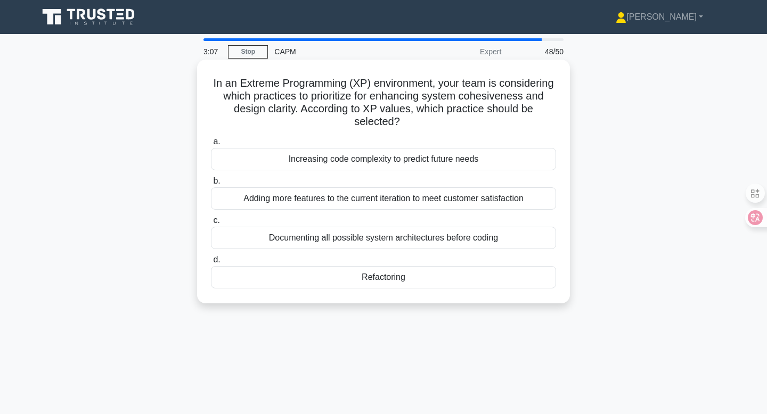
click at [492, 240] on div "Documenting all possible system architectures before coding" at bounding box center [383, 238] width 345 height 22
click at [211, 224] on input "c. Documenting all possible system architectures before coding" at bounding box center [211, 220] width 0 height 7
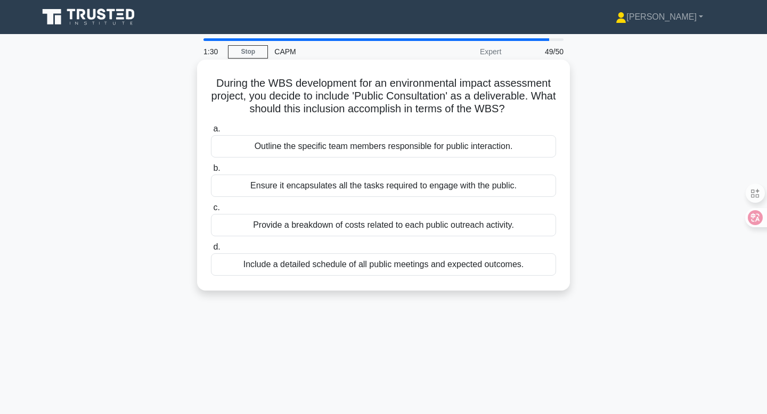
click at [493, 188] on div "Ensure it encapsulates all the tasks required to engage with the public." at bounding box center [383, 186] width 345 height 22
click at [211, 172] on input "b. Ensure it encapsulates all the tasks required to engage with the public." at bounding box center [211, 168] width 0 height 7
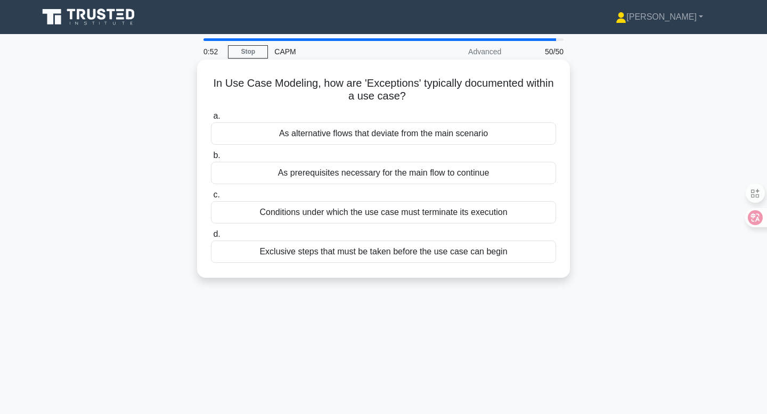
click at [469, 132] on div "As alternative flows that deviate from the main scenario" at bounding box center [383, 133] width 345 height 22
click at [211, 120] on input "a. As alternative flows that deviate from the main scenario" at bounding box center [211, 116] width 0 height 7
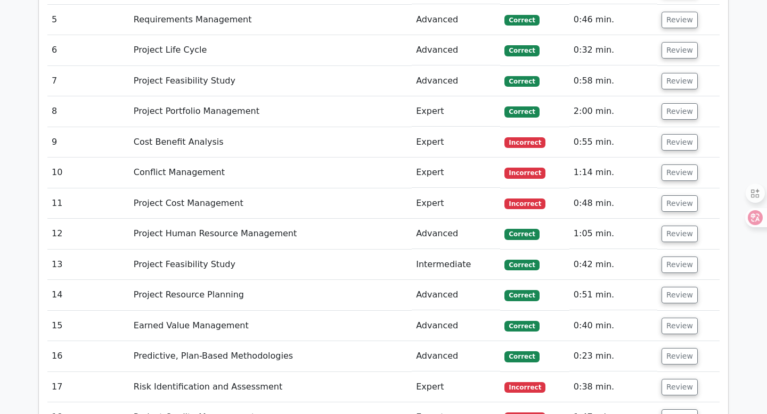
scroll to position [1641, 0]
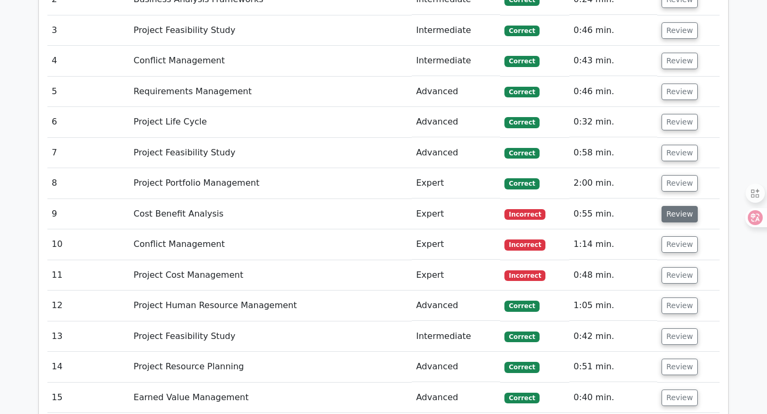
click at [671, 216] on button "Review" at bounding box center [679, 214] width 36 height 17
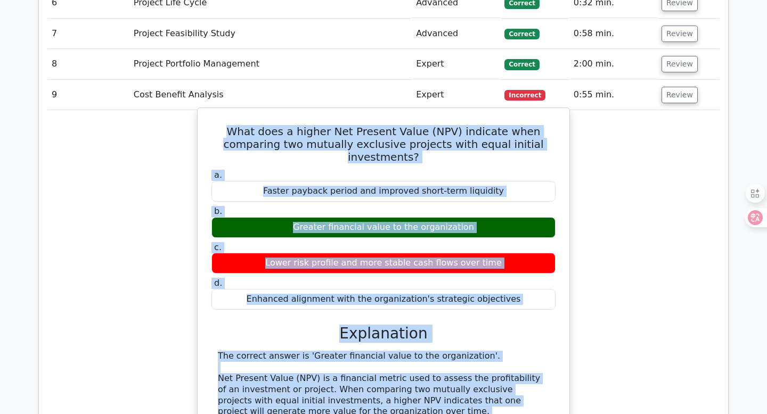
scroll to position [1761, 0]
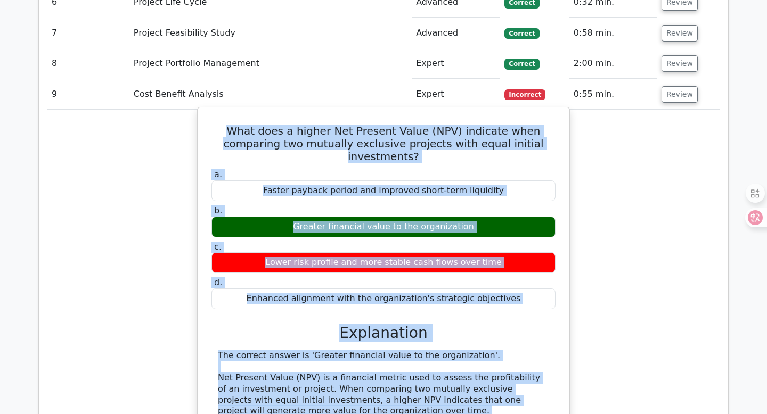
drag, startPoint x: 217, startPoint y: 134, endPoint x: 545, endPoint y: 409, distance: 427.7
click at [545, 409] on div "What does a higher Net Present Value (NPV) indicate when comparing two mutually…" at bounding box center [383, 411] width 363 height 599
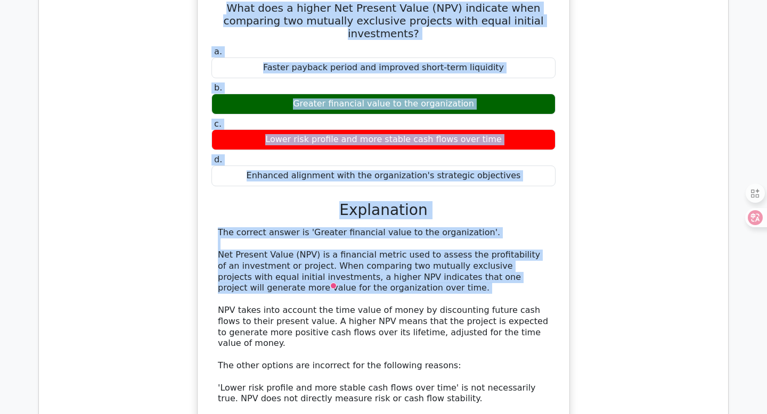
scroll to position [1890, 0]
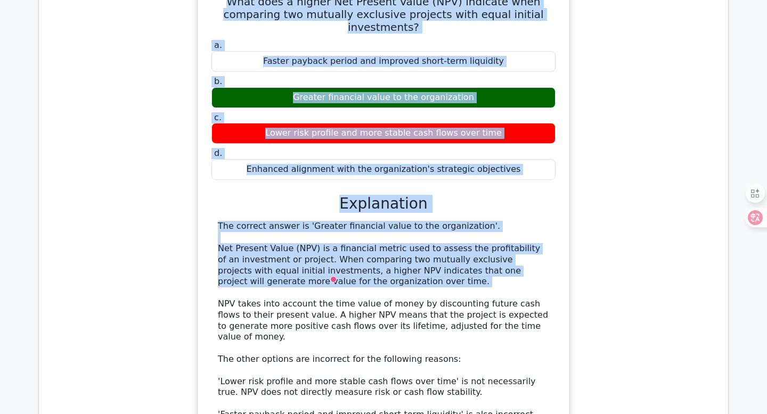
copy div "What does a higher Net Present Value (NPV) indicate when comparing two mutually…"
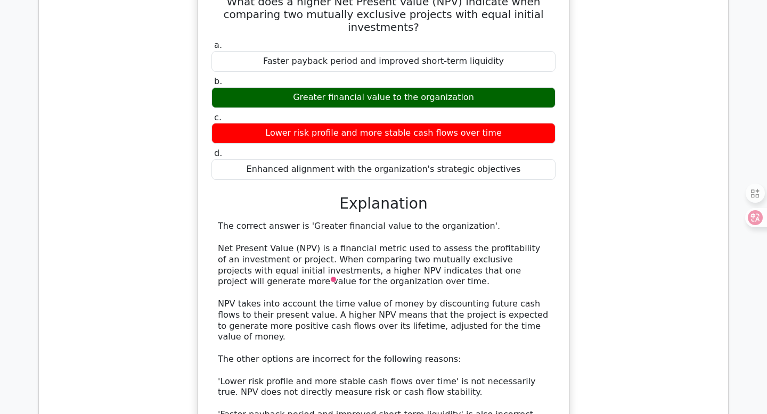
click at [533, 273] on div "The correct answer is 'Greater financial value to the organization'. Net Presen…" at bounding box center [383, 376] width 331 height 310
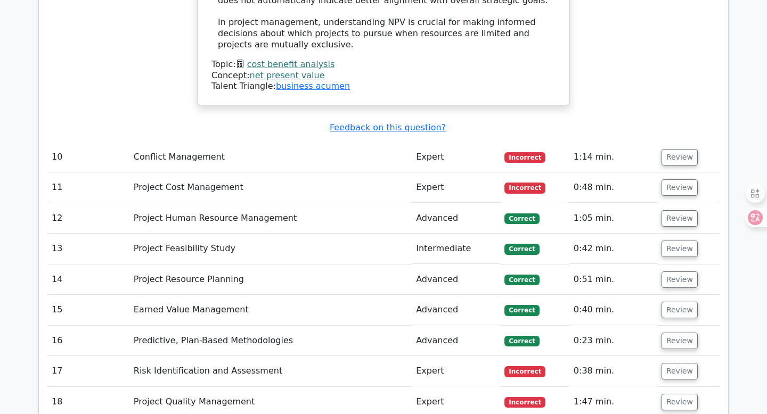
scroll to position [2388, 0]
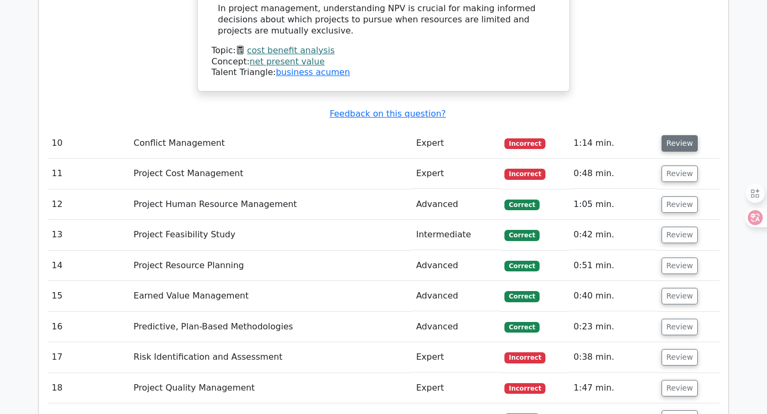
click at [679, 135] on button "Review" at bounding box center [679, 143] width 36 height 17
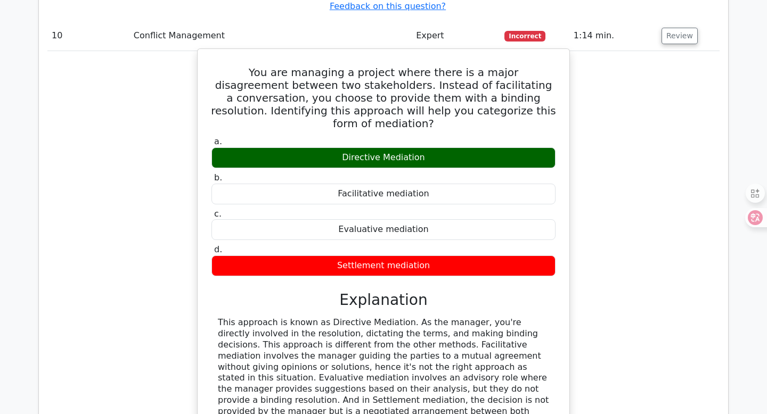
scroll to position [2496, 0]
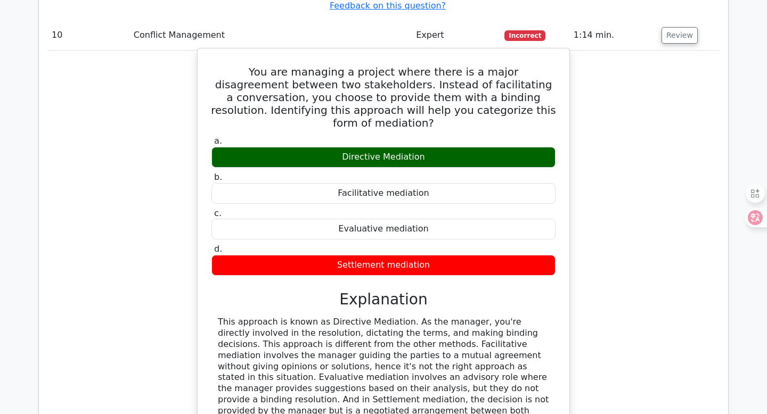
drag, startPoint x: 230, startPoint y: 45, endPoint x: 516, endPoint y: 386, distance: 445.5
click at [516, 386] on div "You are managing a project where there is a major disagreement between two stak…" at bounding box center [383, 271] width 363 height 436
copy div "You are managing a project where there is a major disagreement between two stak…"
click at [471, 343] on div "This approach is known as Directive Mediation. As the manager, you're directly …" at bounding box center [383, 378] width 331 height 122
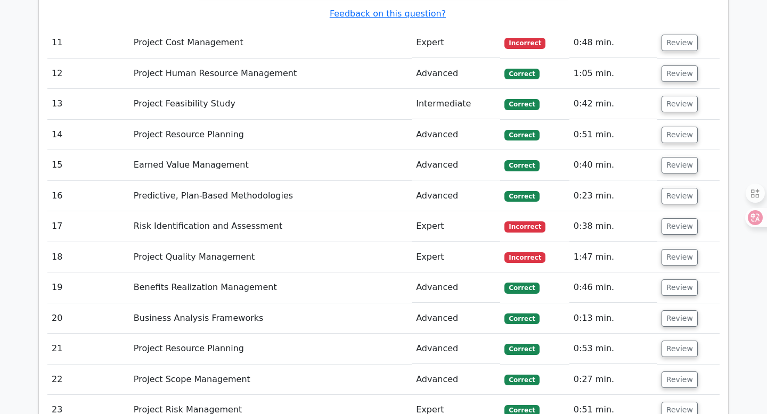
scroll to position [2901, 0]
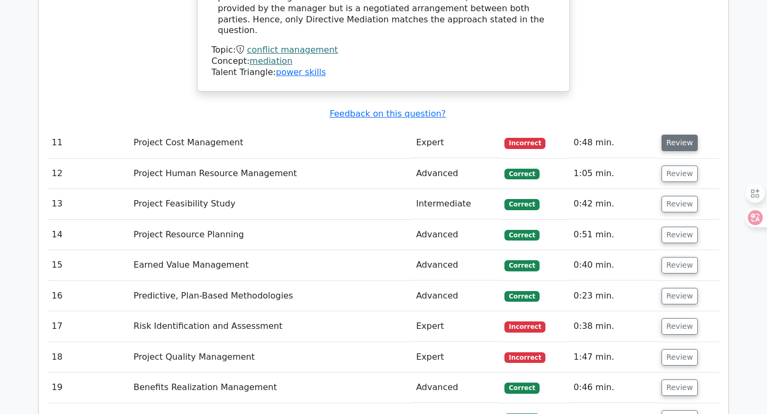
click at [667, 135] on button "Review" at bounding box center [679, 143] width 36 height 17
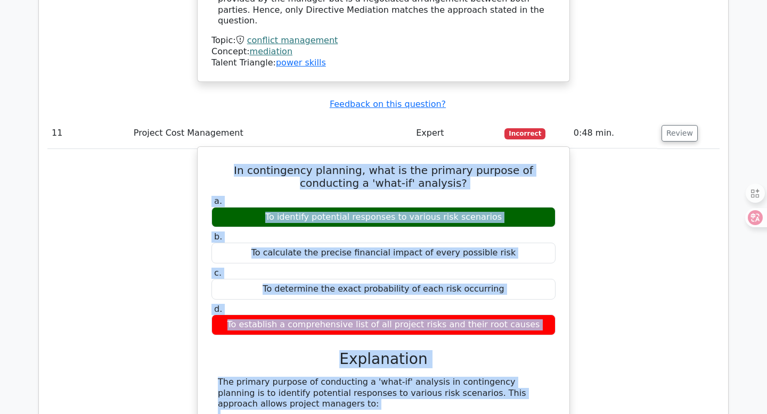
scroll to position [2912, 0]
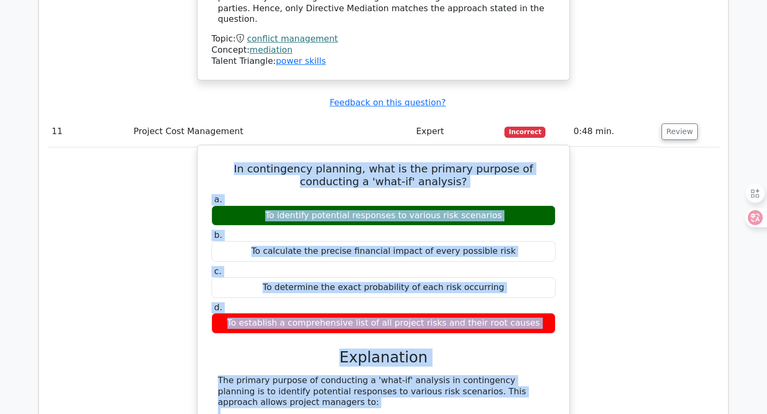
drag, startPoint x: 213, startPoint y: 120, endPoint x: 473, endPoint y: 411, distance: 390.2
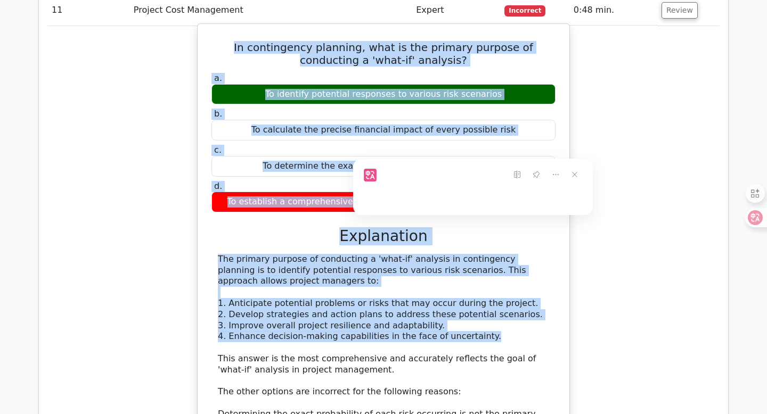
scroll to position [3063, 0]
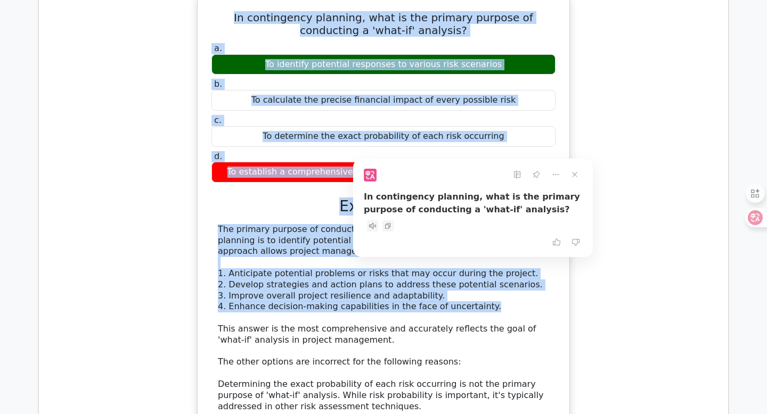
copy div "In contingency planning, what is the primary purpose of conducting a 'what-if' …"
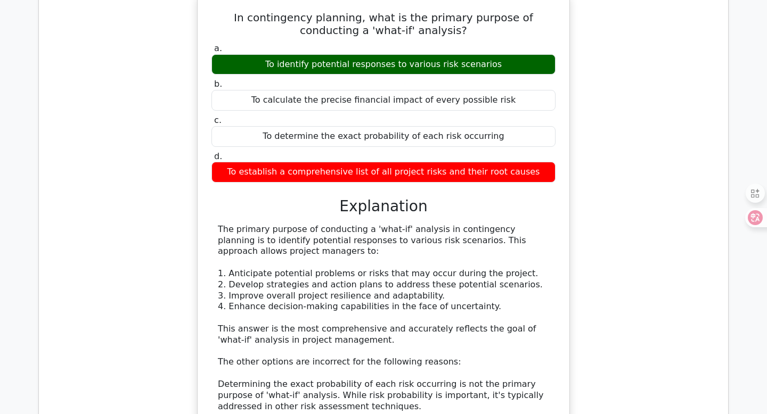
click at [371, 298] on div "The primary purpose of conducting a 'what-if' analysis in contingency planning …" at bounding box center [383, 362] width 331 height 277
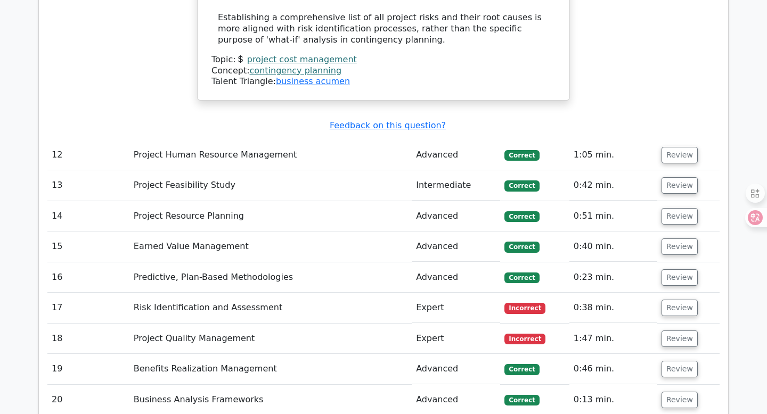
scroll to position [3511, 0]
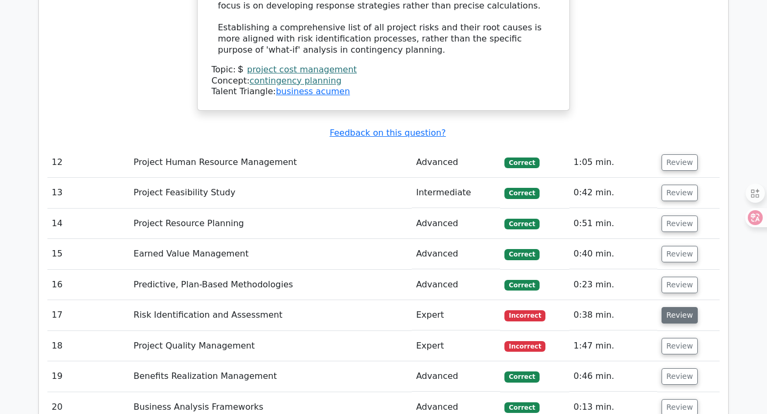
click at [671, 307] on button "Review" at bounding box center [679, 315] width 36 height 17
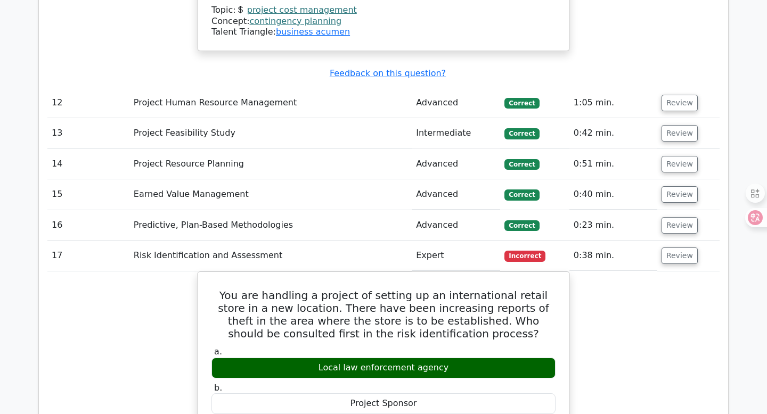
scroll to position [3652, 0]
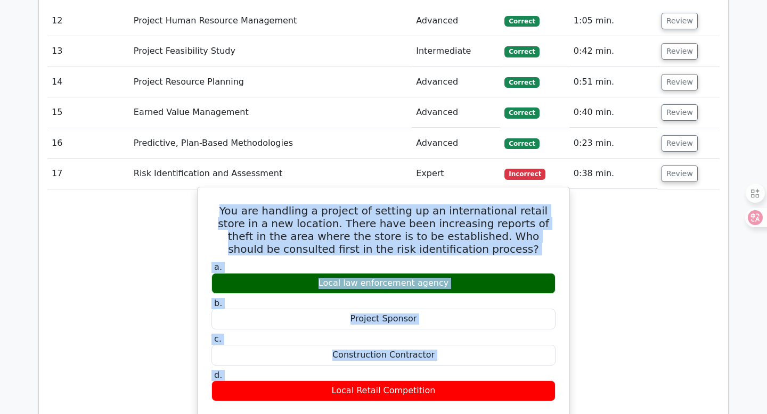
drag, startPoint x: 216, startPoint y: 162, endPoint x: 471, endPoint y: 336, distance: 308.4
click at [473, 336] on div "You are handling a project of setting up an international retail store in a new…" at bounding box center [383, 398] width 363 height 412
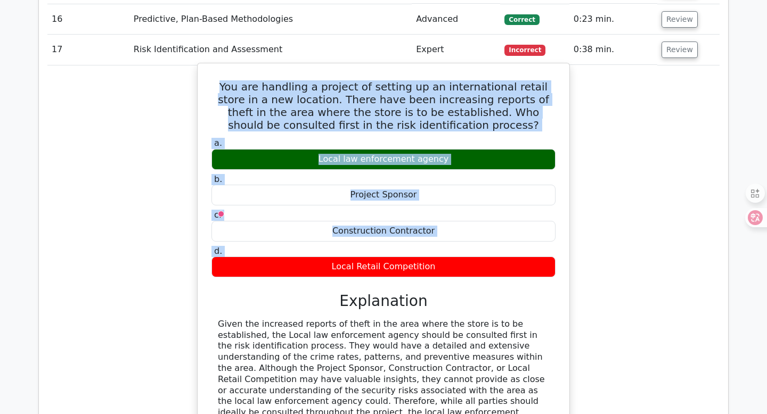
scroll to position [3857, 0]
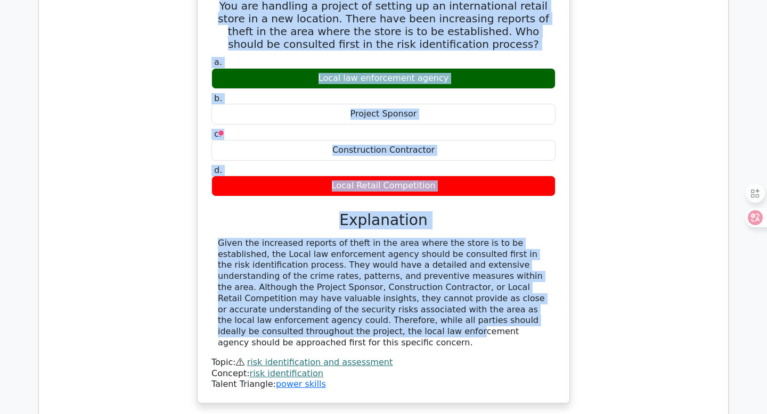
click at [426, 278] on div "Given the increased reports of theft in the area where the store is to be estab…" at bounding box center [383, 293] width 331 height 111
click at [424, 286] on div "Given the increased reports of theft in the area where the store is to be estab…" at bounding box center [383, 293] width 331 height 111
copy div "You are handling a project of setting up an international retail store in a new…"
click at [424, 286] on div "Given the increased reports of theft in the area where the store is to be estab…" at bounding box center [383, 293] width 331 height 111
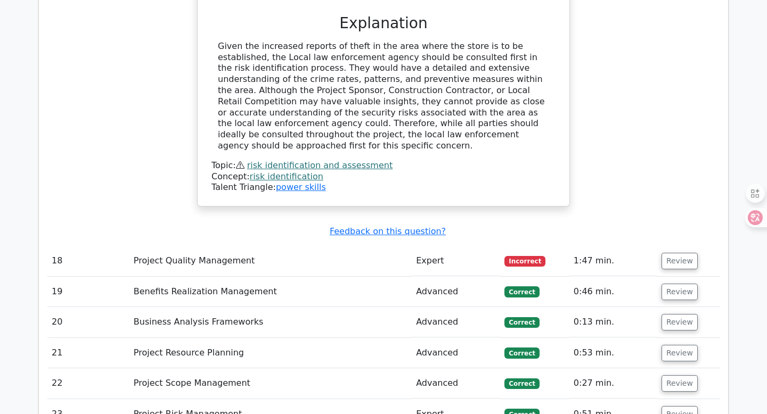
scroll to position [4146, 0]
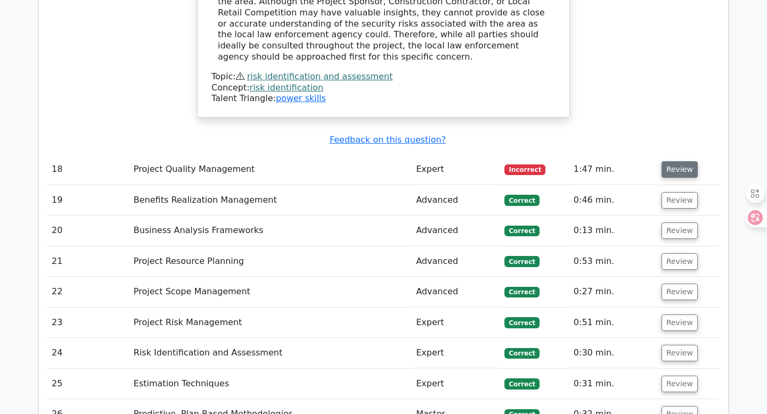
click at [675, 161] on button "Review" at bounding box center [679, 169] width 36 height 17
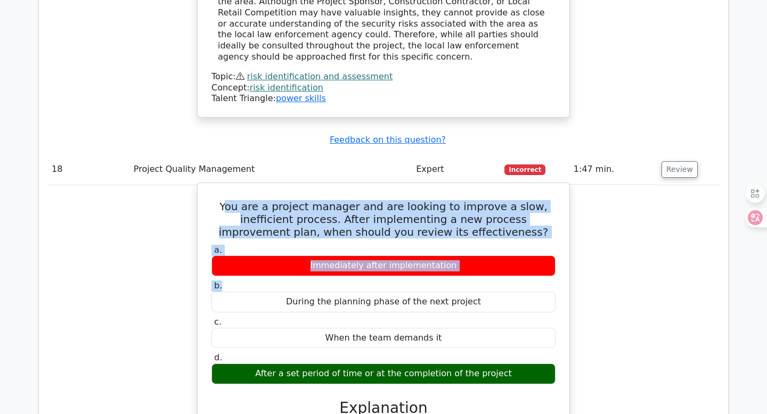
drag, startPoint x: 220, startPoint y: 147, endPoint x: 397, endPoint y: 223, distance: 192.9
click at [397, 223] on div "You are a project manager and are looking to improve a slow, inefficient proces…" at bounding box center [383, 403] width 363 height 433
click at [397, 281] on label "b. During the planning phase of the next project" at bounding box center [383, 297] width 344 height 32
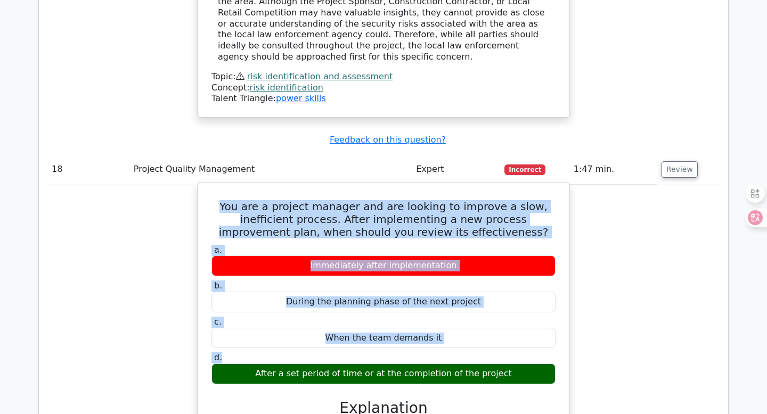
drag, startPoint x: 216, startPoint y: 145, endPoint x: 398, endPoint y: 309, distance: 245.0
click at [398, 309] on div "You are a project manager and are looking to improve a slow, inefficient proces…" at bounding box center [383, 403] width 363 height 433
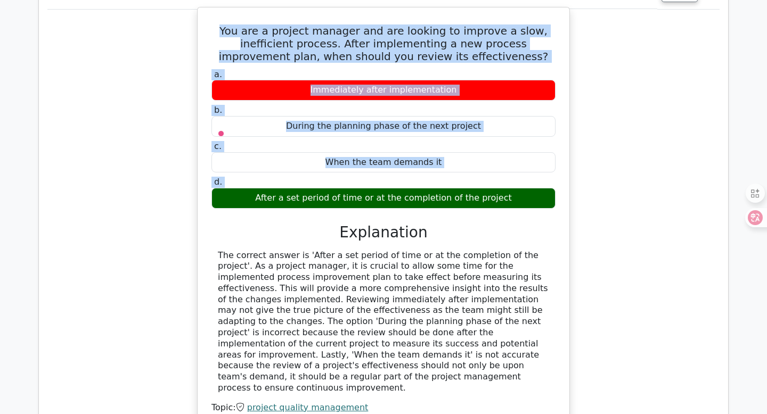
scroll to position [4341, 0]
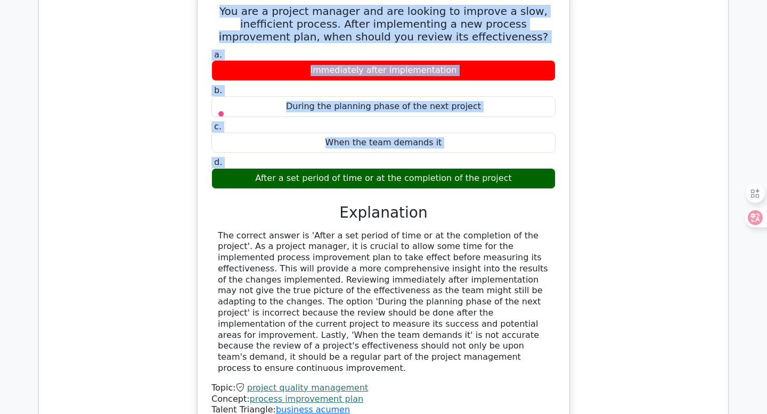
click at [551, 285] on div "The correct answer is 'After a set period of time or at the completion of the p…" at bounding box center [383, 303] width 344 height 144
copy div "You are a project manager and are looking to improve a slow, inefficient proces…"
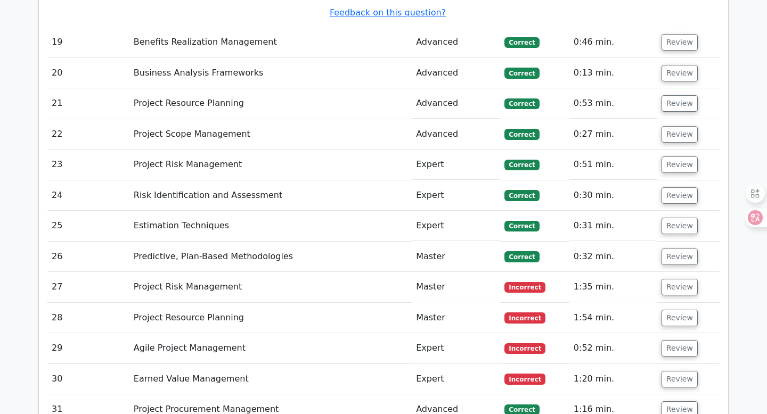
scroll to position [4671, 0]
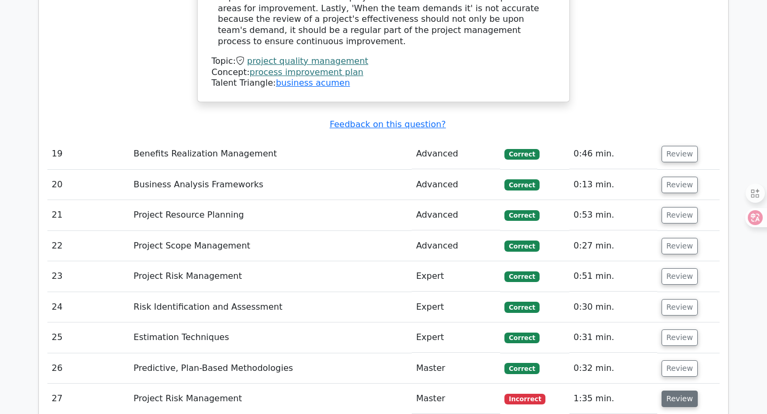
click at [664, 391] on button "Review" at bounding box center [679, 399] width 36 height 17
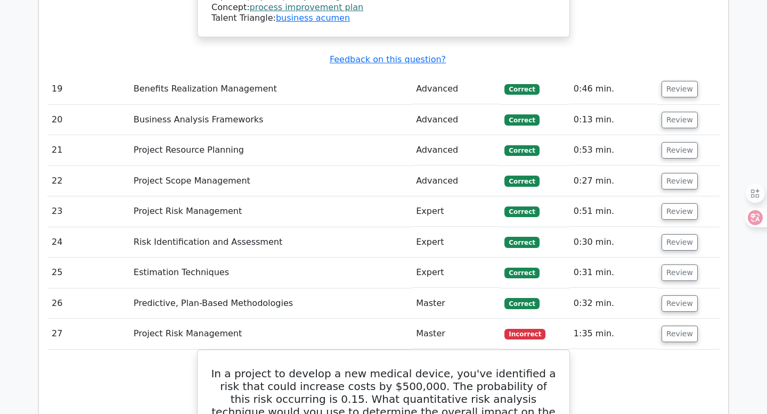
scroll to position [4841, 0]
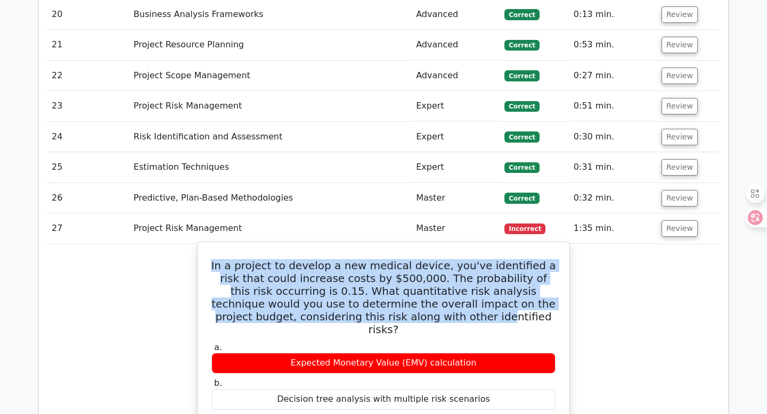
drag, startPoint x: 211, startPoint y: 186, endPoint x: 405, endPoint y: 236, distance: 199.6
click at [404, 259] on h5 "In a project to develop a new medical device, you've identified a risk that cou…" at bounding box center [383, 297] width 346 height 77
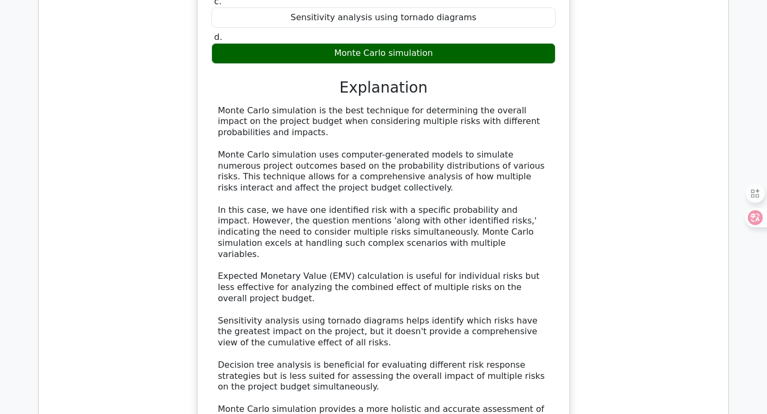
scroll to position [5263, 0]
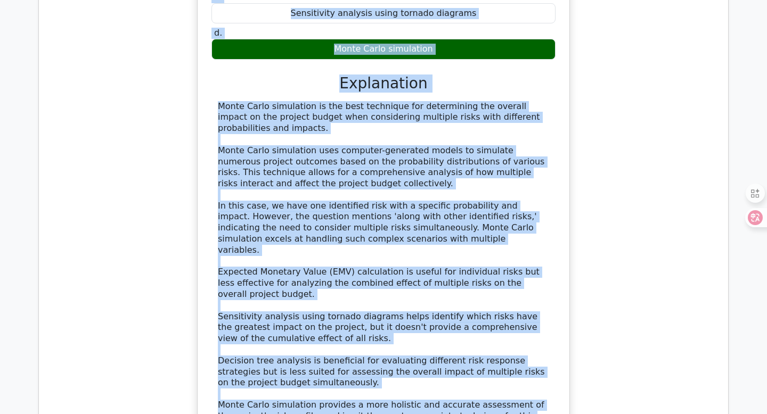
click at [529, 310] on div "Monte Carlo simulation is the best technique for determining the overall impact…" at bounding box center [383, 267] width 331 height 332
copy div "In a project to develop a new medical device, you've identified a risk that cou…"
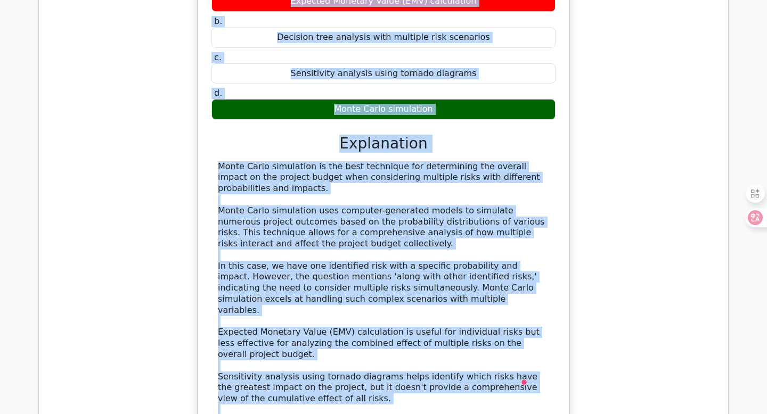
scroll to position [5213, 0]
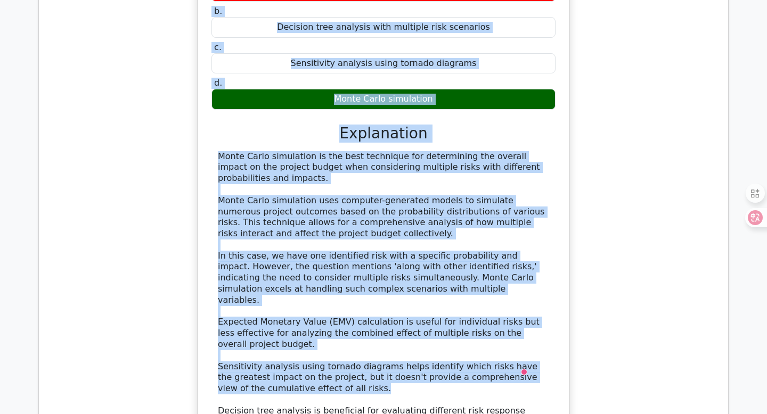
click at [343, 282] on div "Monte Carlo simulation is the best technique for determining the overall impact…" at bounding box center [383, 317] width 331 height 332
copy div "In a project to develop a new medical device, you've identified a risk that cou…"
click at [343, 282] on div "Monte Carlo simulation is the best technique for determining the overall impact…" at bounding box center [383, 317] width 331 height 332
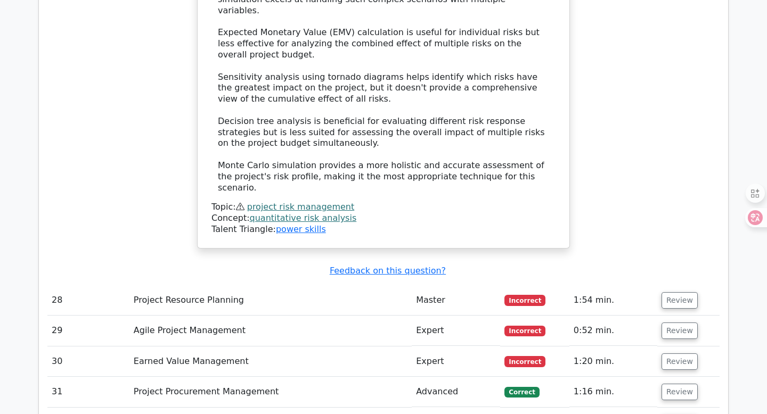
scroll to position [5473, 0]
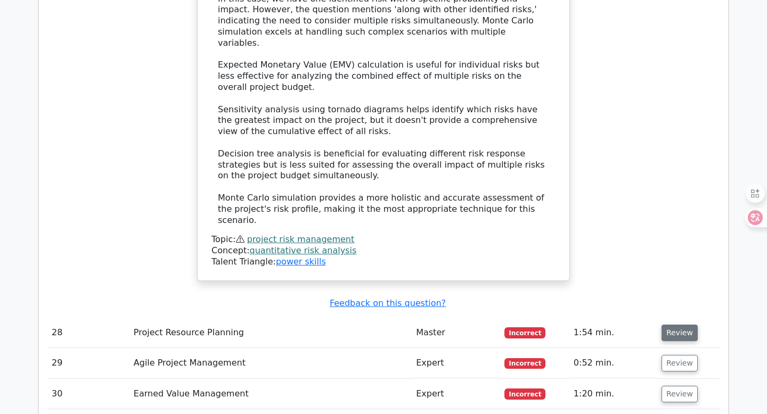
click at [679, 325] on button "Review" at bounding box center [679, 333] width 36 height 17
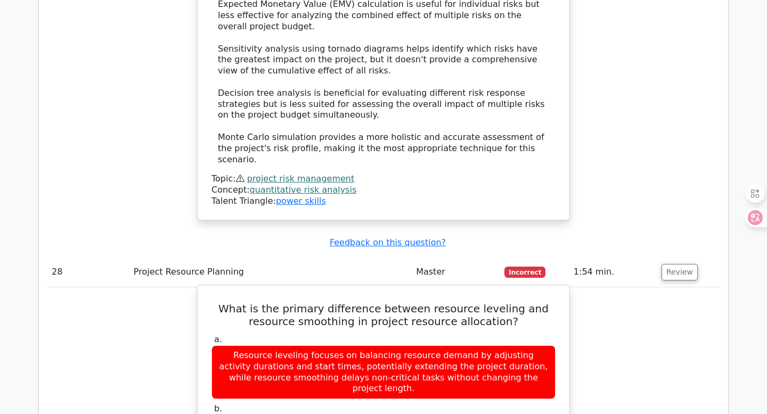
scroll to position [5639, 0]
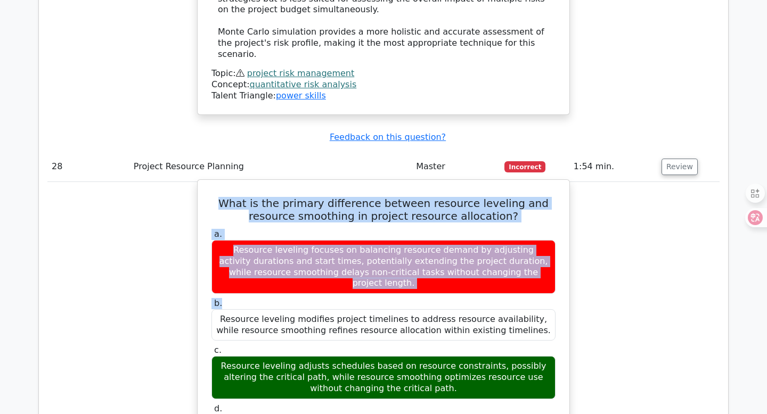
drag, startPoint x: 217, startPoint y: 86, endPoint x: 419, endPoint y: 177, distance: 221.1
click at [419, 184] on div "What is the primary difference between resource leveling and resource smoothing…" at bounding box center [383, 394] width 363 height 420
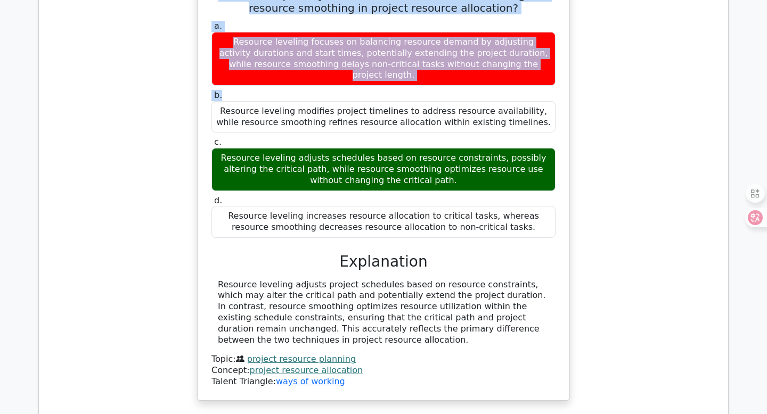
scroll to position [5853, 0]
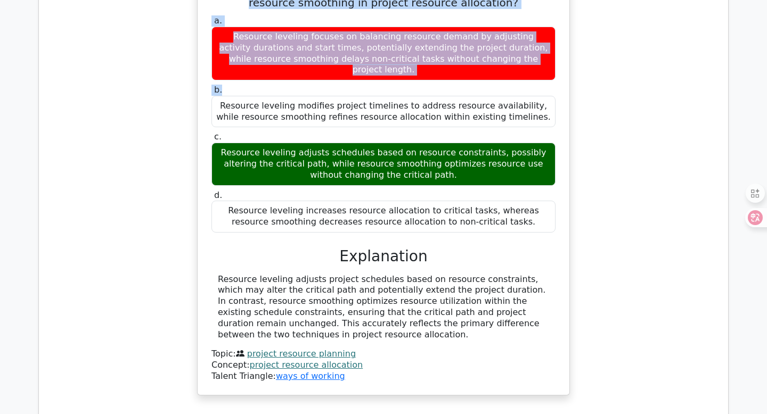
click at [326, 274] on div "Resource leveling adjusts project schedules based on resource constraints, whic…" at bounding box center [383, 307] width 331 height 67
copy div "What is the primary difference between resource leveling and resource smoothing…"
click at [326, 274] on div "Resource leveling adjusts project schedules based on resource constraints, whic…" at bounding box center [383, 307] width 331 height 67
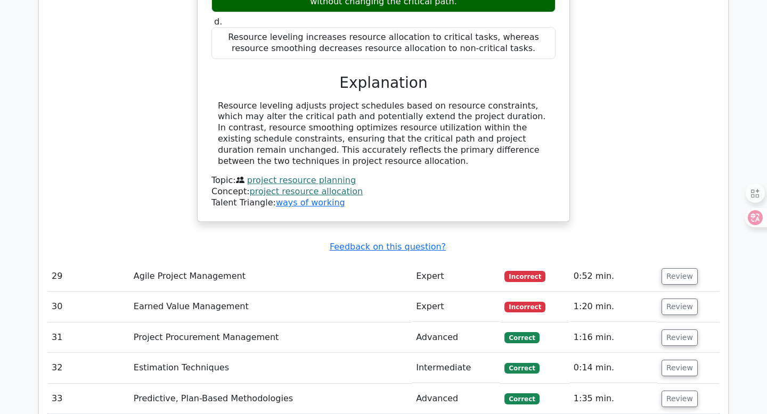
scroll to position [6046, 0]
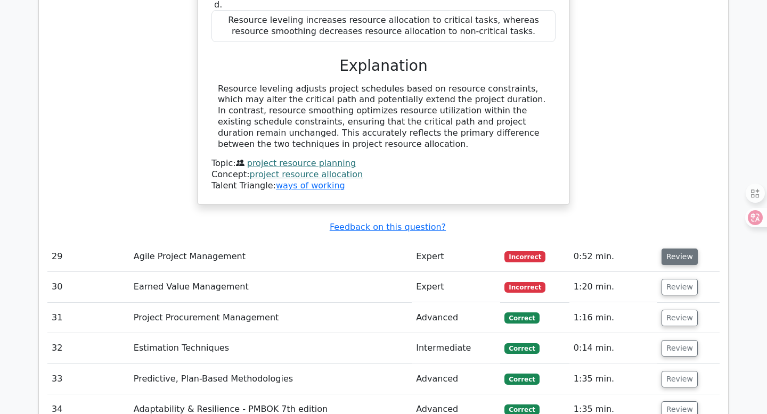
click at [669, 249] on button "Review" at bounding box center [679, 257] width 36 height 17
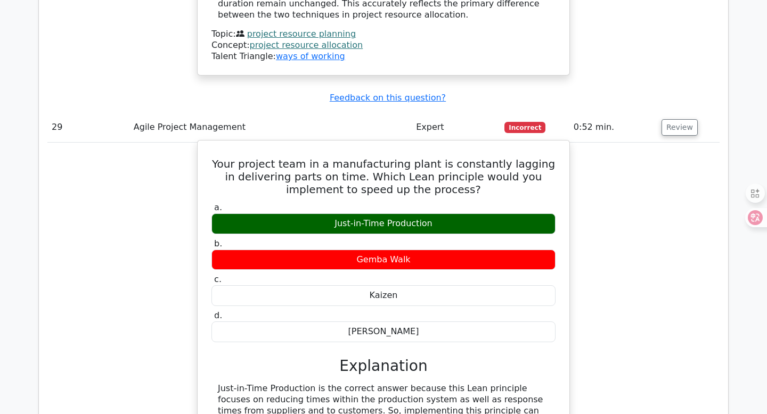
scroll to position [6170, 0]
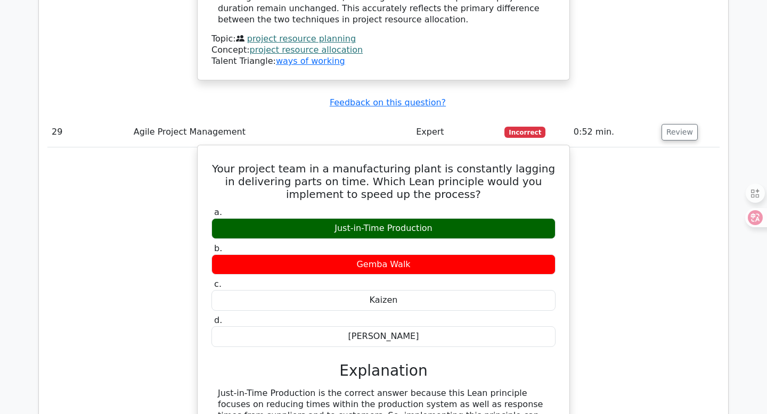
drag, startPoint x: 226, startPoint y: 36, endPoint x: 365, endPoint y: 182, distance: 201.4
click at [365, 182] on div "Your project team in a manufacturing plant is constantly lagging in delivering …" at bounding box center [383, 344] width 363 height 389
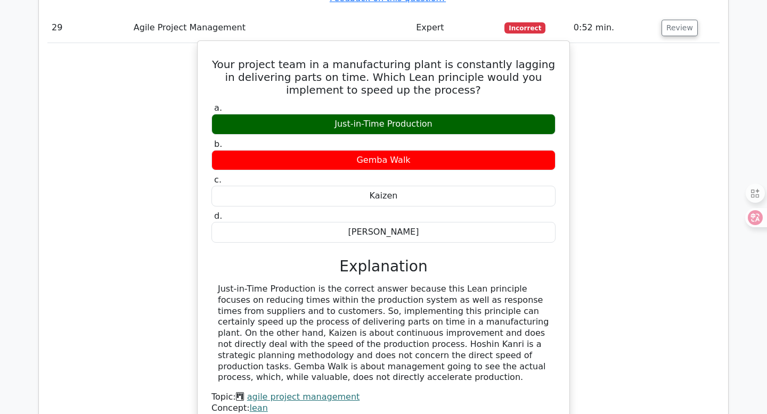
click at [279, 284] on div "Just-in-Time Production is the correct answer because this Lean principle focus…" at bounding box center [383, 334] width 331 height 100
copy div "Your project team in a manufacturing plant is constantly lagging in delivering …"
click at [279, 284] on div "Just-in-Time Production is the correct answer because this Lean principle focus…" at bounding box center [383, 334] width 331 height 100
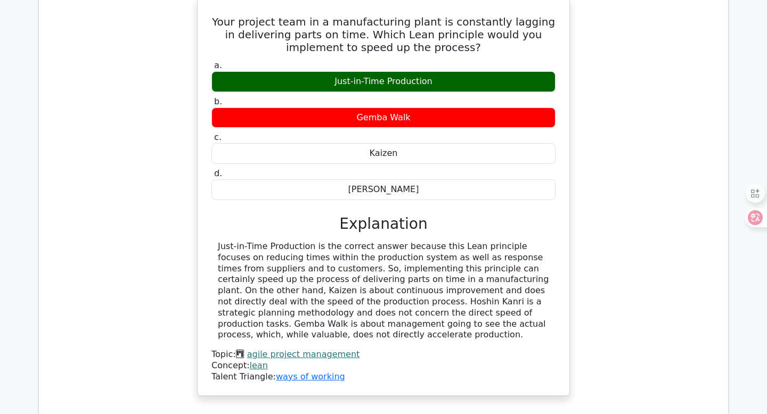
scroll to position [6400, 0]
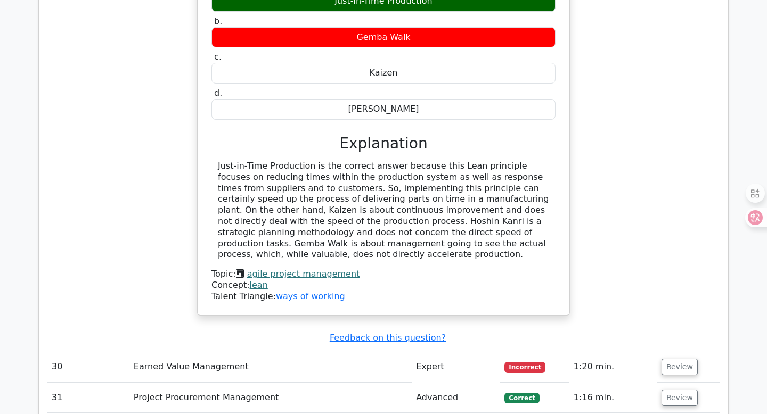
click at [657, 352] on td "Review" at bounding box center [688, 367] width 62 height 30
click at [668, 359] on button "Review" at bounding box center [679, 367] width 36 height 17
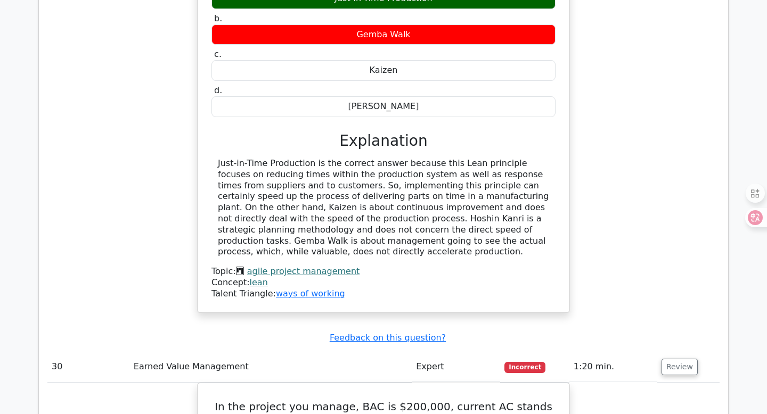
scroll to position [6508, 0]
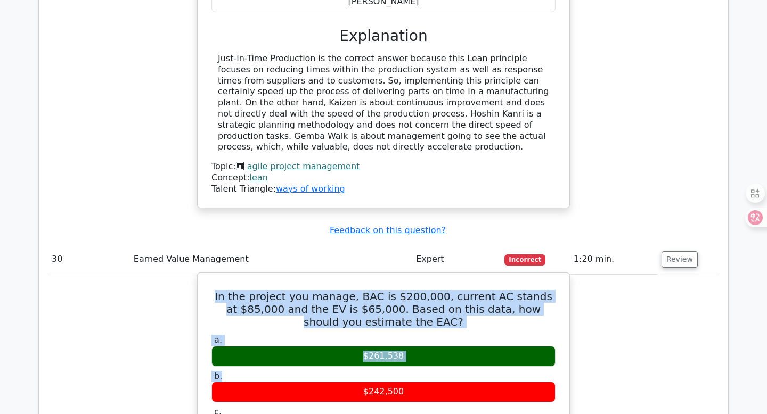
drag, startPoint x: 226, startPoint y: 169, endPoint x: 433, endPoint y: 257, distance: 224.9
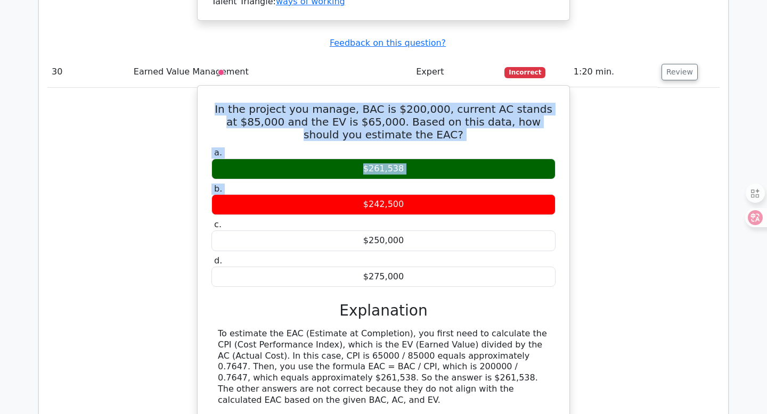
scroll to position [6754, 0]
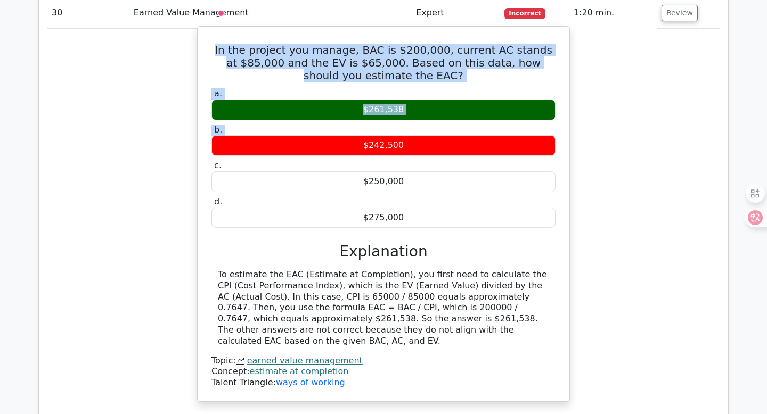
click at [534, 269] on div "To estimate the EAC (Estimate at Completion), you first need to calculate the C…" at bounding box center [383, 308] width 331 height 78
copy div "In the project you manage, BAC is $200,000, current AC stands at $85,000 and th…"
click at [534, 269] on div "To estimate the EAC (Estimate at Completion), you first need to calculate the C…" at bounding box center [383, 308] width 331 height 78
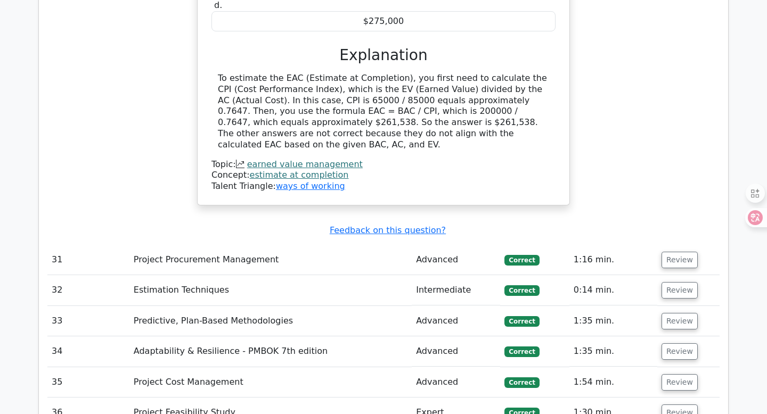
scroll to position [7042, 0]
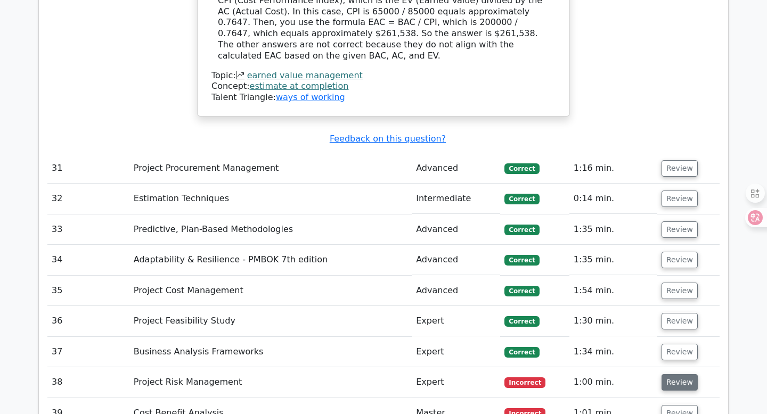
click at [665, 374] on button "Review" at bounding box center [679, 382] width 36 height 17
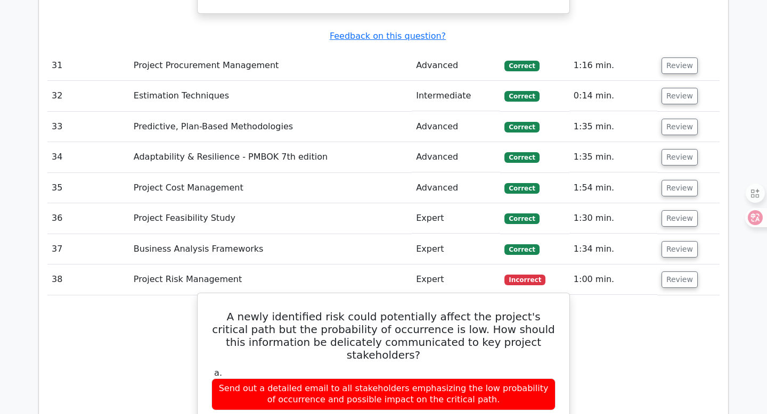
drag, startPoint x: 213, startPoint y: 178, endPoint x: 374, endPoint y: 236, distance: 170.9
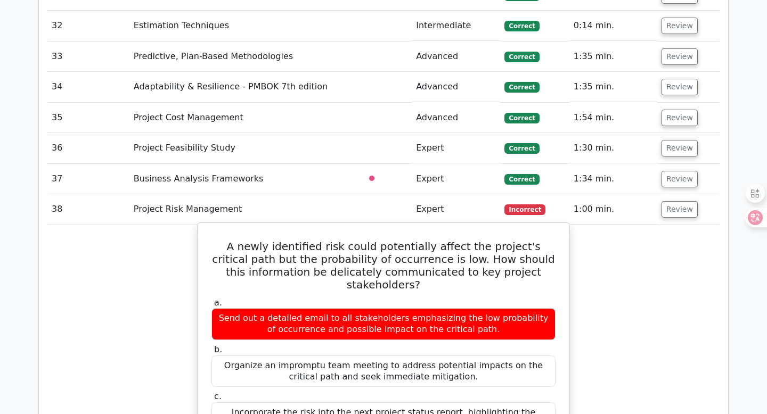
scroll to position [7407, 0]
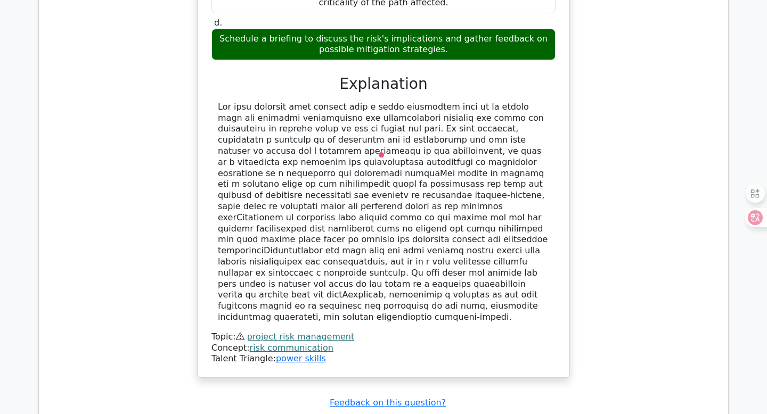
scroll to position [7669, 0]
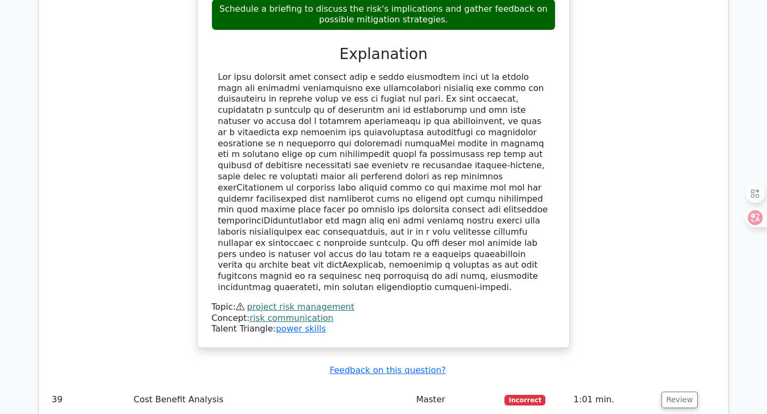
click at [676, 385] on td "Review" at bounding box center [688, 400] width 62 height 30
click at [675, 392] on button "Review" at bounding box center [679, 400] width 36 height 17
drag, startPoint x: 208, startPoint y: 264, endPoint x: 355, endPoint y: 297, distance: 150.7
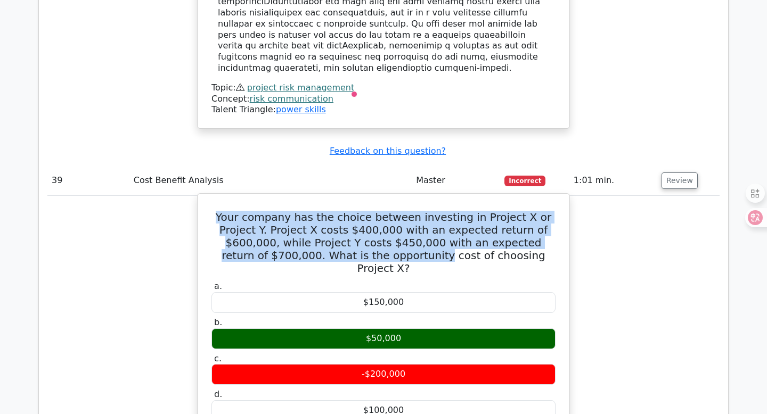
scroll to position [7908, 0]
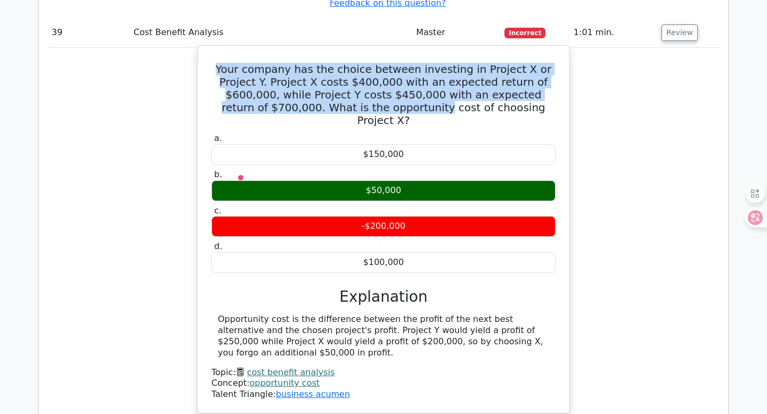
scroll to position [8128, 0]
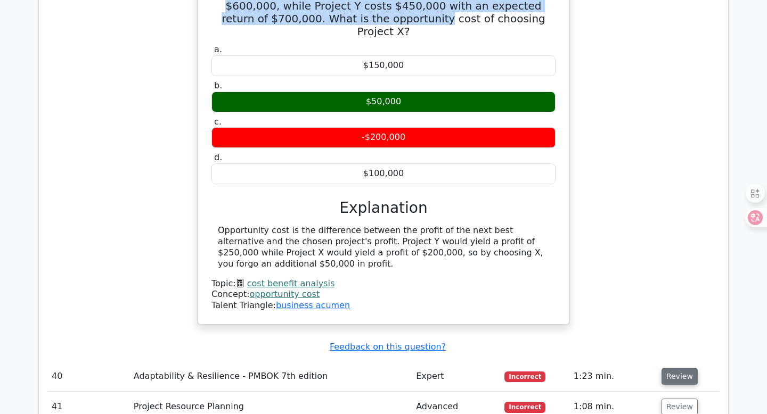
click at [674, 368] on button "Review" at bounding box center [679, 376] width 36 height 17
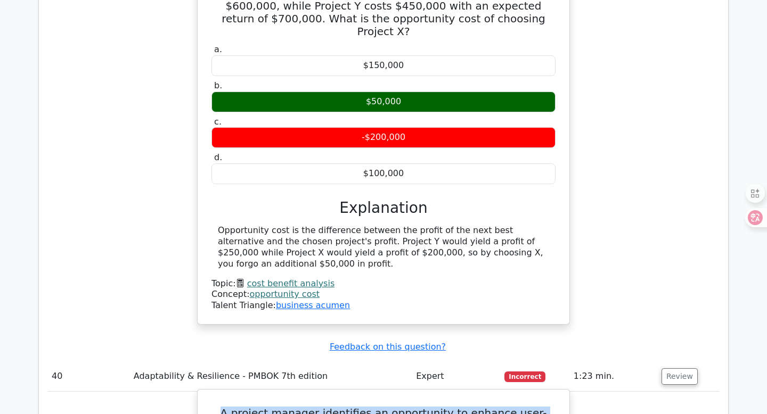
drag, startPoint x: 216, startPoint y: 223, endPoint x: 370, endPoint y: 300, distance: 172.1
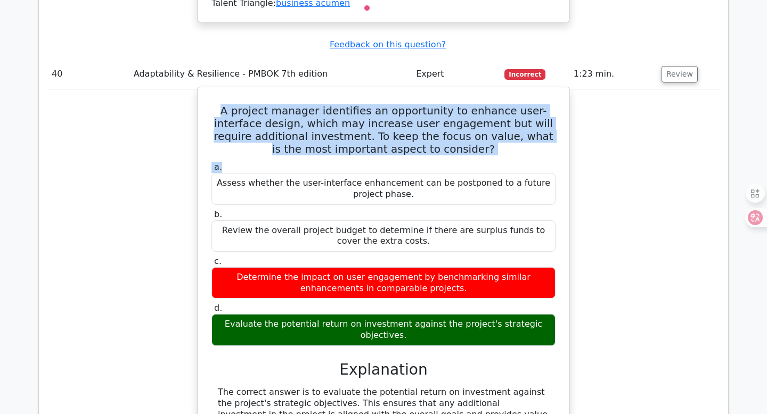
scroll to position [8452, 0]
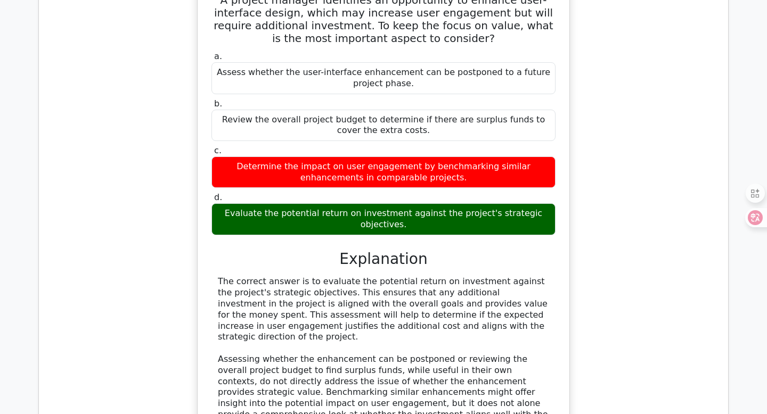
scroll to position [8794, 0]
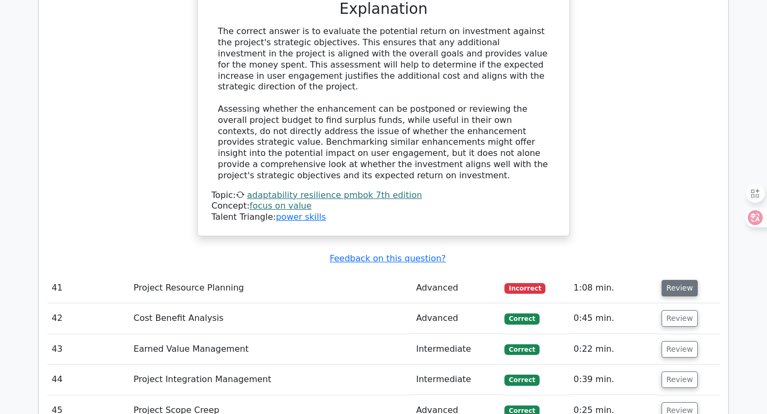
click at [670, 280] on button "Review" at bounding box center [679, 288] width 36 height 17
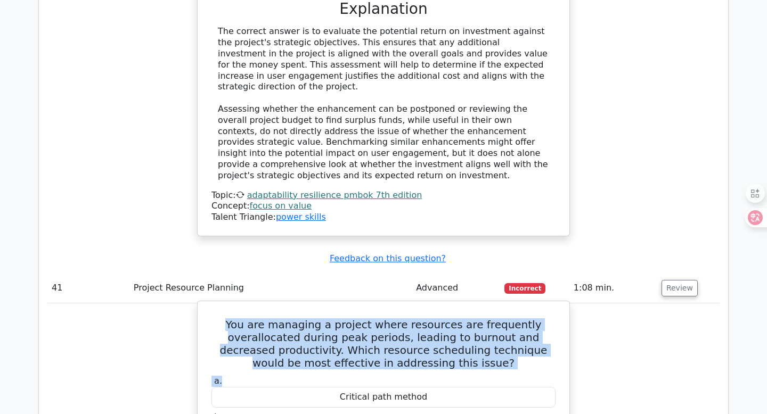
drag, startPoint x: 238, startPoint y: 126, endPoint x: 377, endPoint y: 182, distance: 150.5
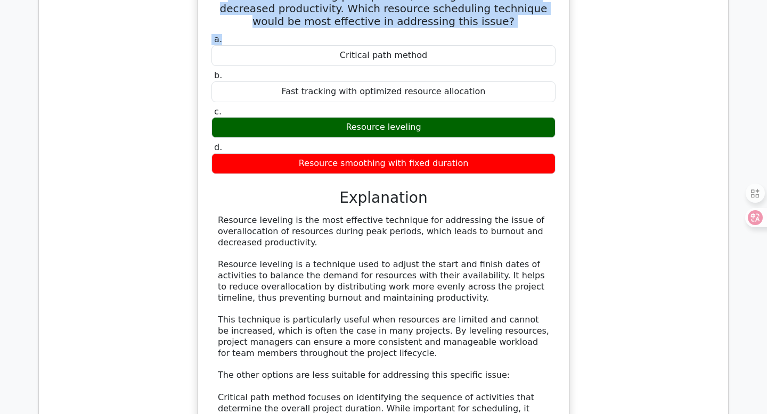
scroll to position [9135, 0]
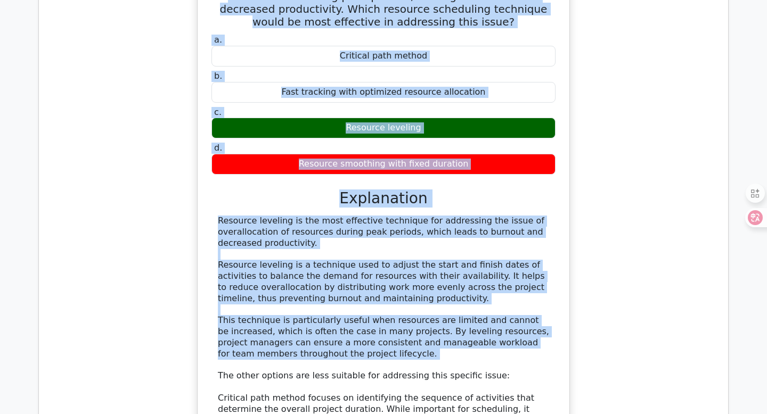
click at [378, 216] on div "Resource leveling is the most effective technique for addressing the issue of o…" at bounding box center [383, 387] width 331 height 343
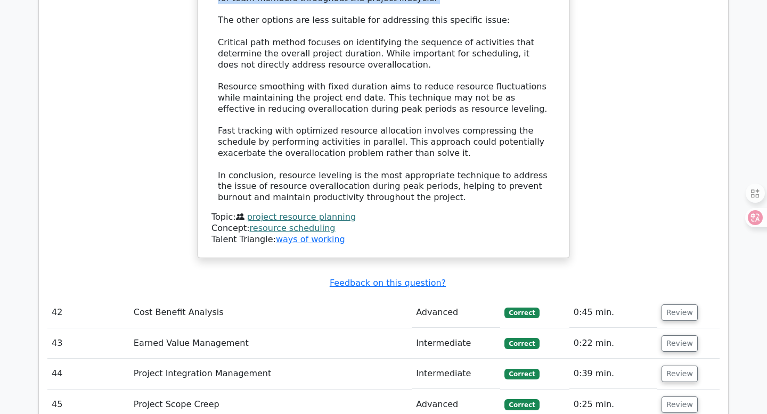
scroll to position [9492, 0]
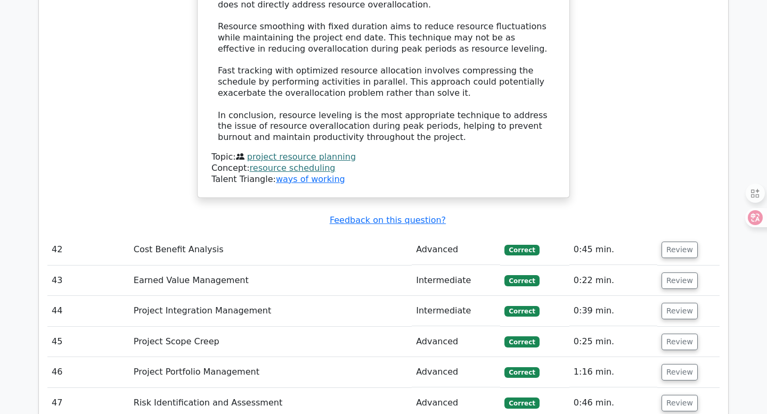
scroll to position [9633, 0]
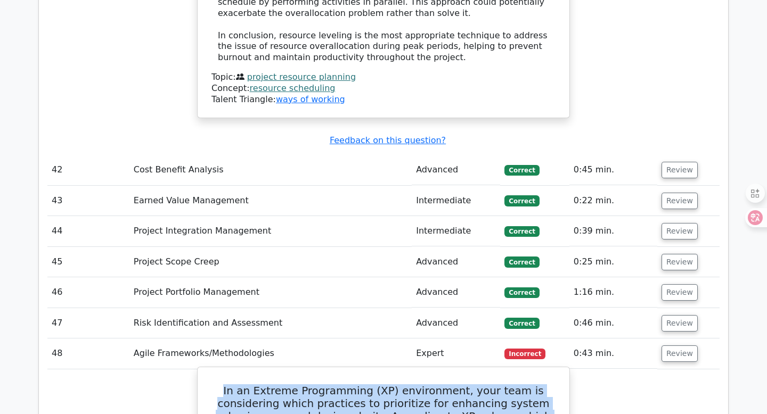
drag, startPoint x: 210, startPoint y: 193, endPoint x: 344, endPoint y: 258, distance: 149.3
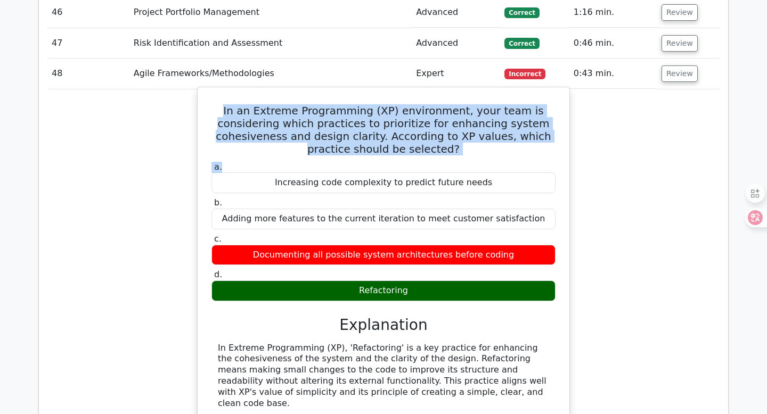
scroll to position [9921, 0]
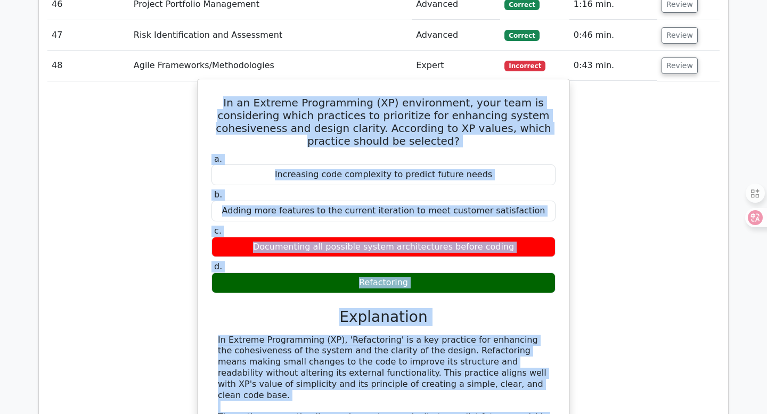
click at [489, 335] on div "In Extreme Programming (XP), 'Refactoring' is a key practice for enhancing the …" at bounding box center [383, 418] width 331 height 166
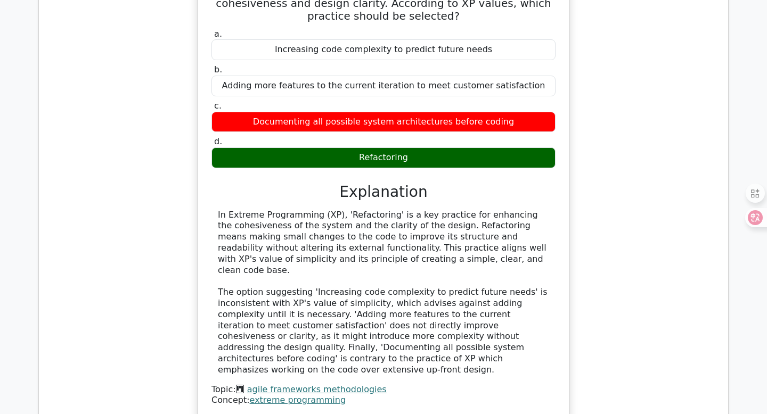
scroll to position [10163, 0]
